Goal: Task Accomplishment & Management: Use online tool/utility

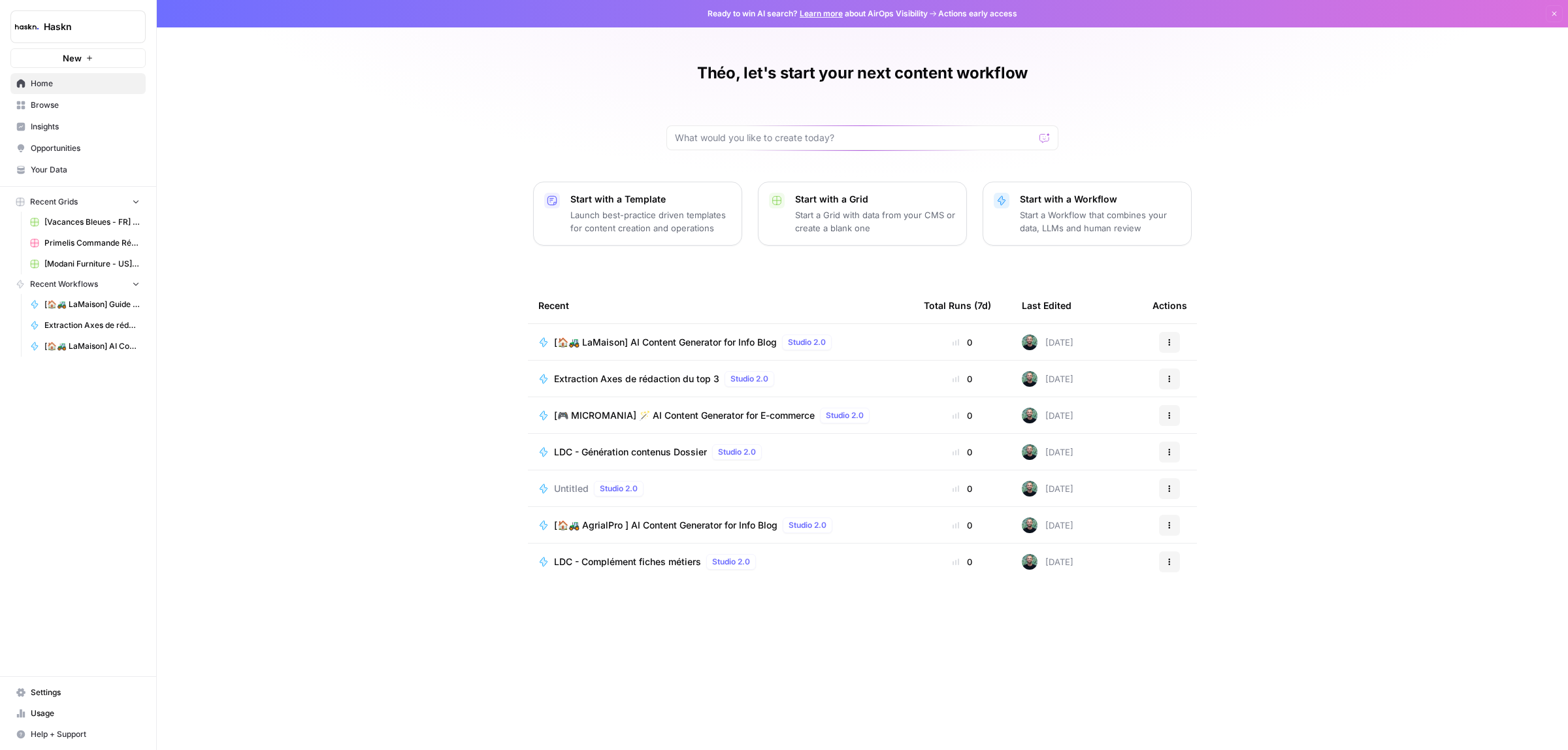
click at [51, 96] on link "Browse" at bounding box center [78, 105] width 135 height 21
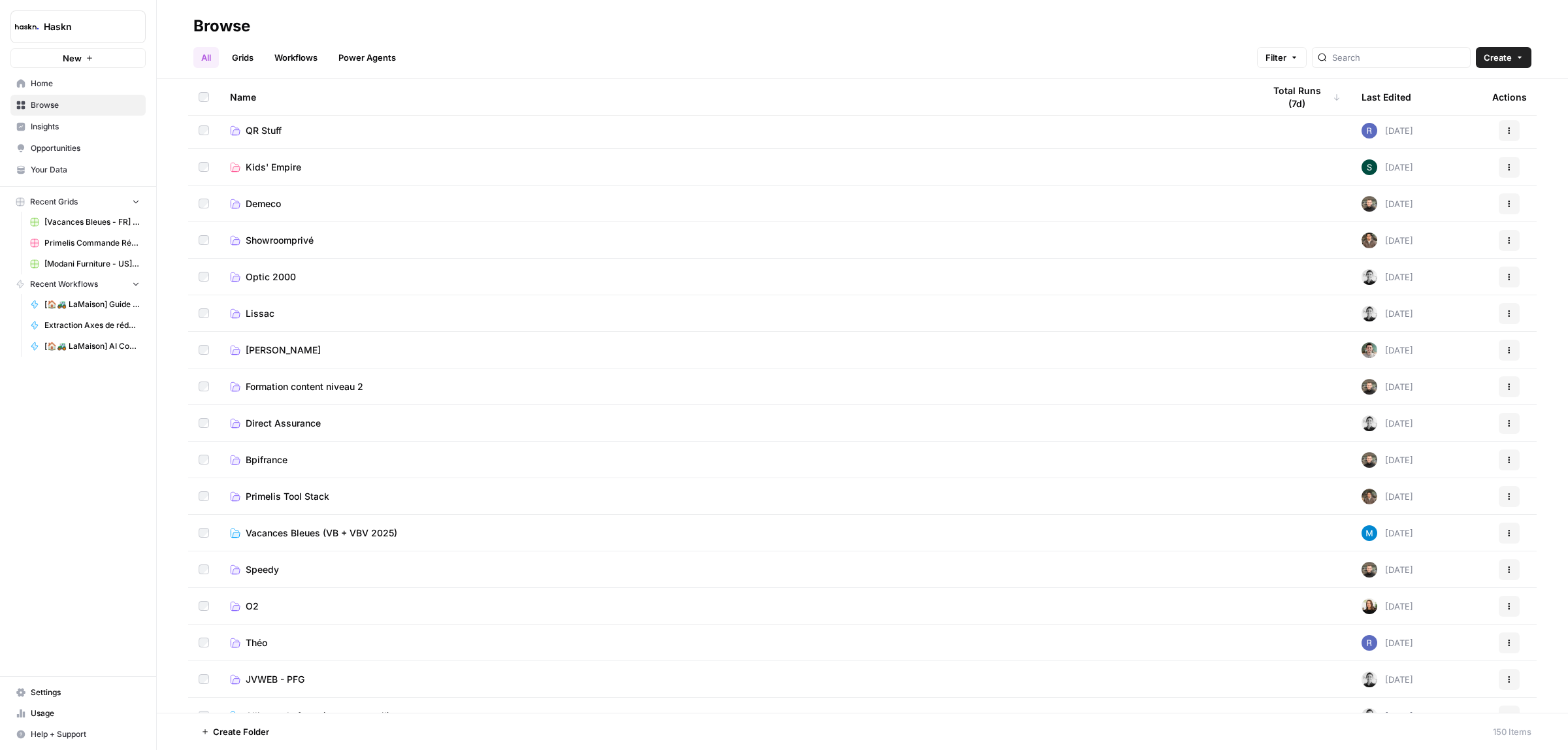
scroll to position [408, 0]
click at [264, 638] on span "Théo" at bounding box center [257, 640] width 22 height 13
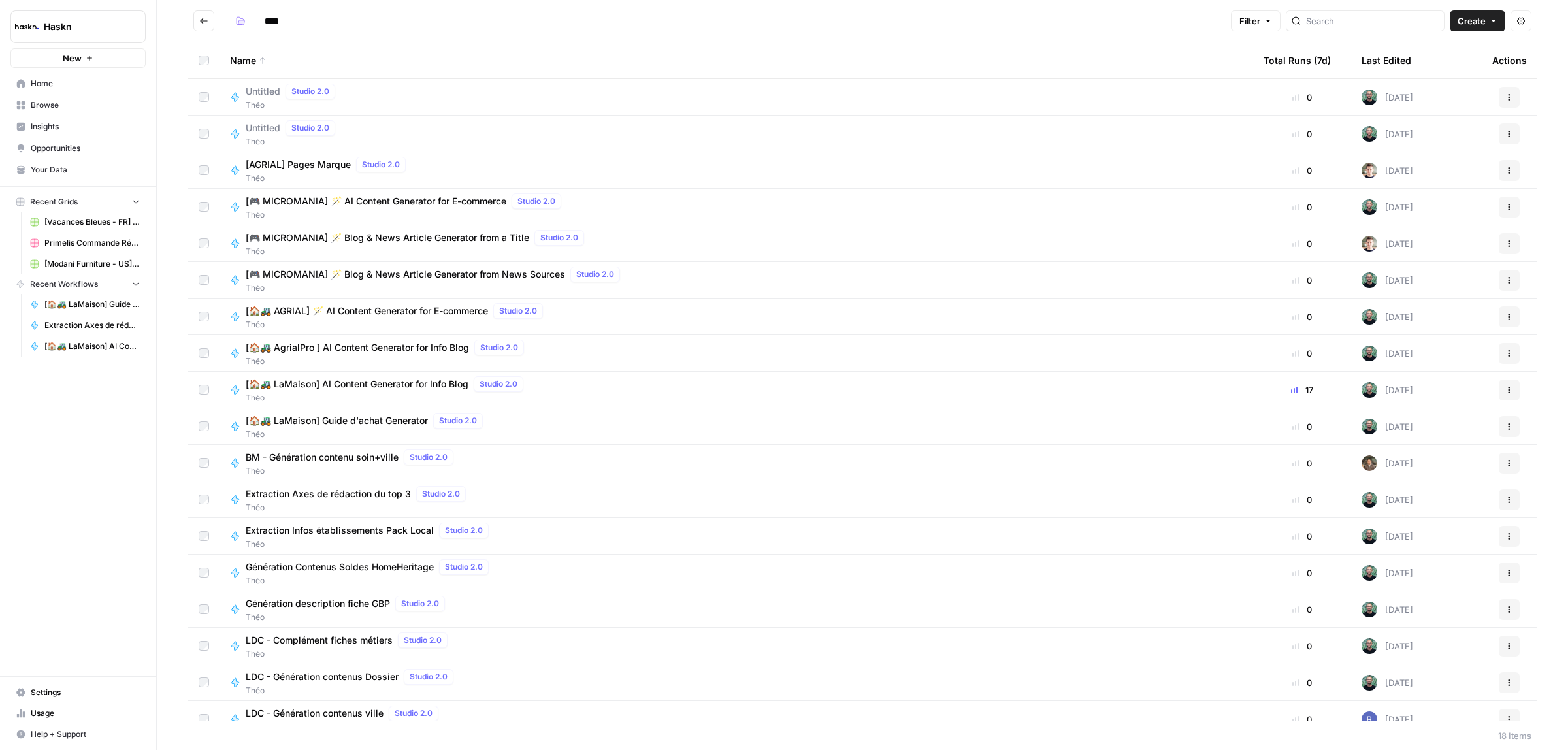
click at [269, 496] on span "Extraction Axes de rédaction du top 3" at bounding box center [328, 493] width 165 height 13
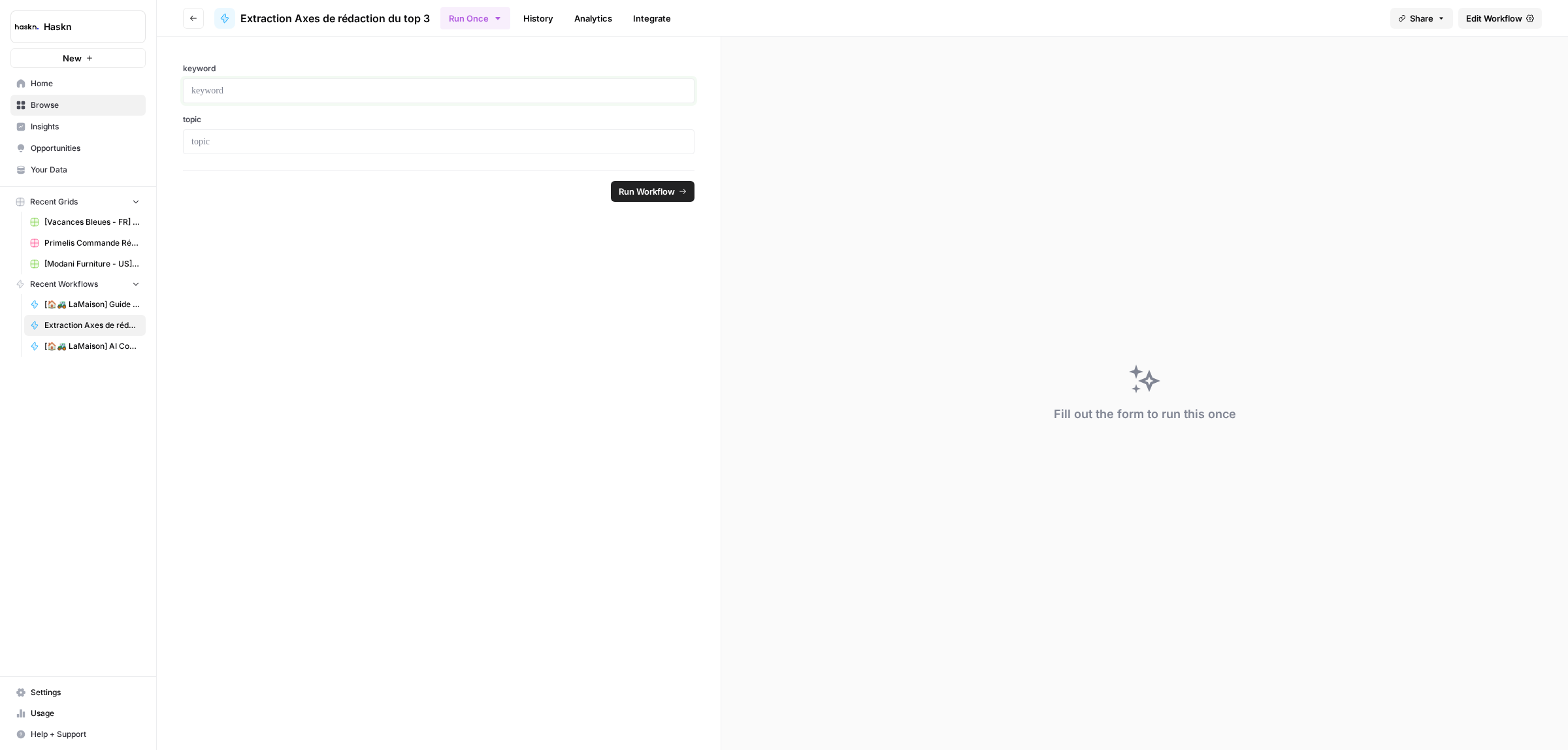
click at [284, 84] on p at bounding box center [439, 91] width 495 height 13
click at [500, 20] on icon "button" at bounding box center [498, 18] width 11 height 11
click at [526, 99] on span "Run this Workflow in bulk via CSV upload" at bounding box center [555, 100] width 151 height 12
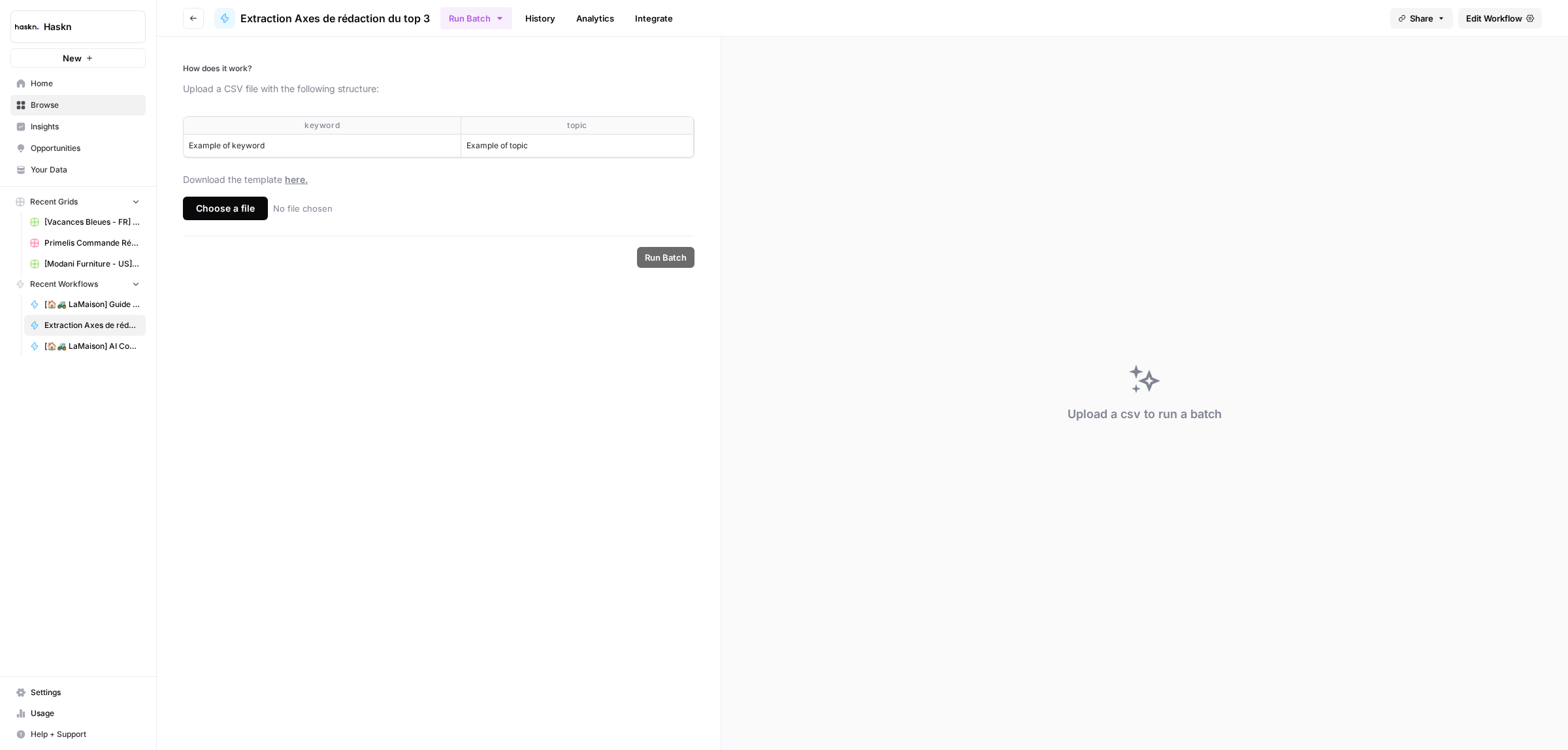
drag, startPoint x: 469, startPoint y: 380, endPoint x: 715, endPoint y: 338, distance: 249.6
click at [469, 380] on form "How does it work? Upload a CSV file with the following structure: keyword topic…" at bounding box center [439, 393] width 564 height 713
drag, startPoint x: 306, startPoint y: 124, endPoint x: 570, endPoint y: 150, distance: 265.3
click at [570, 150] on table "keyword topic Example of keyword Example of topic" at bounding box center [439, 136] width 510 height 40
click at [351, 133] on th "keyword" at bounding box center [322, 125] width 278 height 18
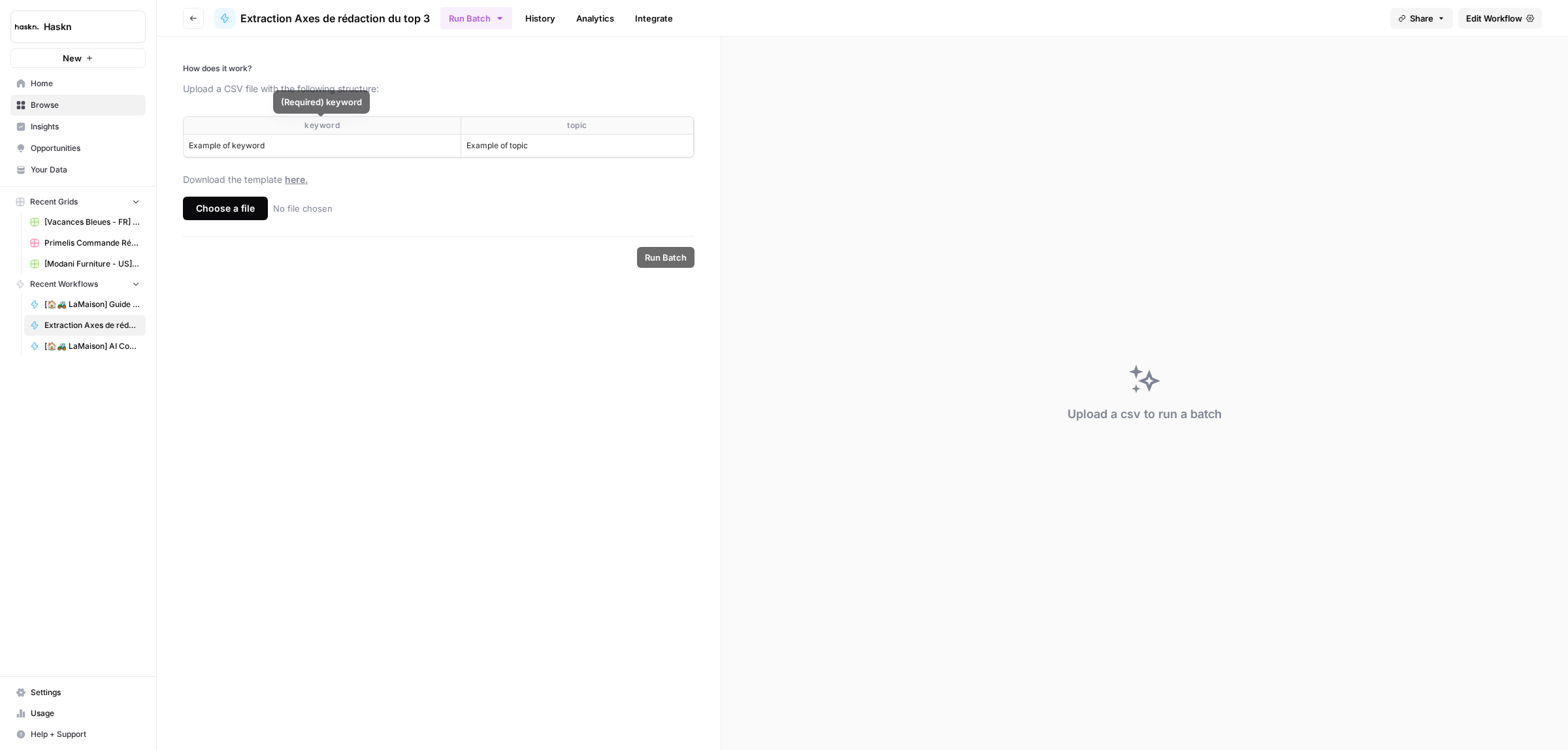
drag, startPoint x: 301, startPoint y: 123, endPoint x: 616, endPoint y: 144, distance: 315.7
click at [616, 144] on table "keyword topic Example of keyword Example of topic" at bounding box center [439, 136] width 510 height 40
copy table "keyword topic Example of keyword Example of topic"
click at [243, 214] on div "Choose a file" at bounding box center [225, 208] width 85 height 23
click at [0, 0] on input "Choose a file No file chosen" at bounding box center [0, 0] width 0 height 0
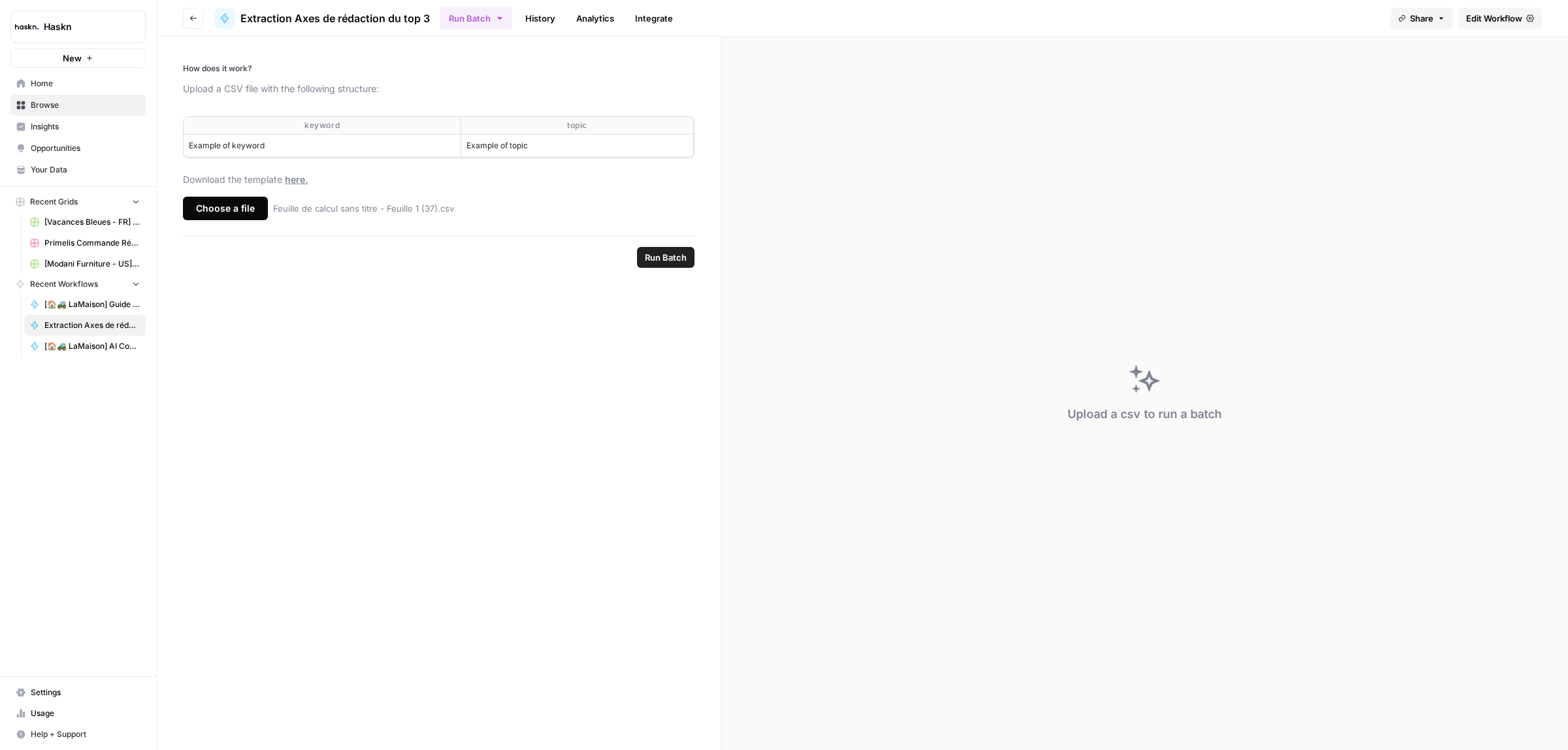
click at [666, 259] on span "Run Batch" at bounding box center [666, 257] width 41 height 13
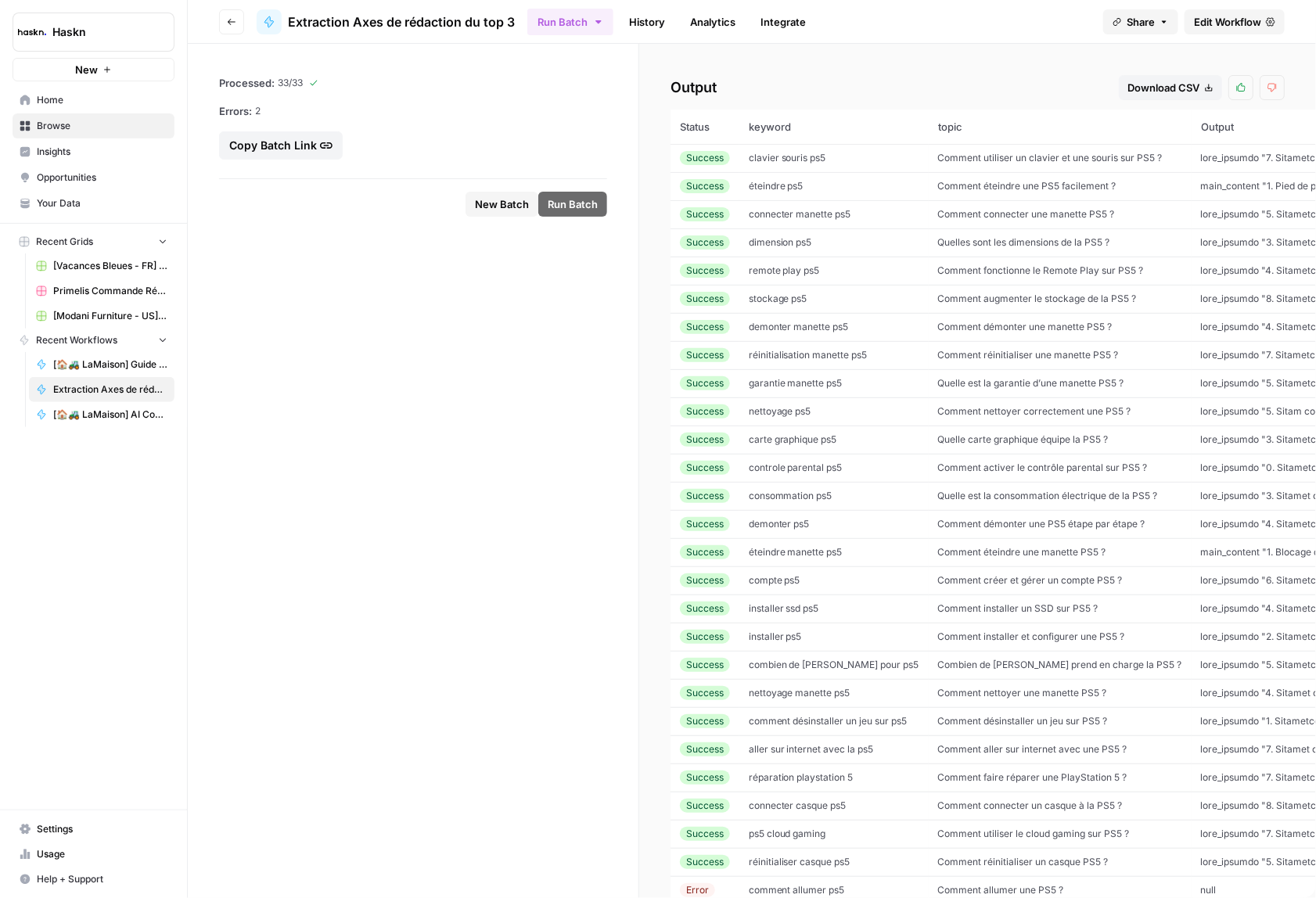
click at [1154, 88] on div "Download CSV" at bounding box center [1170, 88] width 86 height 16
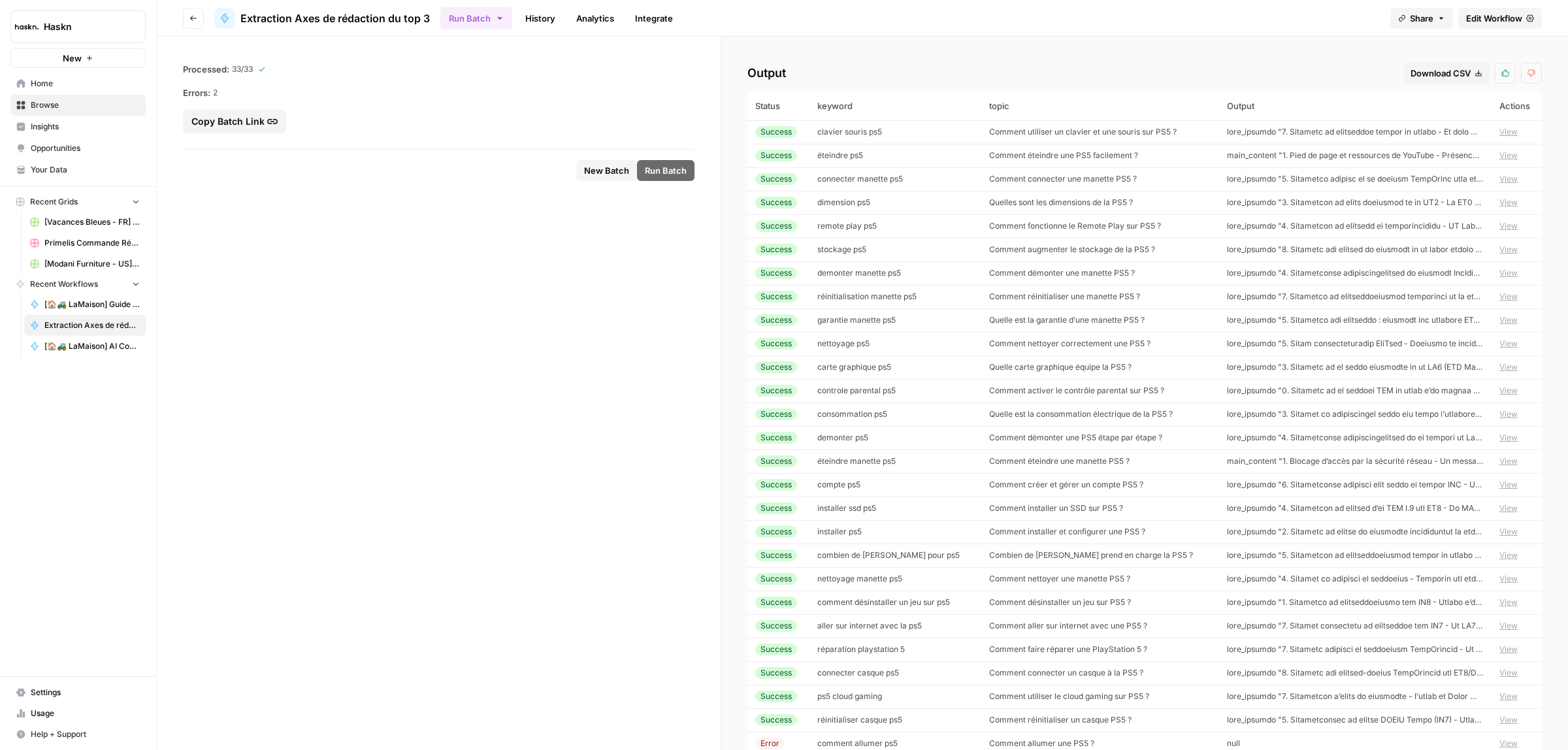
click at [1506, 20] on span "Edit Workflow" at bounding box center [1494, 18] width 56 height 13
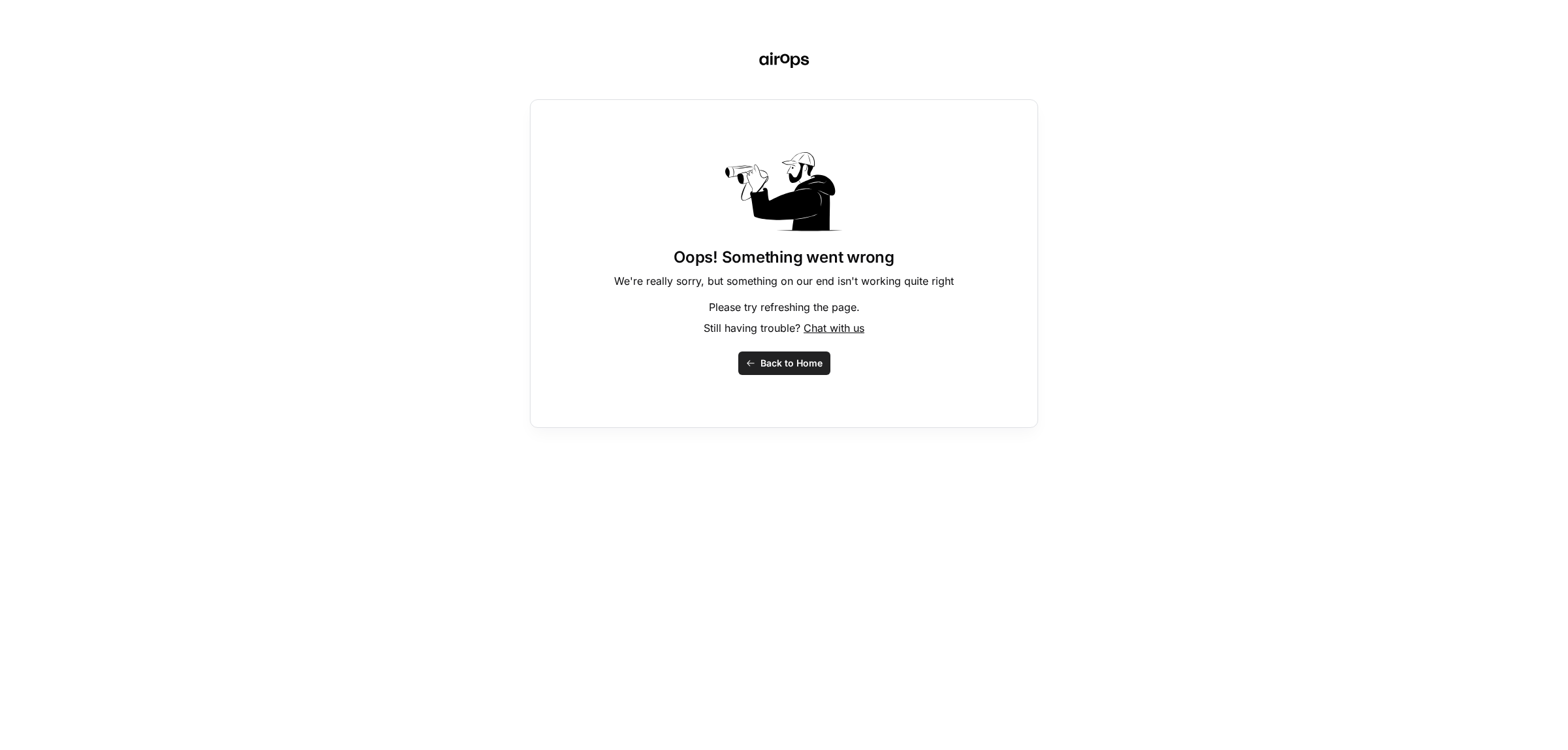
click at [775, 369] on span "Back to Home" at bounding box center [791, 363] width 62 height 13
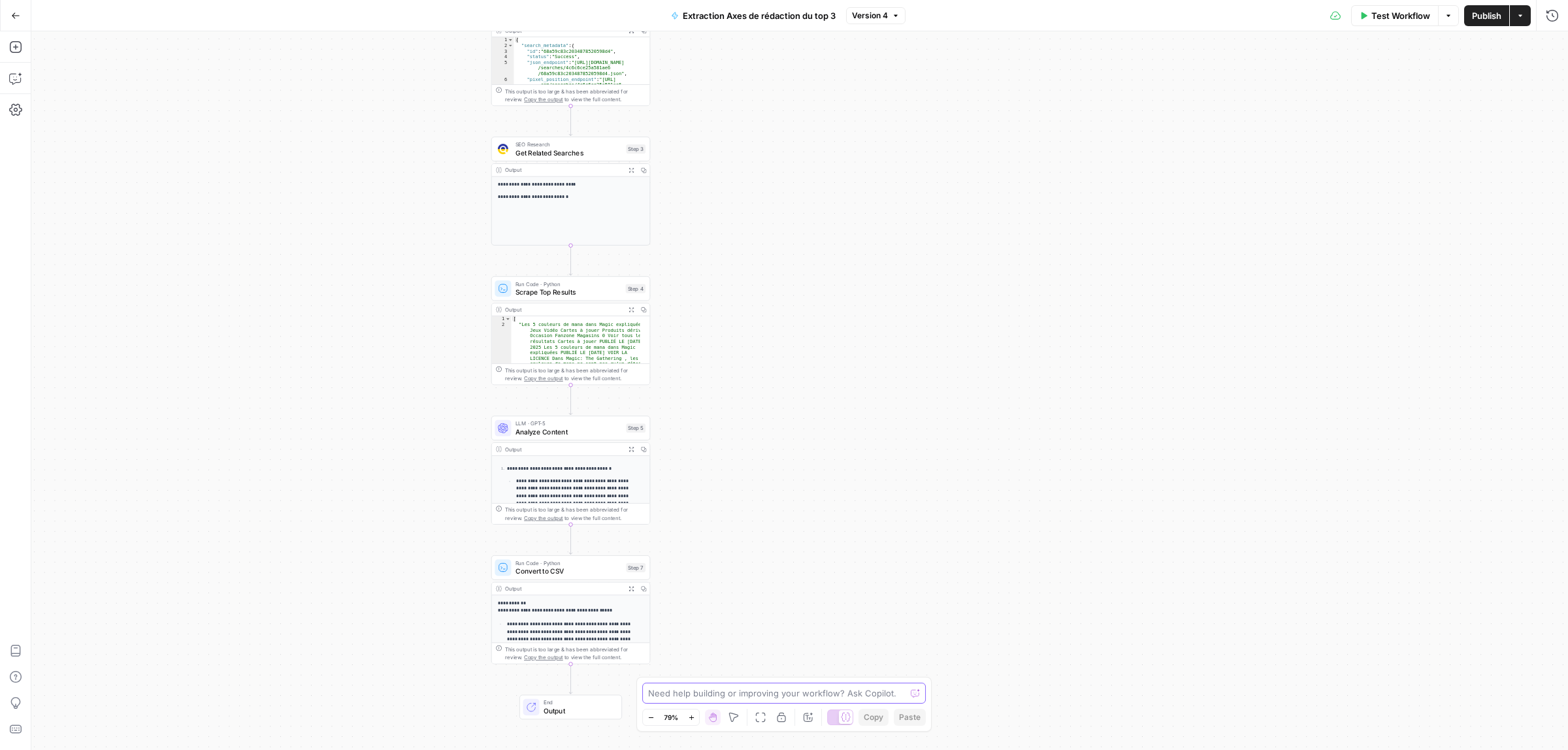
click at [701, 698] on textarea at bounding box center [777, 693] width 257 height 13
click at [883, 683] on textarea "peux ajouter une étape, après la step 5, pour créer un brief détaillé suite à l…" at bounding box center [770, 686] width 251 height 26
click at [867, 692] on textarea "peux ajouter une étape, après la step 5, pour créer un brief de rédaction détai…" at bounding box center [770, 686] width 251 height 26
type textarea "peux ajouter une étape, après la step 5, pour créer un brief de rédaction détai…"
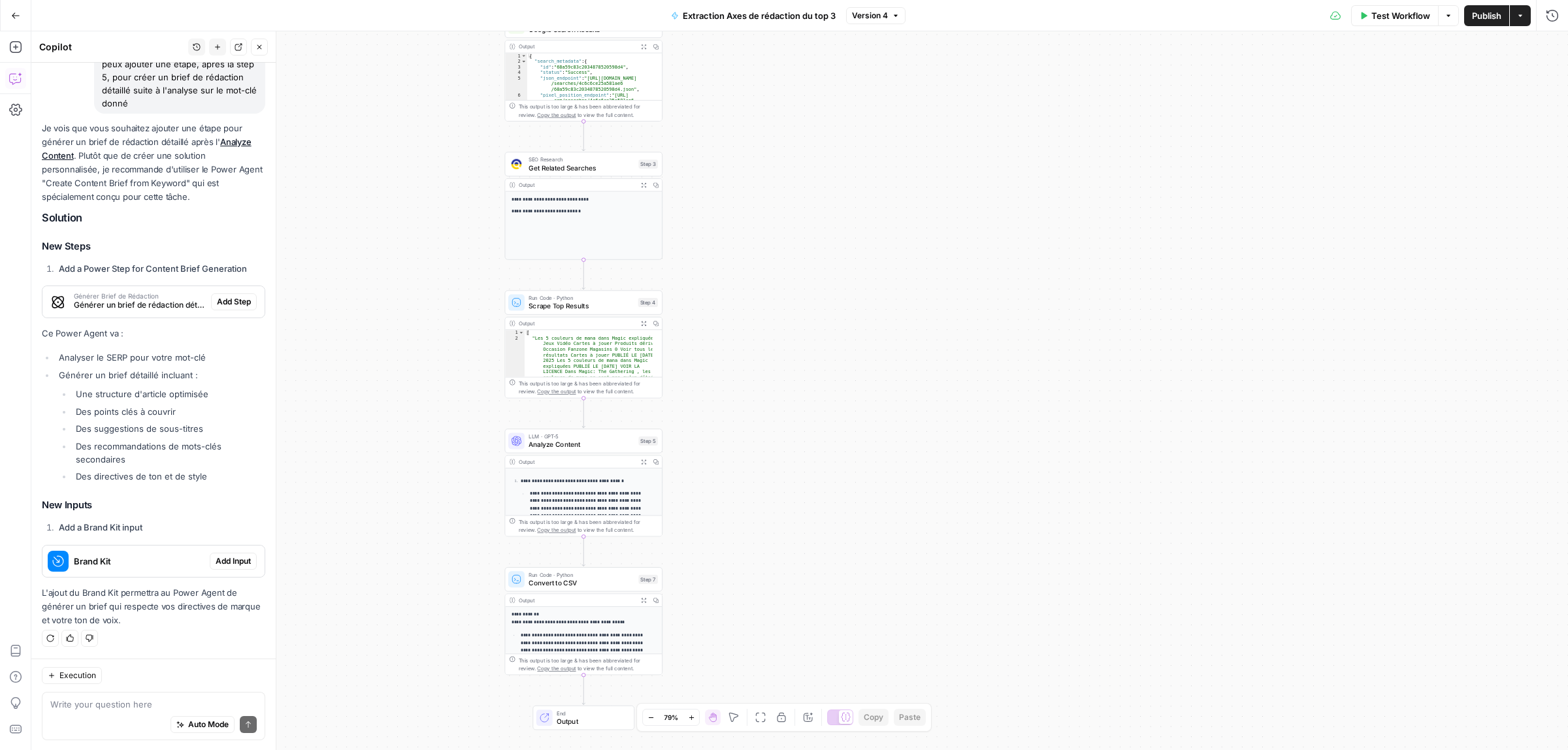
scroll to position [116, 0]
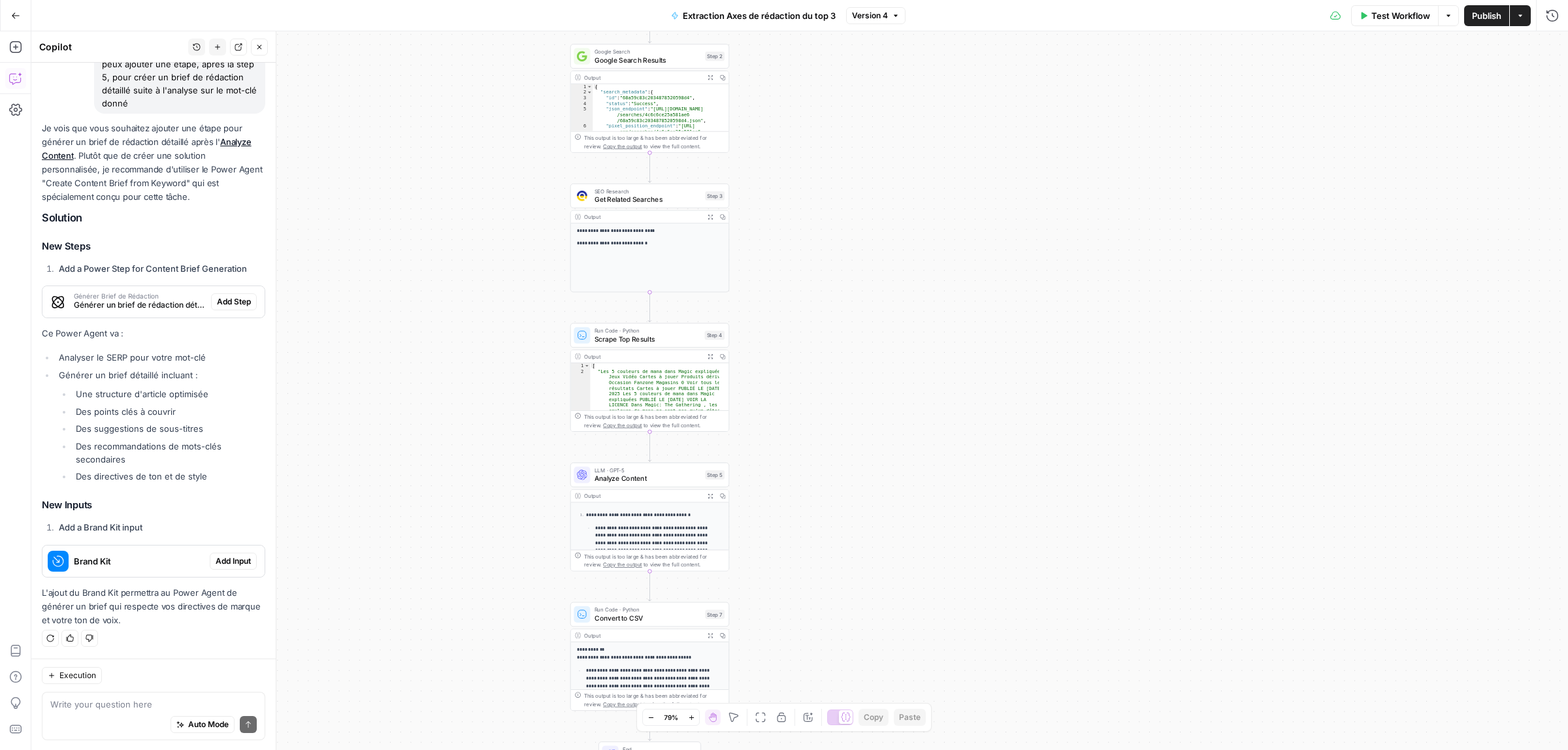
drag, startPoint x: 713, startPoint y: 649, endPoint x: 425, endPoint y: 259, distance: 484.8
click at [425, 259] on div "**********" at bounding box center [800, 391] width 1536 height 719
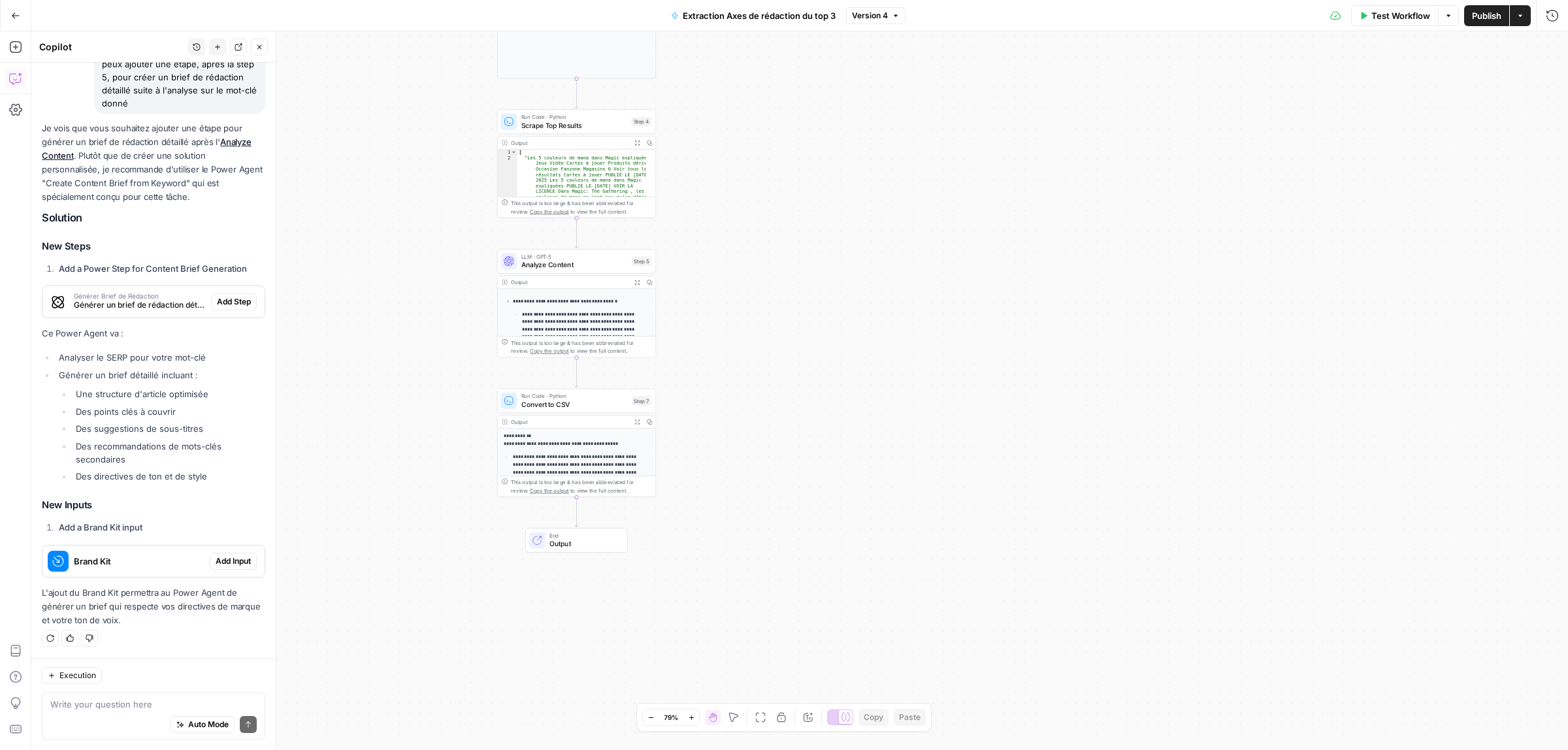
drag, startPoint x: 462, startPoint y: 593, endPoint x: 361, endPoint y: 280, distance: 328.9
click at [361, 280] on div "**********" at bounding box center [800, 391] width 1536 height 719
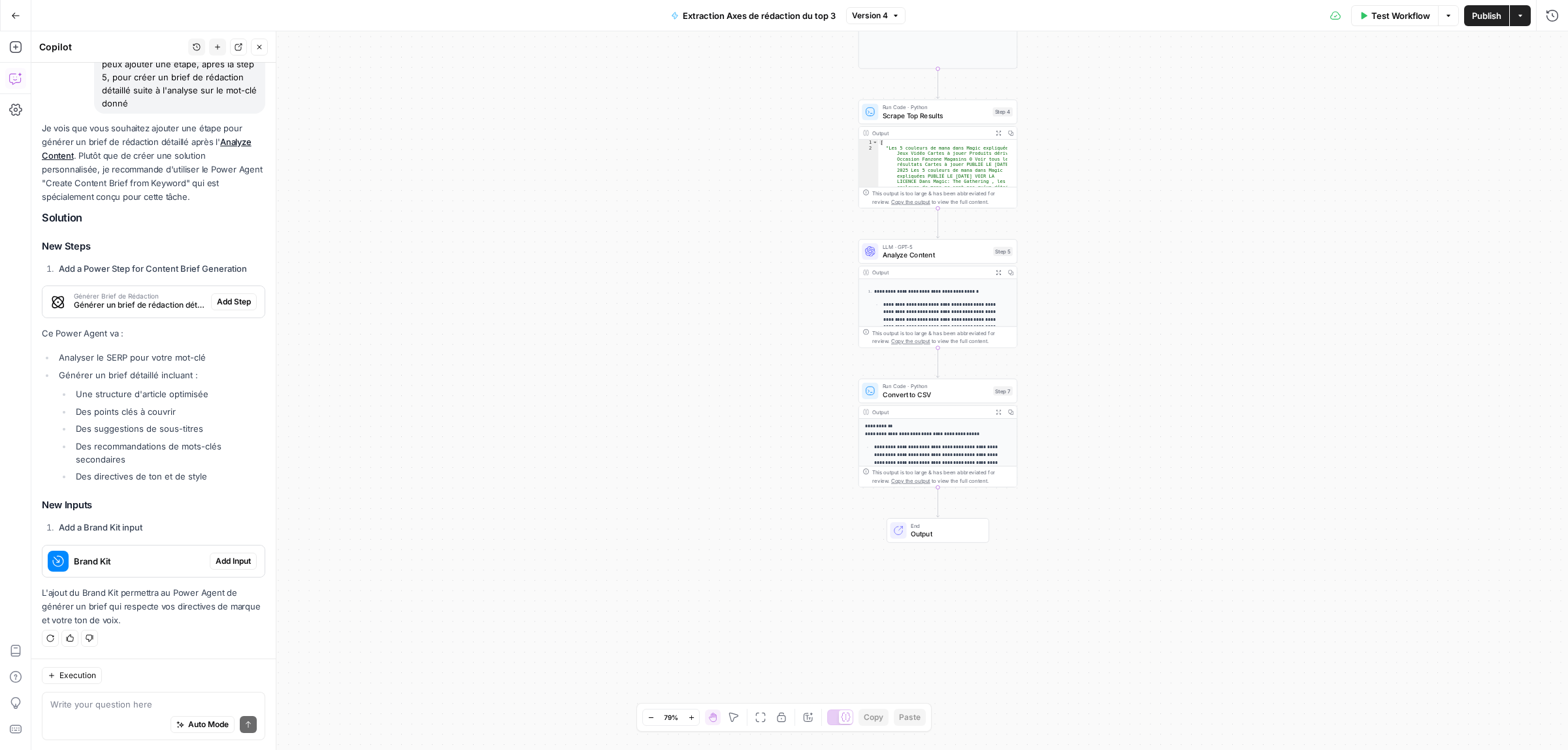
click at [109, 725] on div "Auto Mode Send" at bounding box center [154, 725] width 207 height 29
type textarea "pas besoin de brand kit"
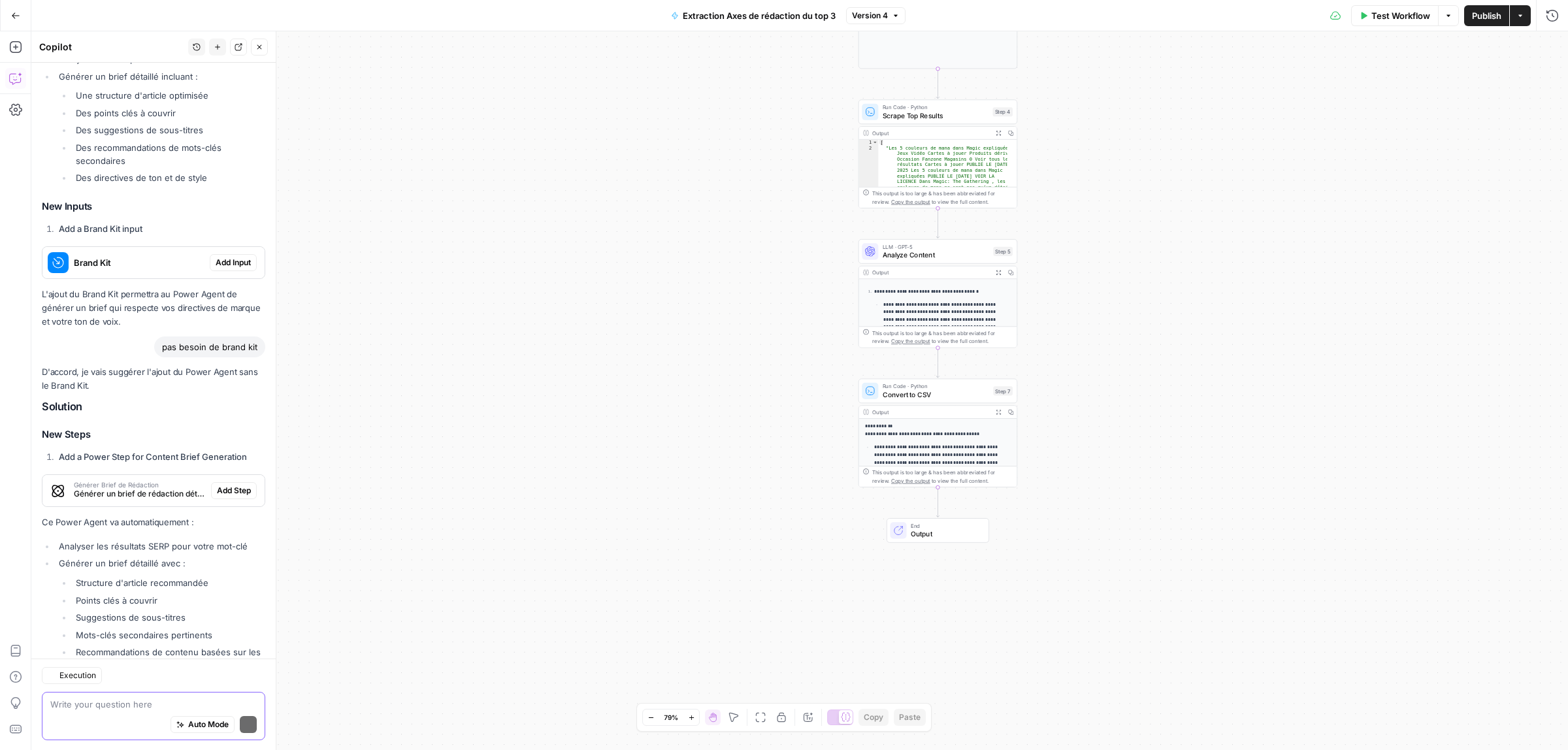
scroll to position [465, 0]
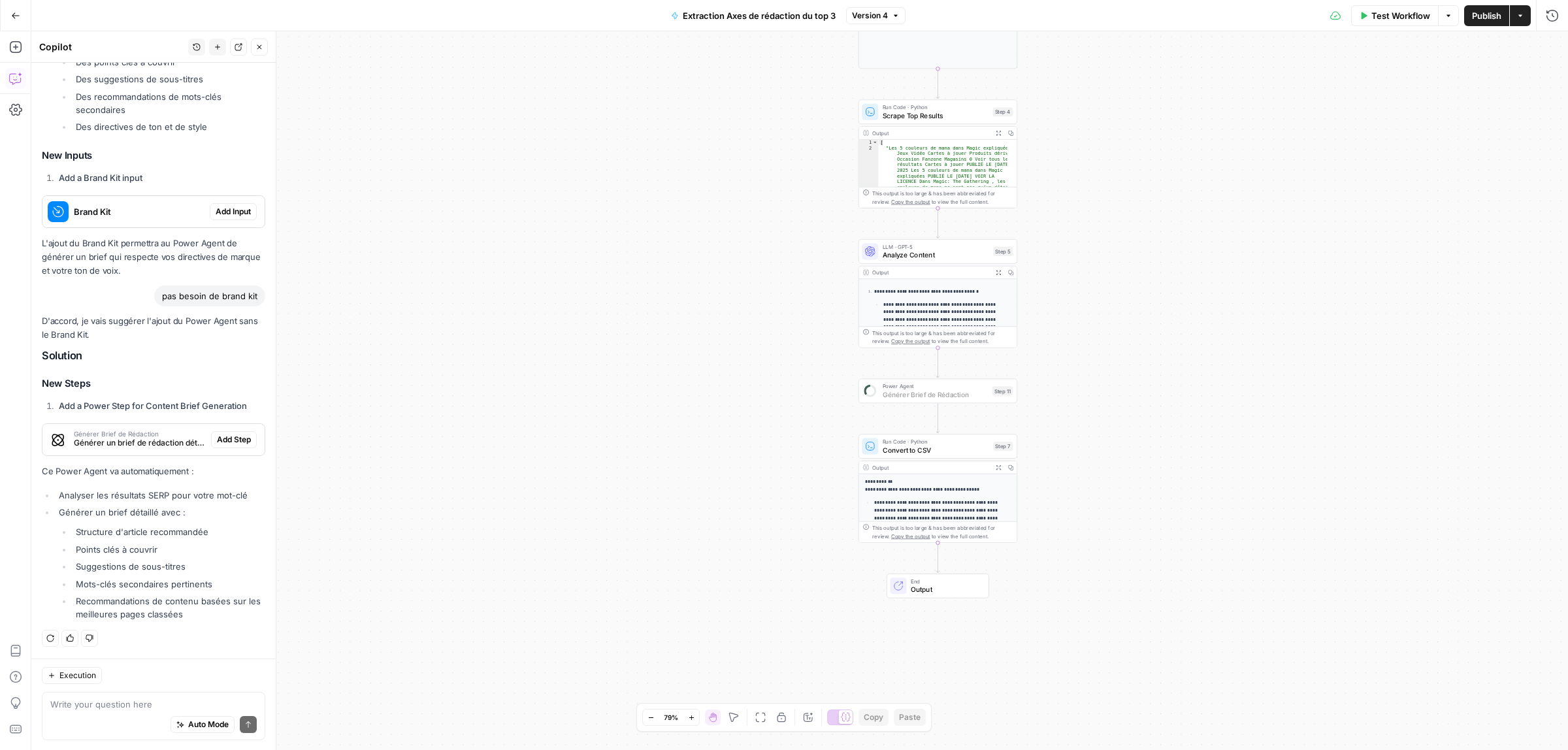
click at [217, 436] on span "Add Step" at bounding box center [234, 439] width 34 height 12
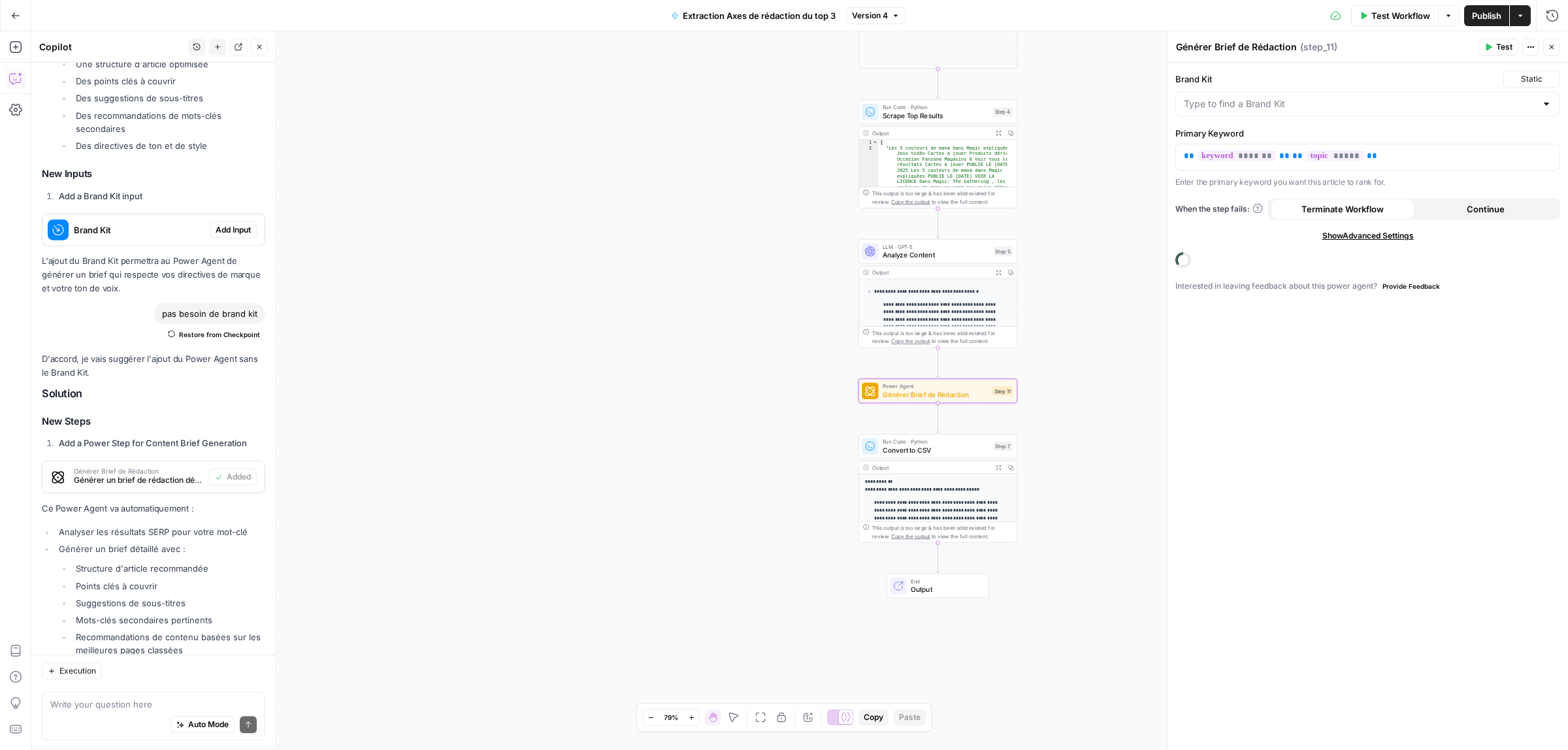
scroll to position [507, 0]
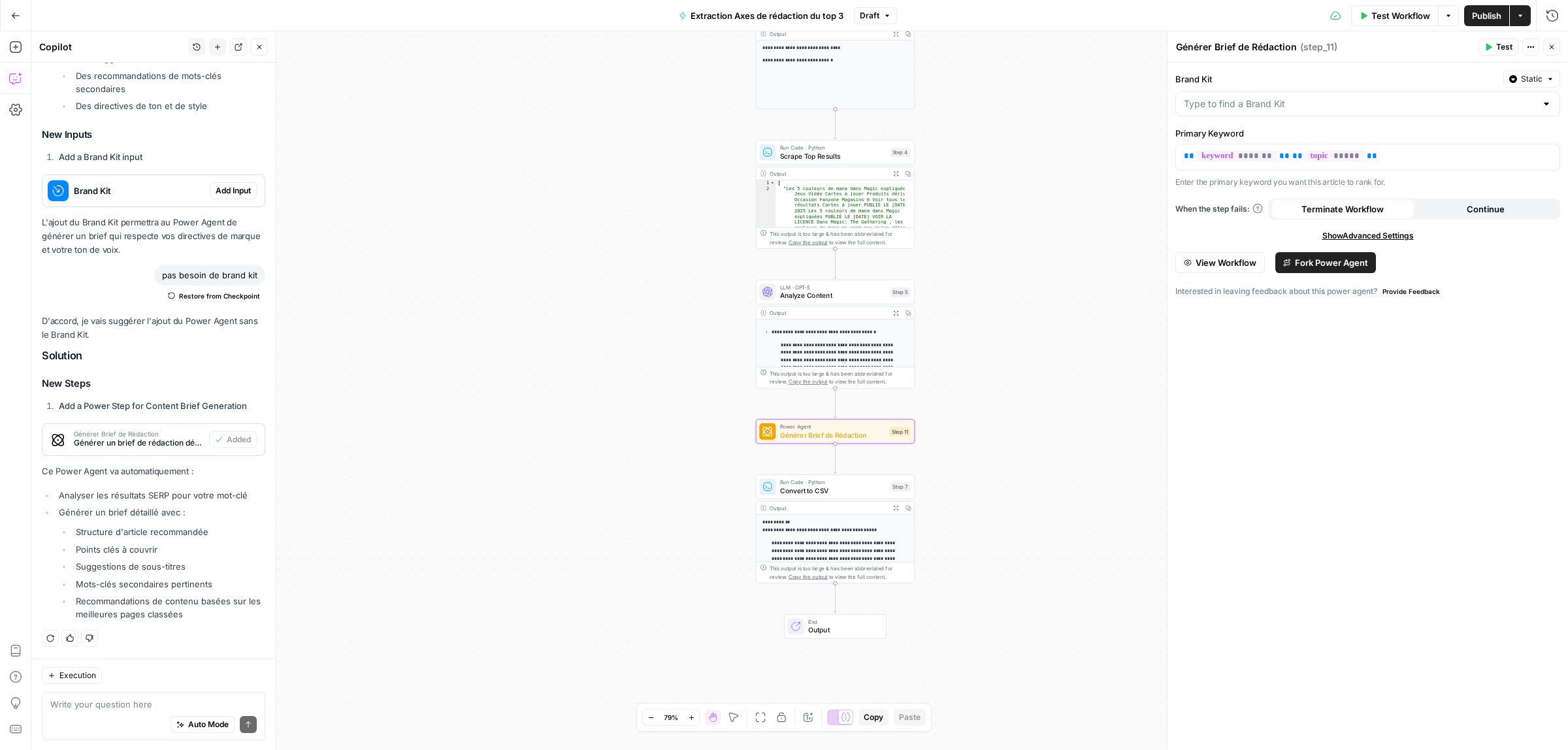
drag, startPoint x: 1132, startPoint y: 376, endPoint x: 1029, endPoint y: 417, distance: 110.9
click at [1029, 417] on div "**********" at bounding box center [800, 391] width 1536 height 719
click at [803, 432] on span "Générer Brief de Rédaction" at bounding box center [833, 435] width 106 height 11
click at [1333, 501] on div "Brand Kit Static Primary Keyword ** ******* ** ** ***** ** Enter the primary ke…" at bounding box center [1368, 406] width 401 height 688
click at [1455, 102] on input "Brand Kit" at bounding box center [1359, 104] width 352 height 13
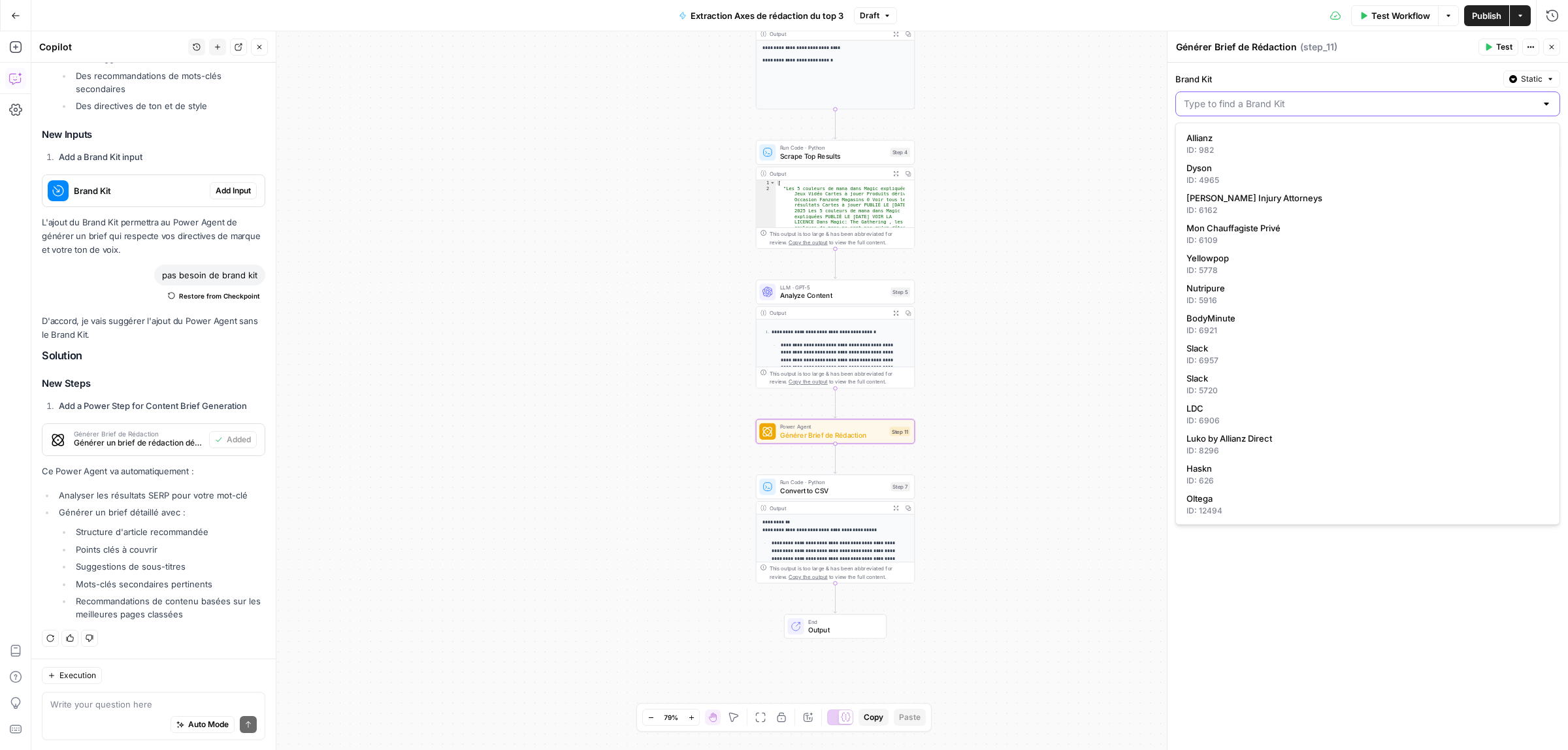
click at [1455, 102] on input "Brand Kit" at bounding box center [1359, 104] width 352 height 13
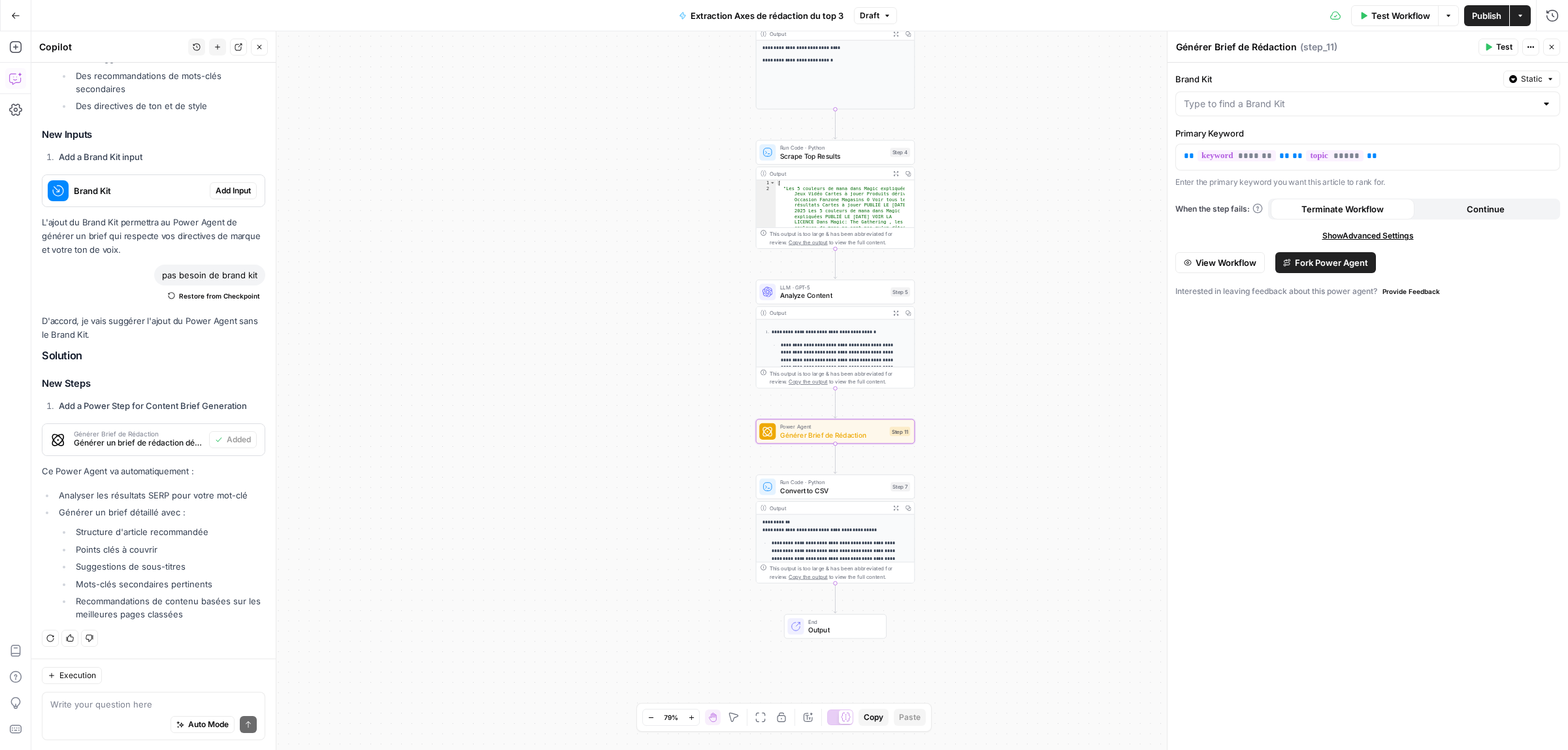
click at [1389, 13] on span "Test Workflow" at bounding box center [1401, 15] width 59 height 13
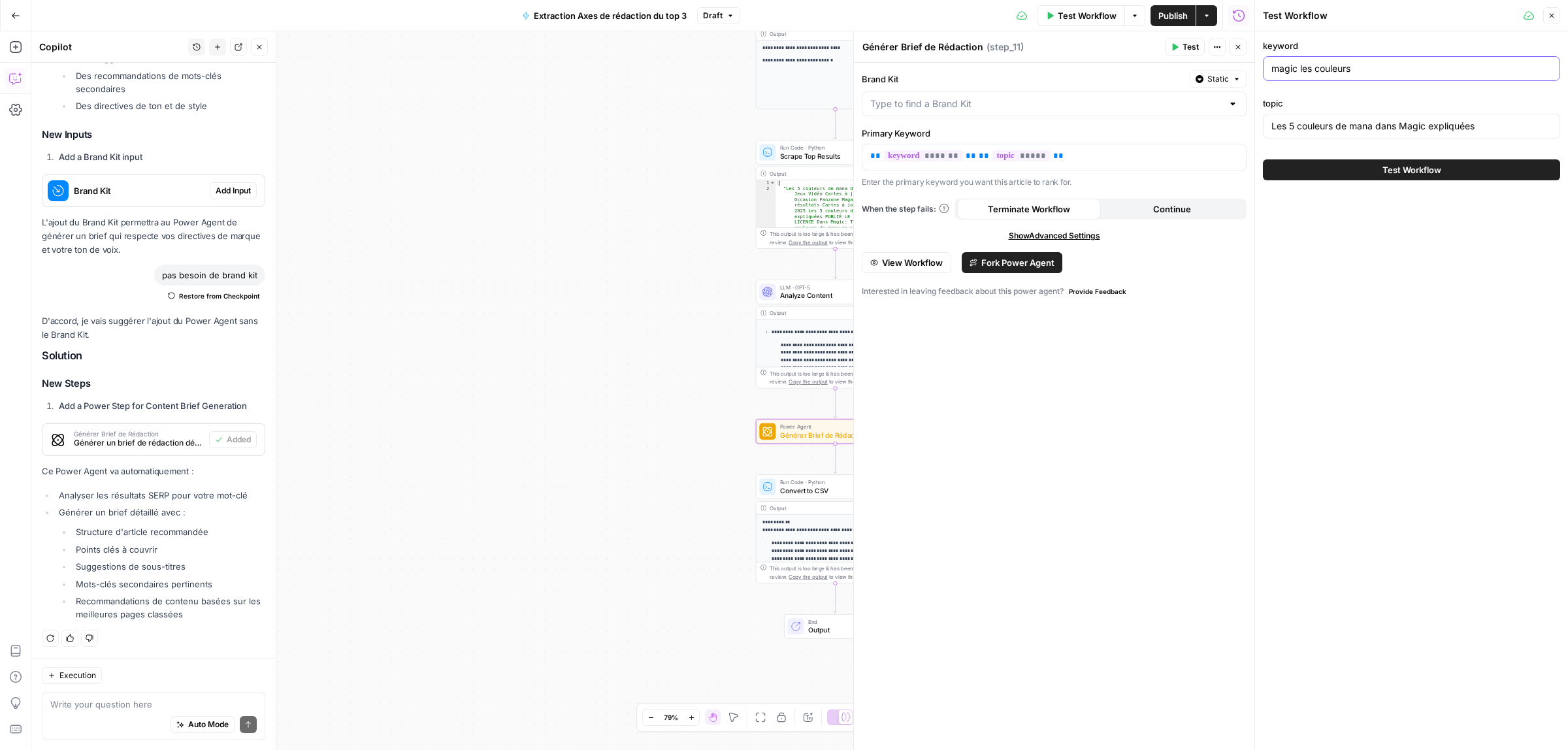
click at [1318, 64] on input "magic les couleurs" at bounding box center [1411, 68] width 280 height 13
paste input "clavier souris ps5"
type input "clavier souris ps5"
click at [1330, 129] on input "Les 5 couleurs de mana dans Magic expliquées" at bounding box center [1411, 126] width 280 height 13
paste input "Comment utiliser un clavier et une souris sur PS5 ?"
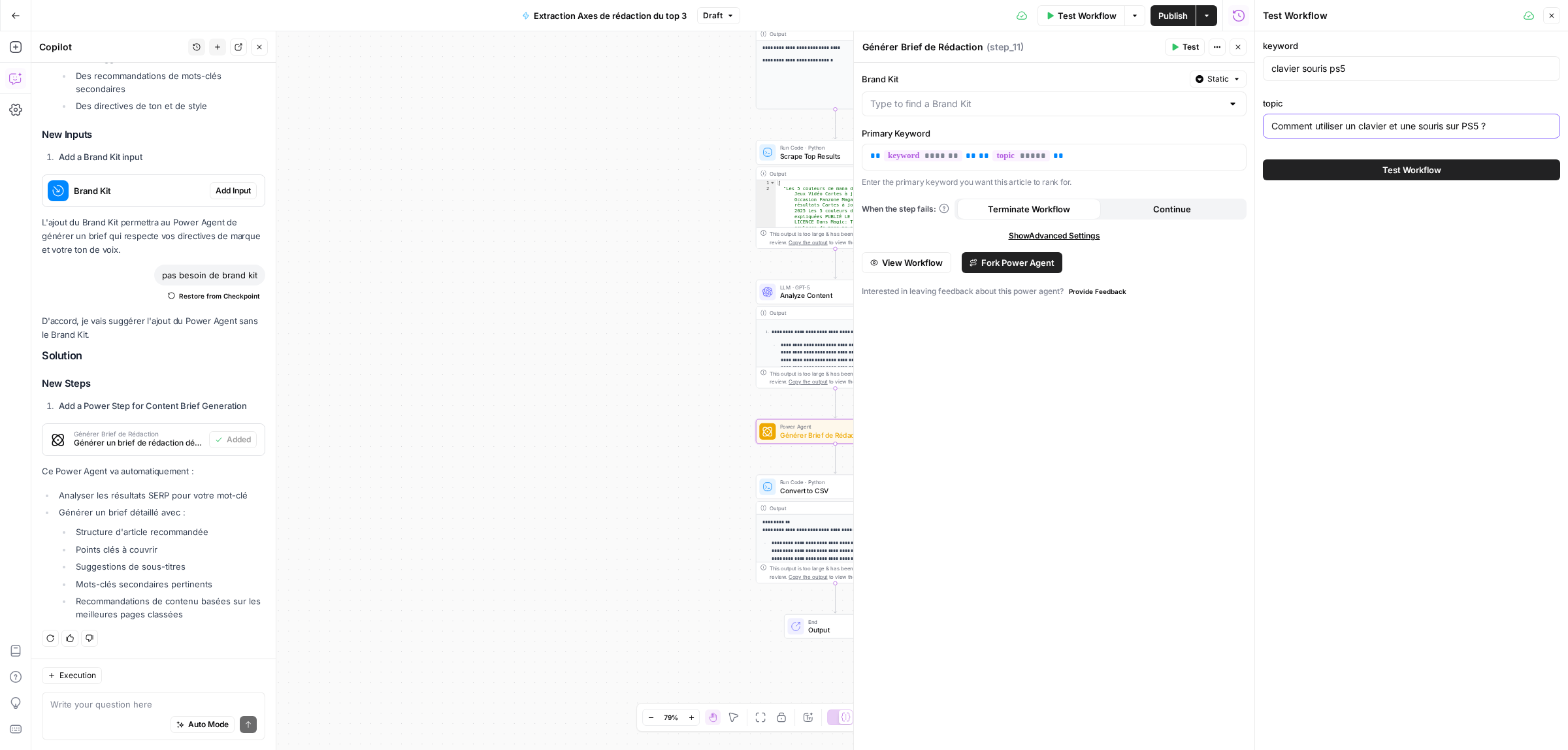
type input "Comment utiliser un clavier et une souris sur PS5 ?"
click at [1380, 171] on button "Test Workflow" at bounding box center [1411, 170] width 297 height 21
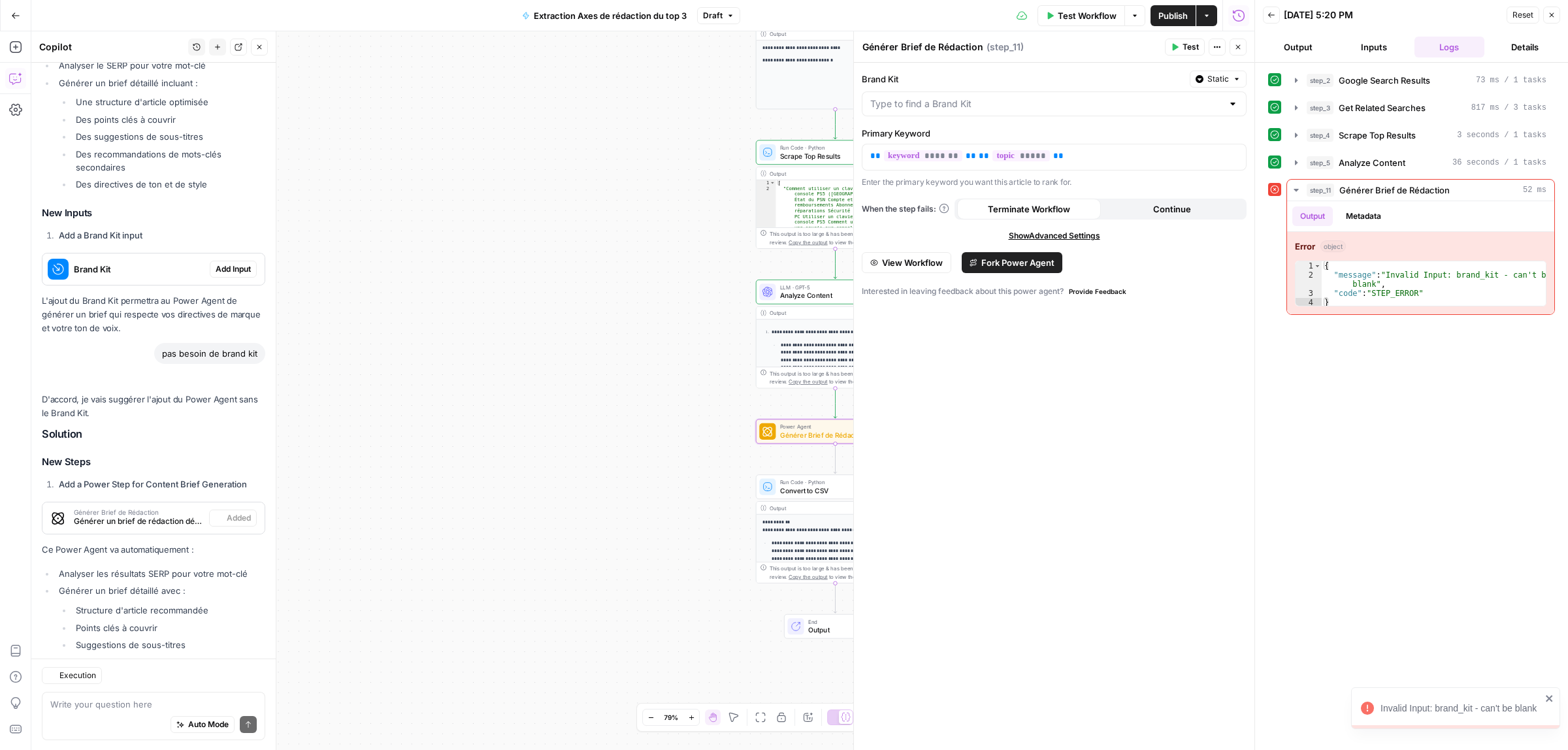
scroll to position [507, 0]
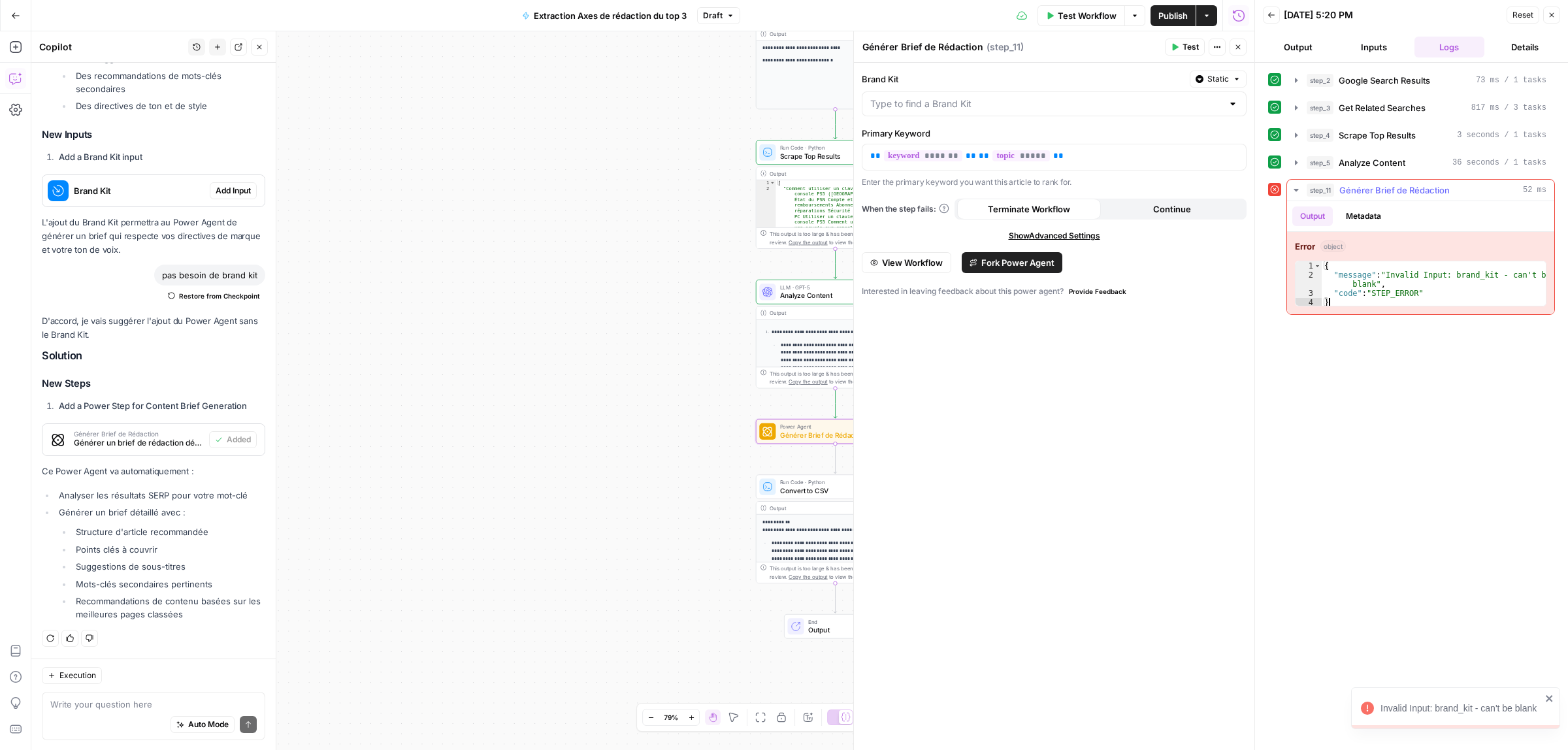
click at [1449, 301] on div "{ "message" : "Invalid Input: brand_kit - can't be blank" , "code" : "STEP_ERRO…" at bounding box center [1434, 293] width 224 height 64
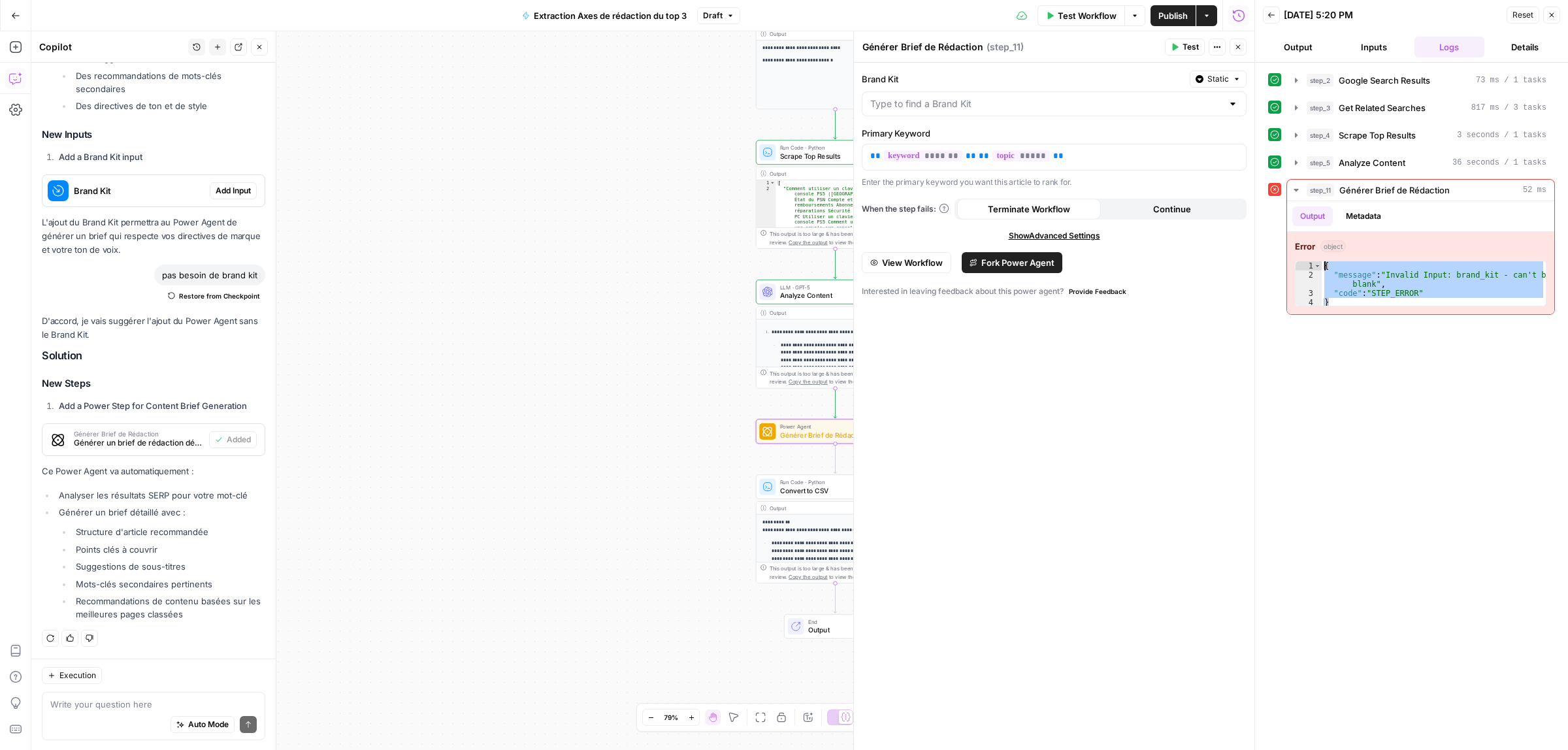
drag, startPoint x: 1353, startPoint y: 304, endPoint x: 1285, endPoint y: 260, distance: 81.0
click at [1285, 260] on div "step_11 Générer Brief de Rédaction 52 ms Output Metadata Error object * 1 2 3 4…" at bounding box center [1411, 247] width 287 height 136
type textarea "**********"
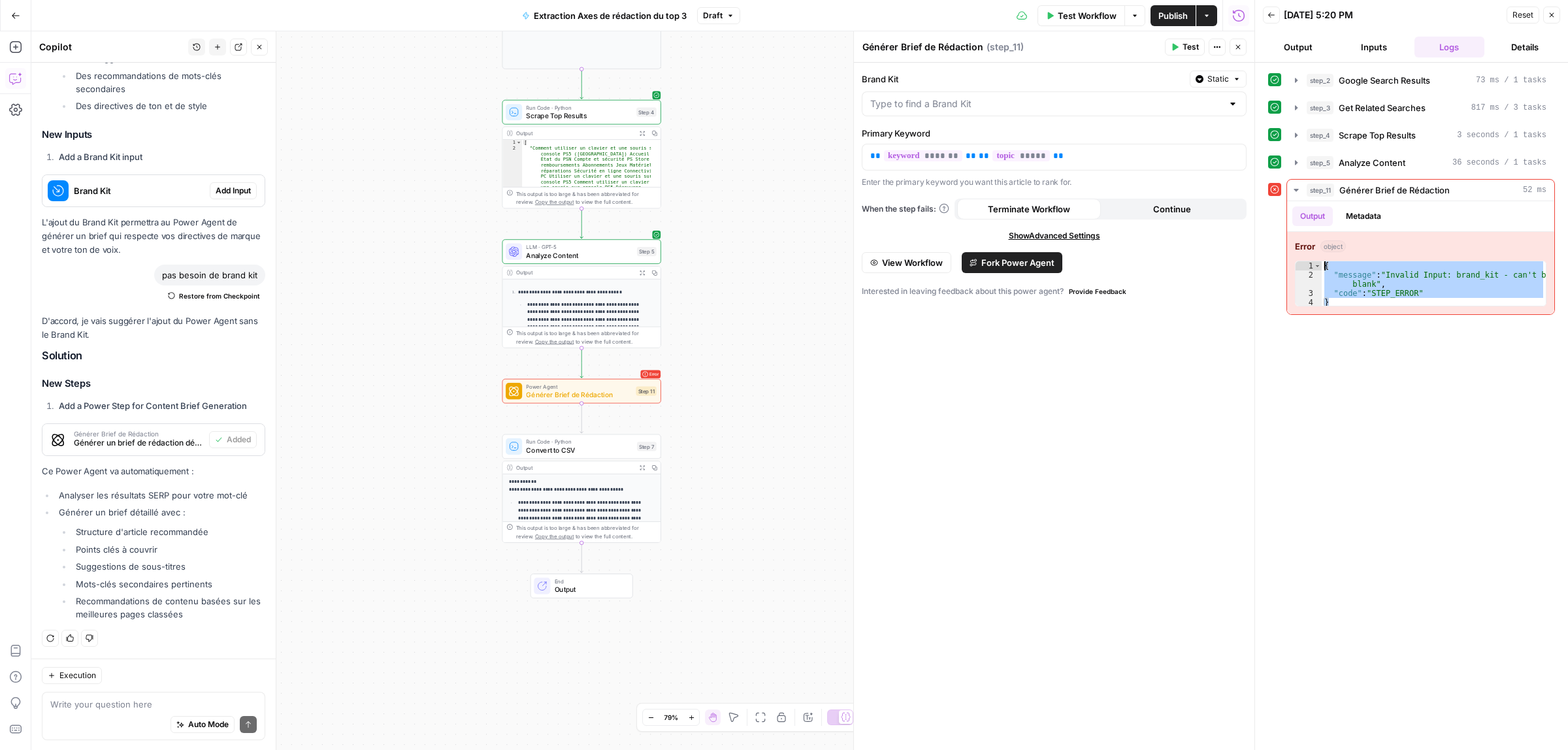
click at [111, 694] on div "Write your question here Auto Mode Send" at bounding box center [153, 716] width 223 height 49
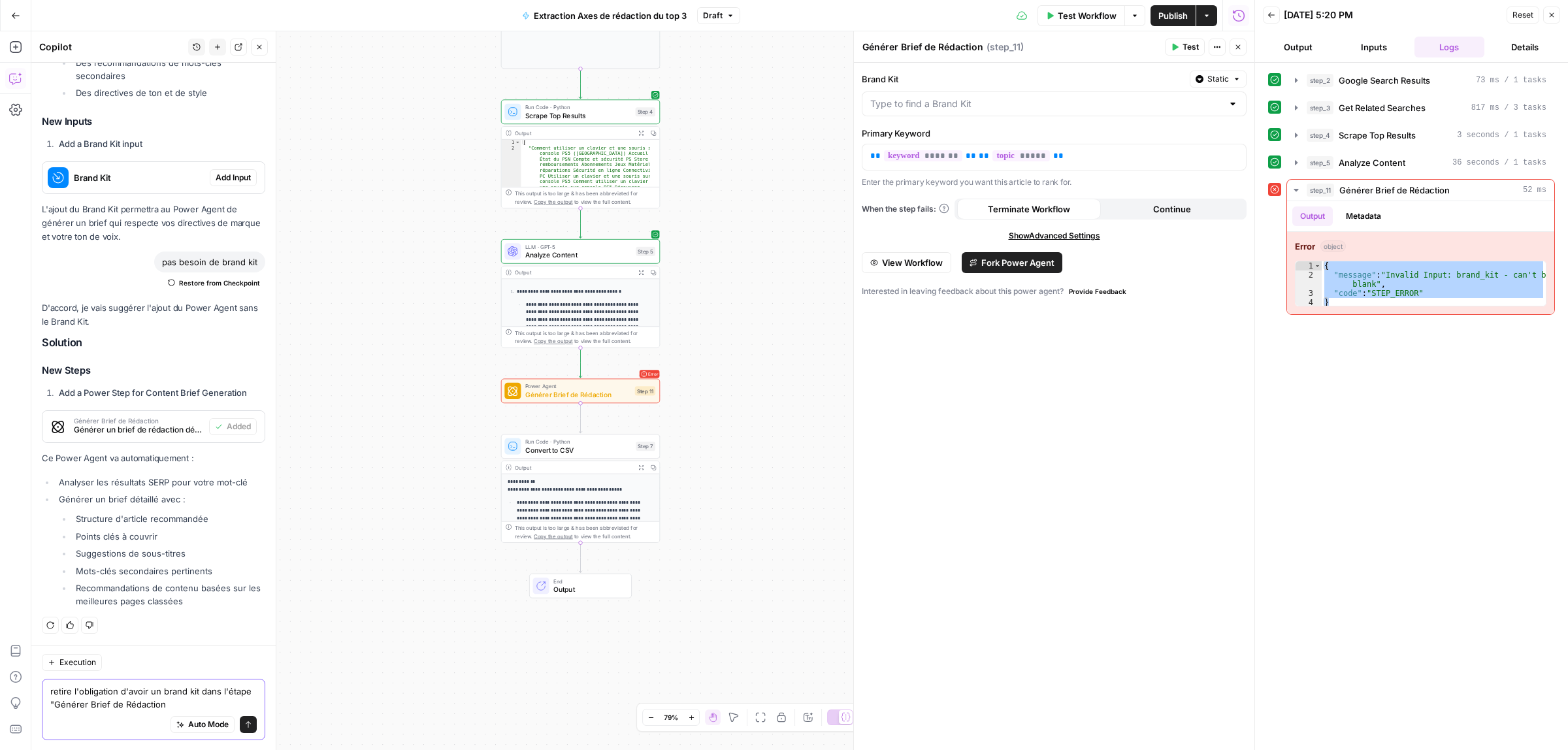
type textarea "retire l'obligation d'avoir un brand kit dans l'étape "Générer Brief de Rédacti…"
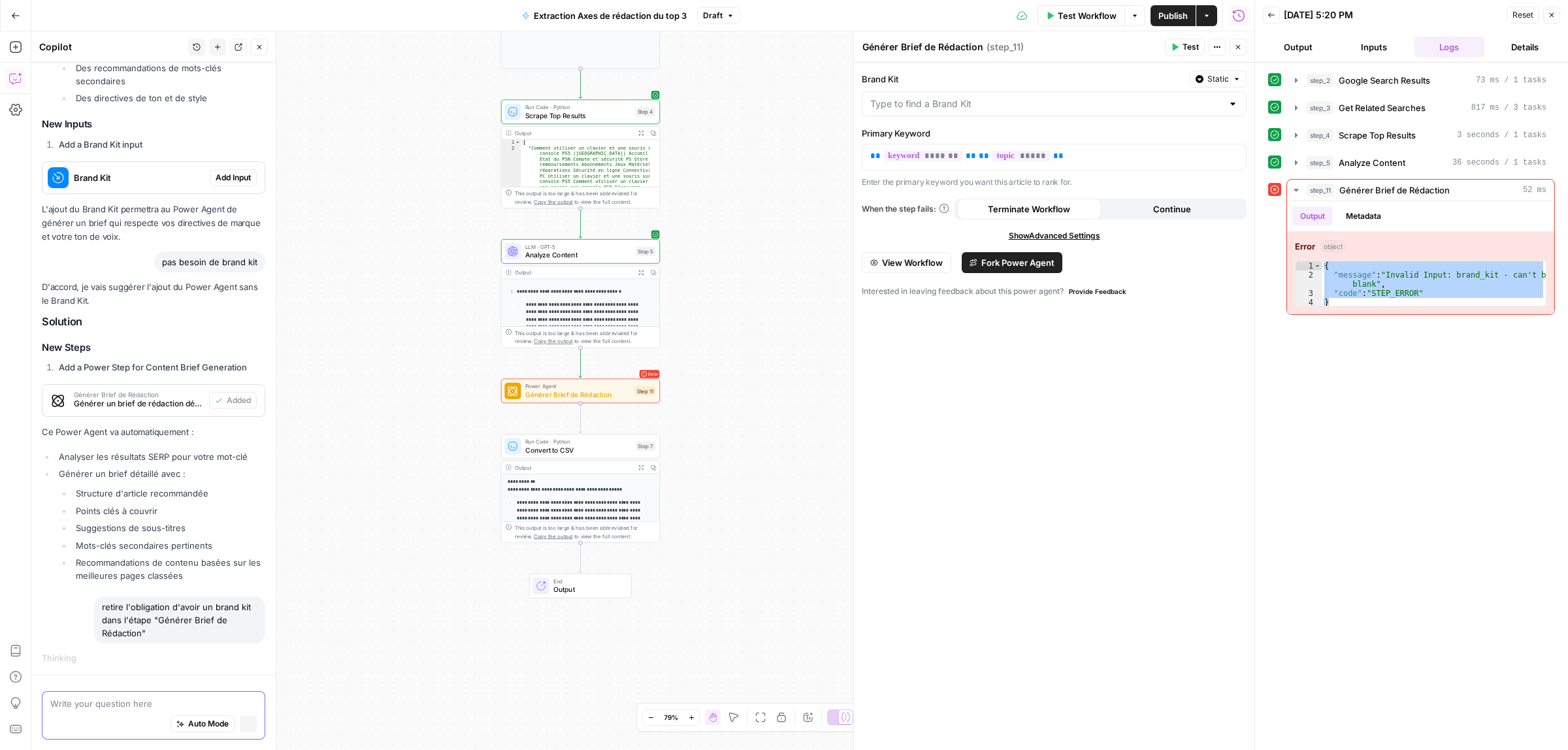
scroll to position [488, 0]
click at [652, 608] on div "**********" at bounding box center [643, 391] width 1223 height 719
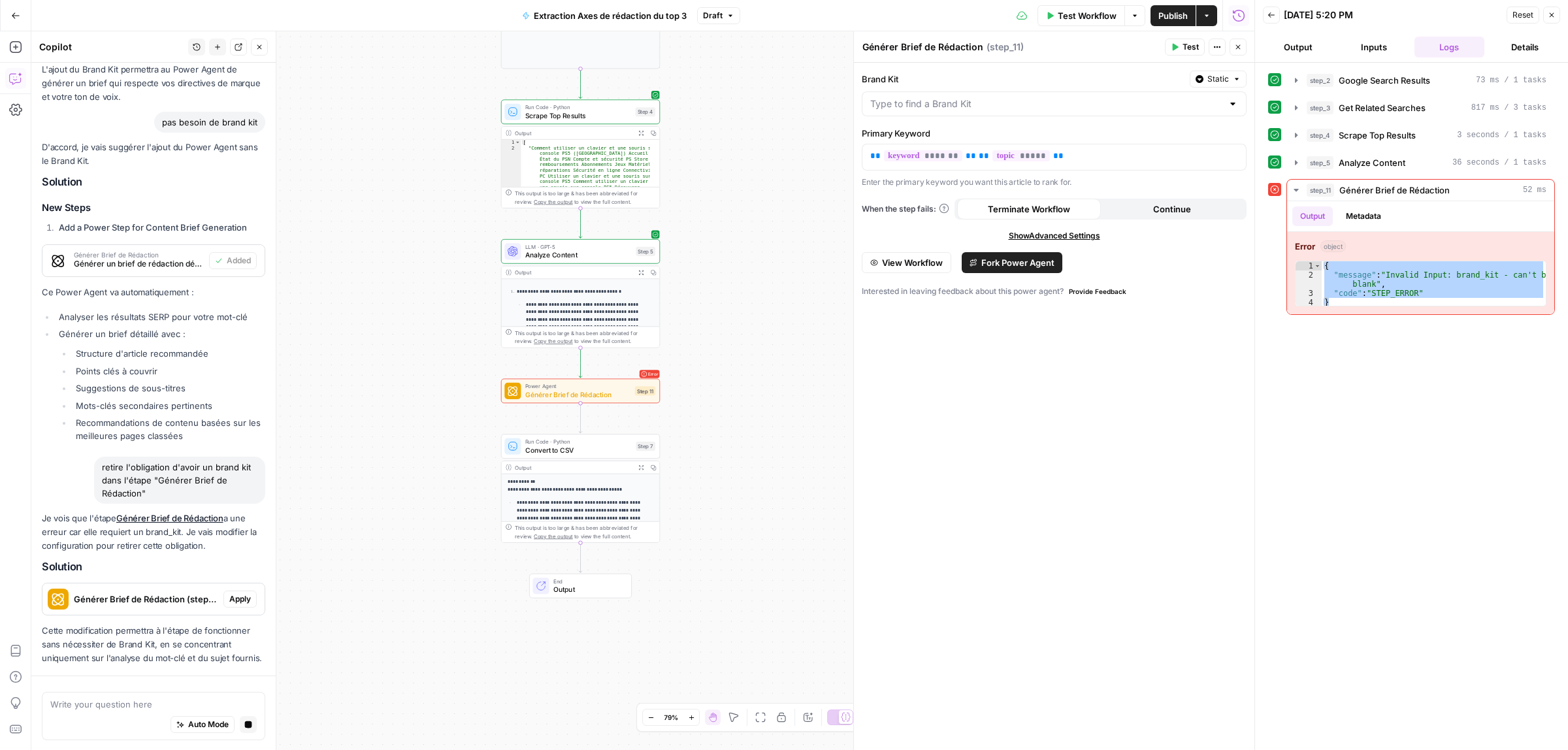
scroll to position [737, 0]
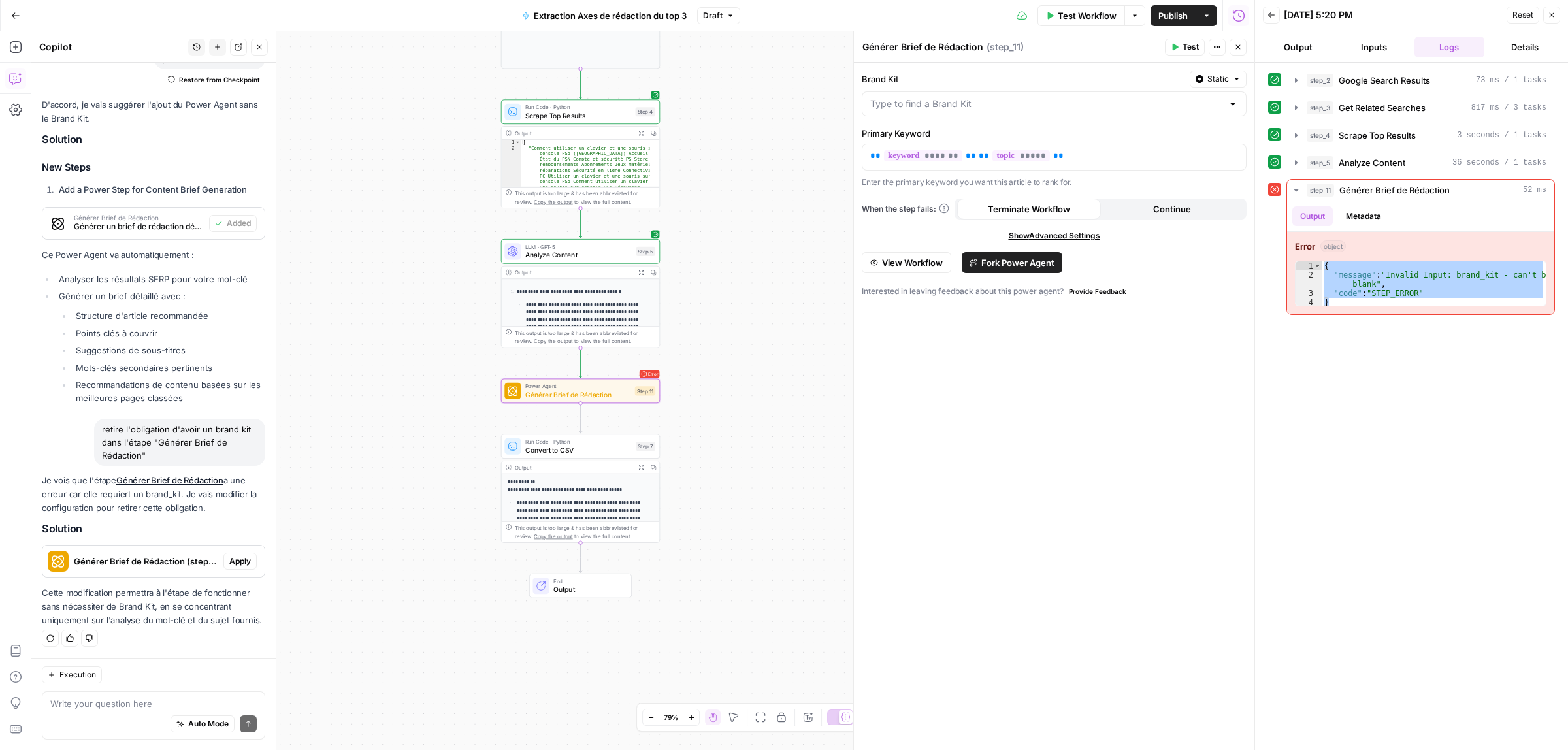
click at [229, 555] on span "Apply" at bounding box center [240, 561] width 22 height 12
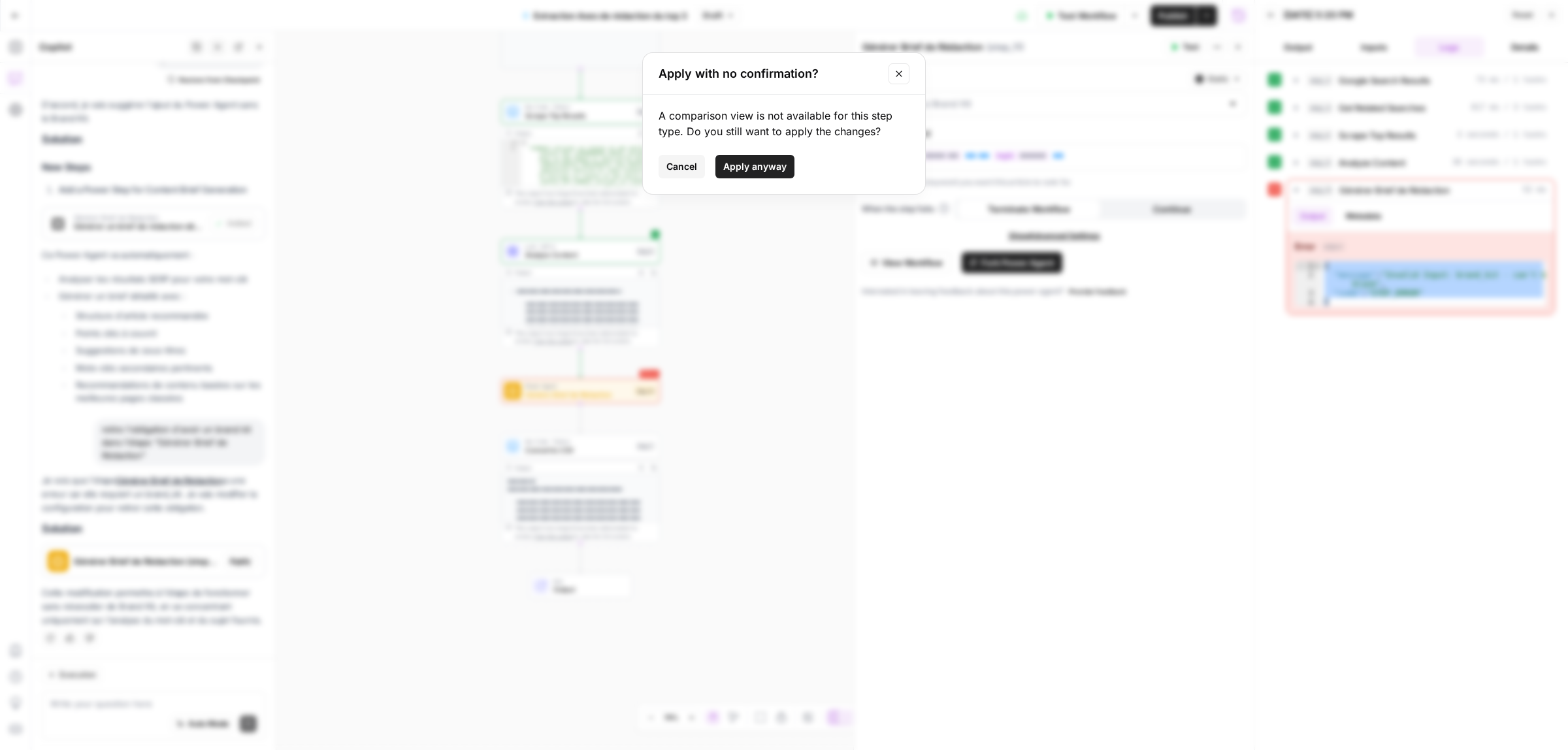
click at [761, 163] on span "Apply anyway" at bounding box center [755, 167] width 63 height 13
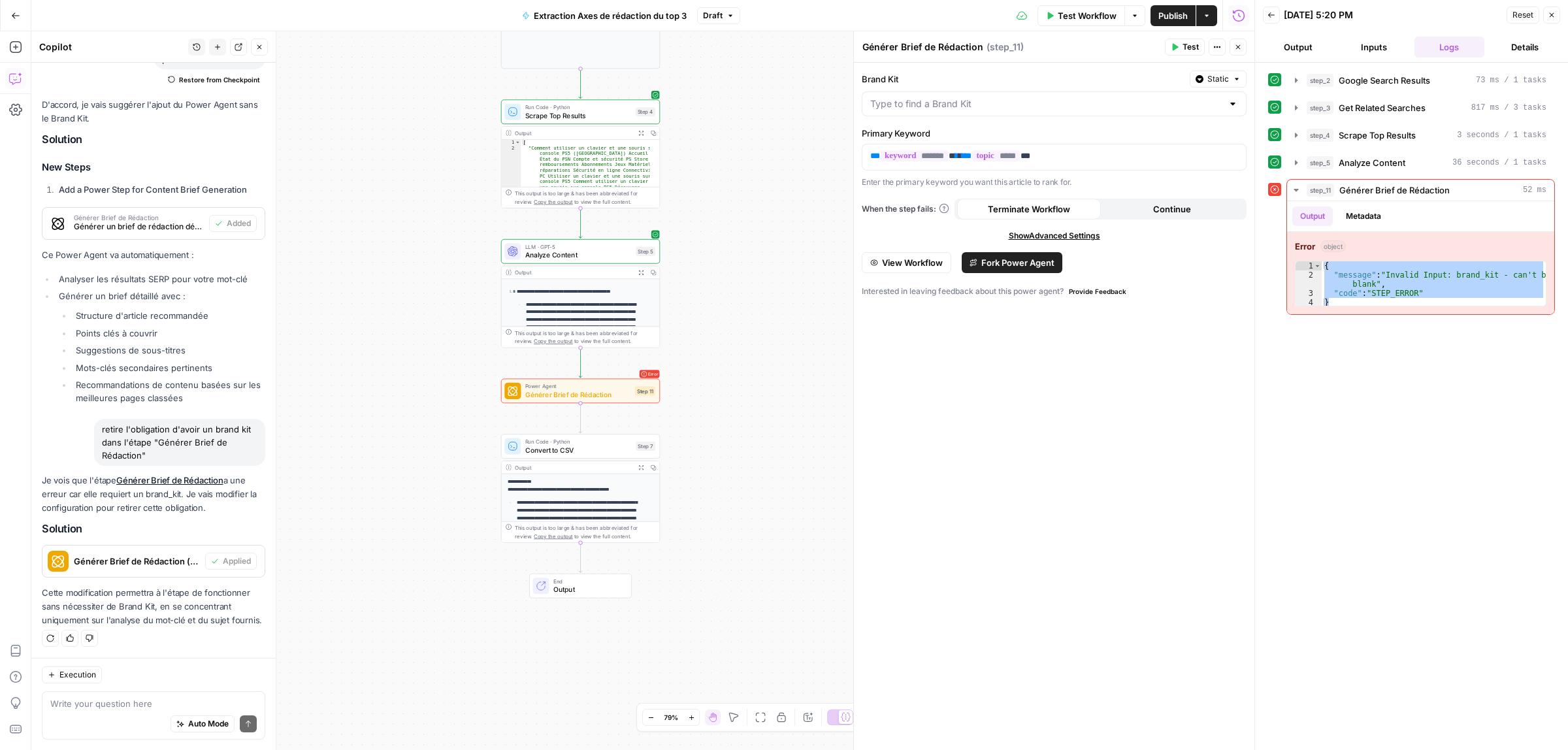
click at [994, 79] on label "Brand Kit" at bounding box center [1023, 79] width 323 height 13
click at [994, 98] on input "Brand Kit" at bounding box center [1046, 104] width 352 height 13
click at [994, 79] on label "Brand Kit" at bounding box center [1023, 79] width 323 height 13
click at [994, 98] on input "Brand Kit" at bounding box center [1046, 104] width 352 height 13
click at [1063, 26] on div "Test Workflow Options Publish Actions Run History" at bounding box center [997, 15] width 514 height 31
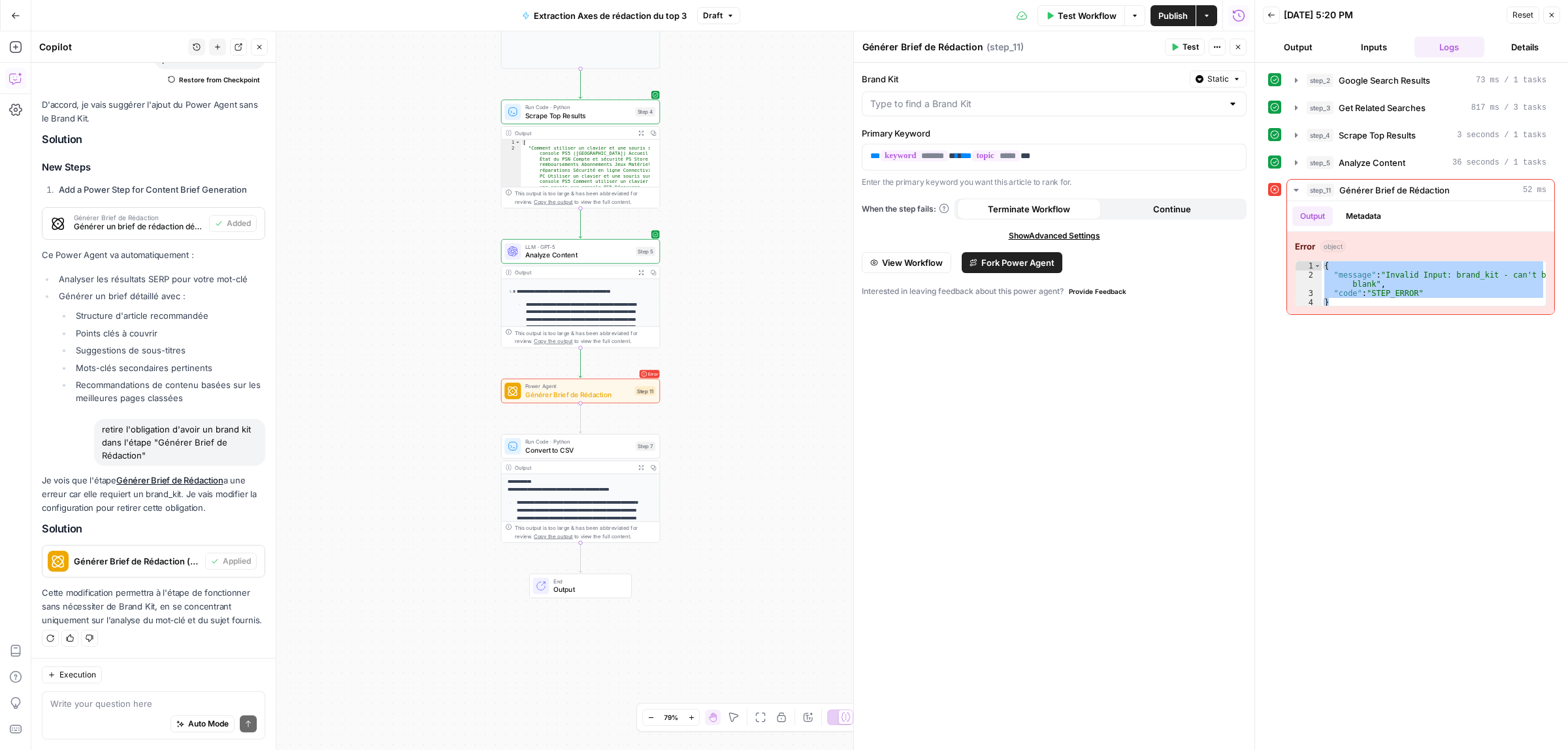
click at [1065, 16] on span "Test Workflow" at bounding box center [1087, 15] width 59 height 13
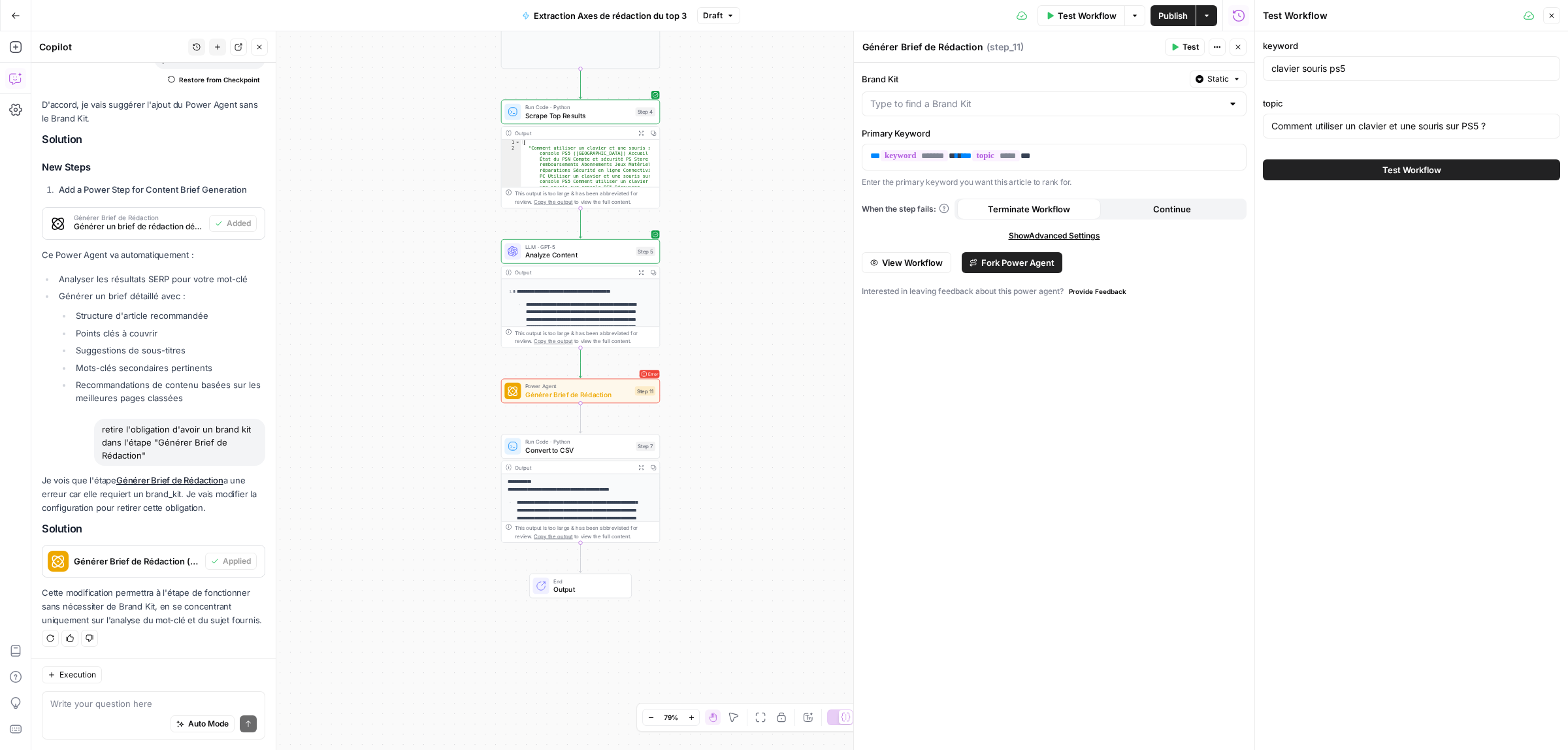
click at [1402, 175] on span "Test Workflow" at bounding box center [1412, 169] width 59 height 13
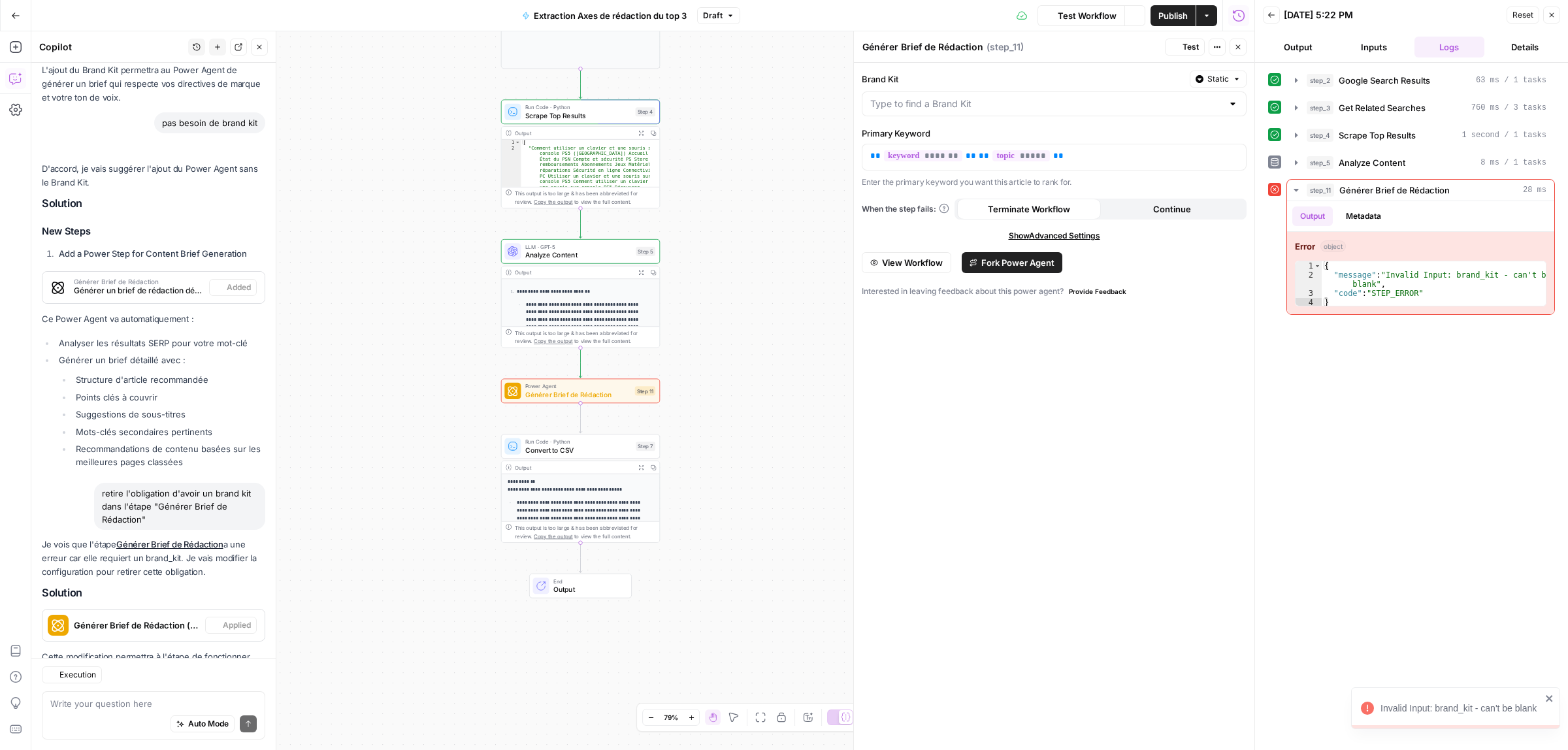
scroll to position [737, 0]
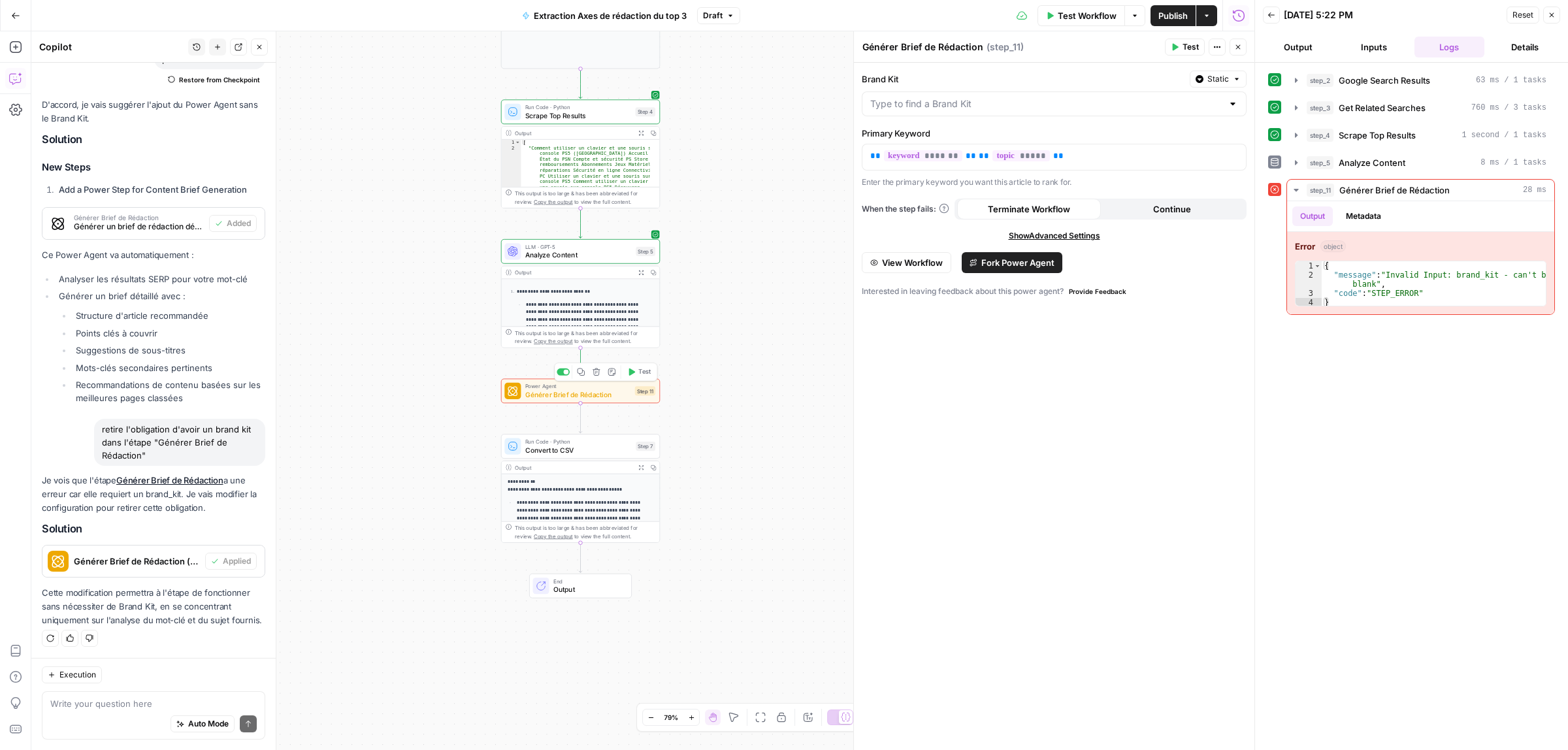
click at [577, 385] on span "Power Agent" at bounding box center [578, 387] width 106 height 8
click at [1236, 79] on icon "button" at bounding box center [1237, 79] width 4 height 2
click at [1015, 112] on div at bounding box center [1054, 103] width 385 height 25
click at [1006, 644] on div "Brand Kit Static Primary Keyword ** ******* ** ** ***** ** Enter the primary ke…" at bounding box center [1054, 406] width 401 height 688
click at [1015, 103] on input "Brand Kit" at bounding box center [1046, 104] width 352 height 13
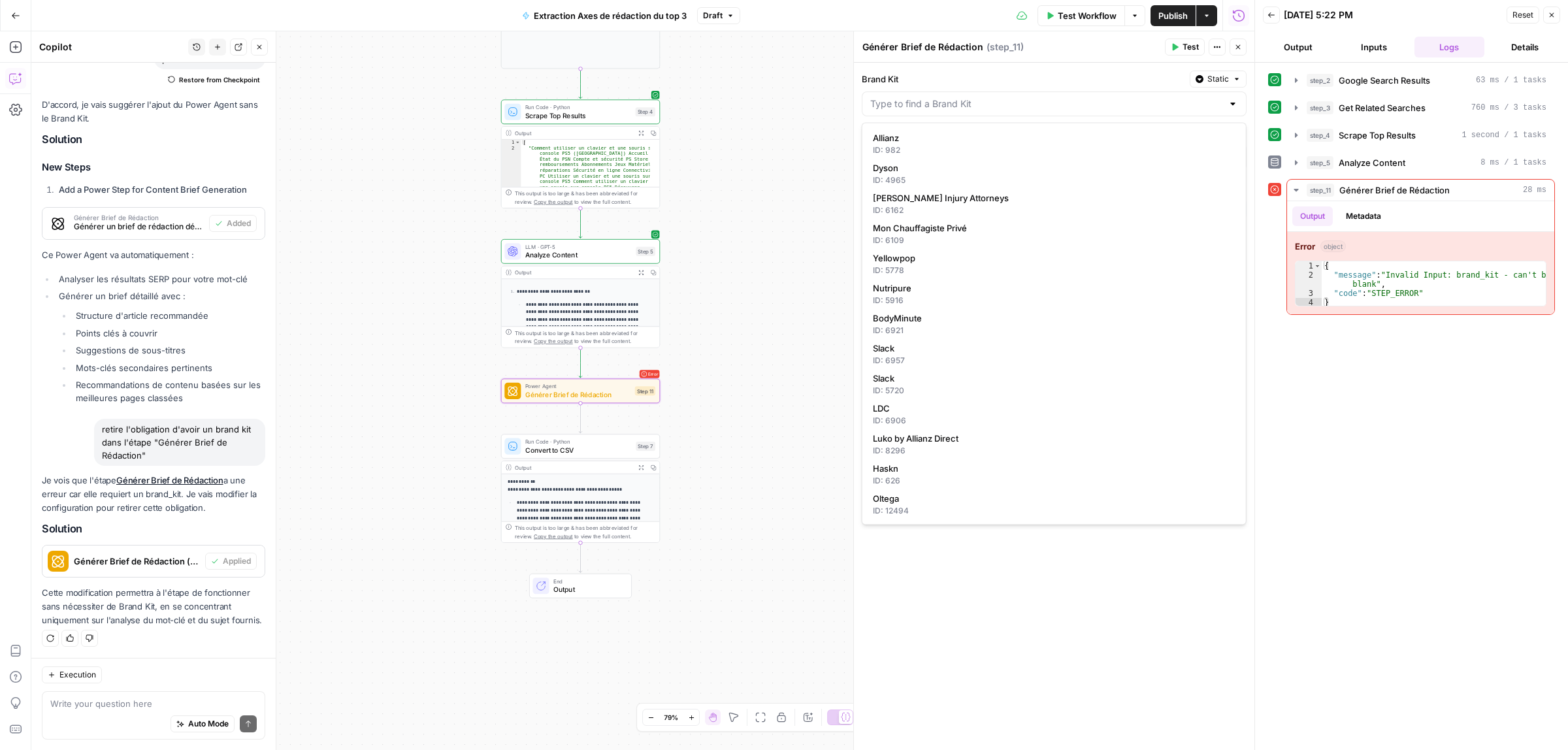
click at [991, 664] on div "Brand Kit Static Primary Keyword ** ******* ** ** ***** ** Enter the primary ke…" at bounding box center [1054, 406] width 401 height 688
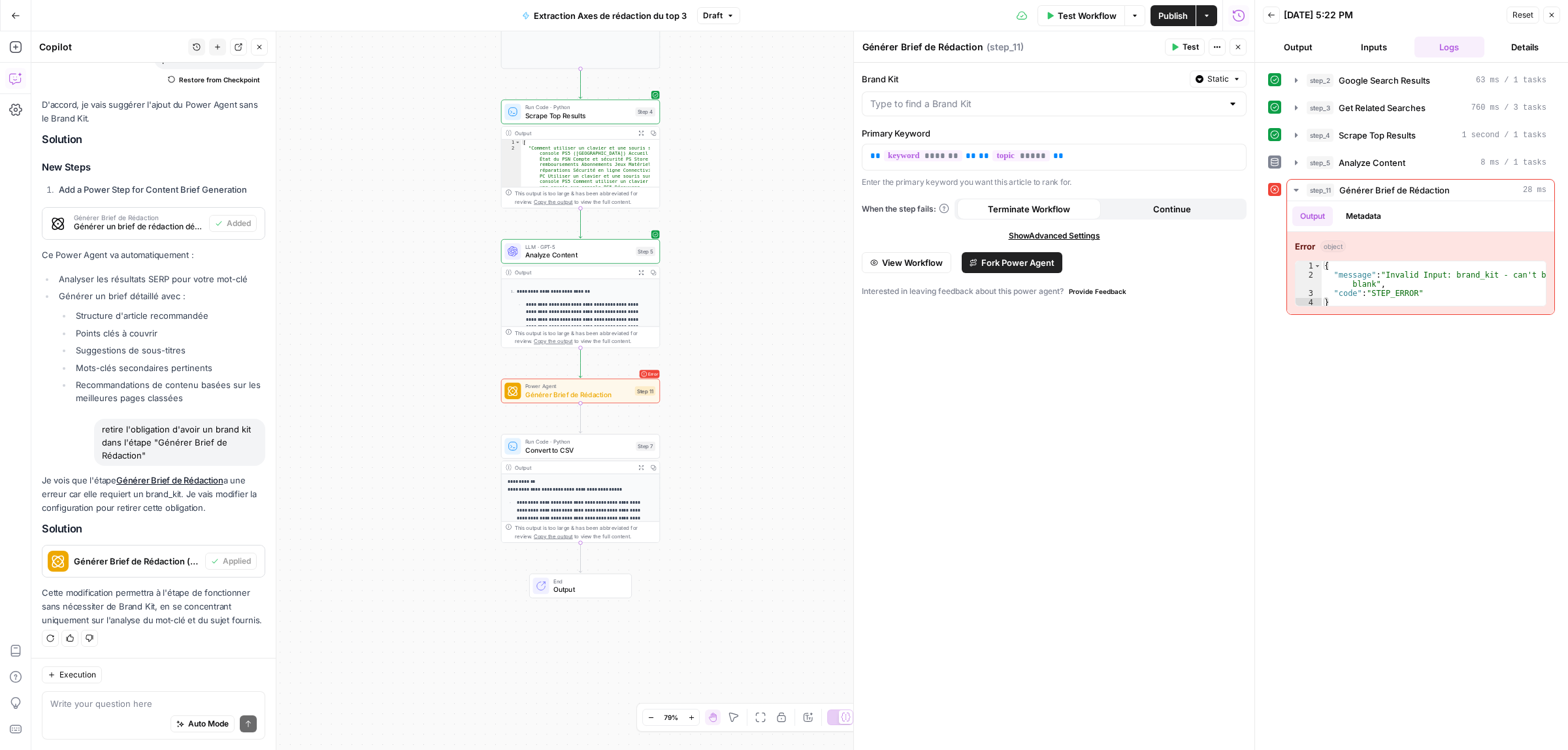
click at [97, 711] on div "Auto Mode Send" at bounding box center [154, 725] width 207 height 29
click at [547, 391] on span "Générer Brief de Rédaction" at bounding box center [578, 394] width 106 height 11
click at [595, 370] on icon "button" at bounding box center [597, 372] width 8 height 8
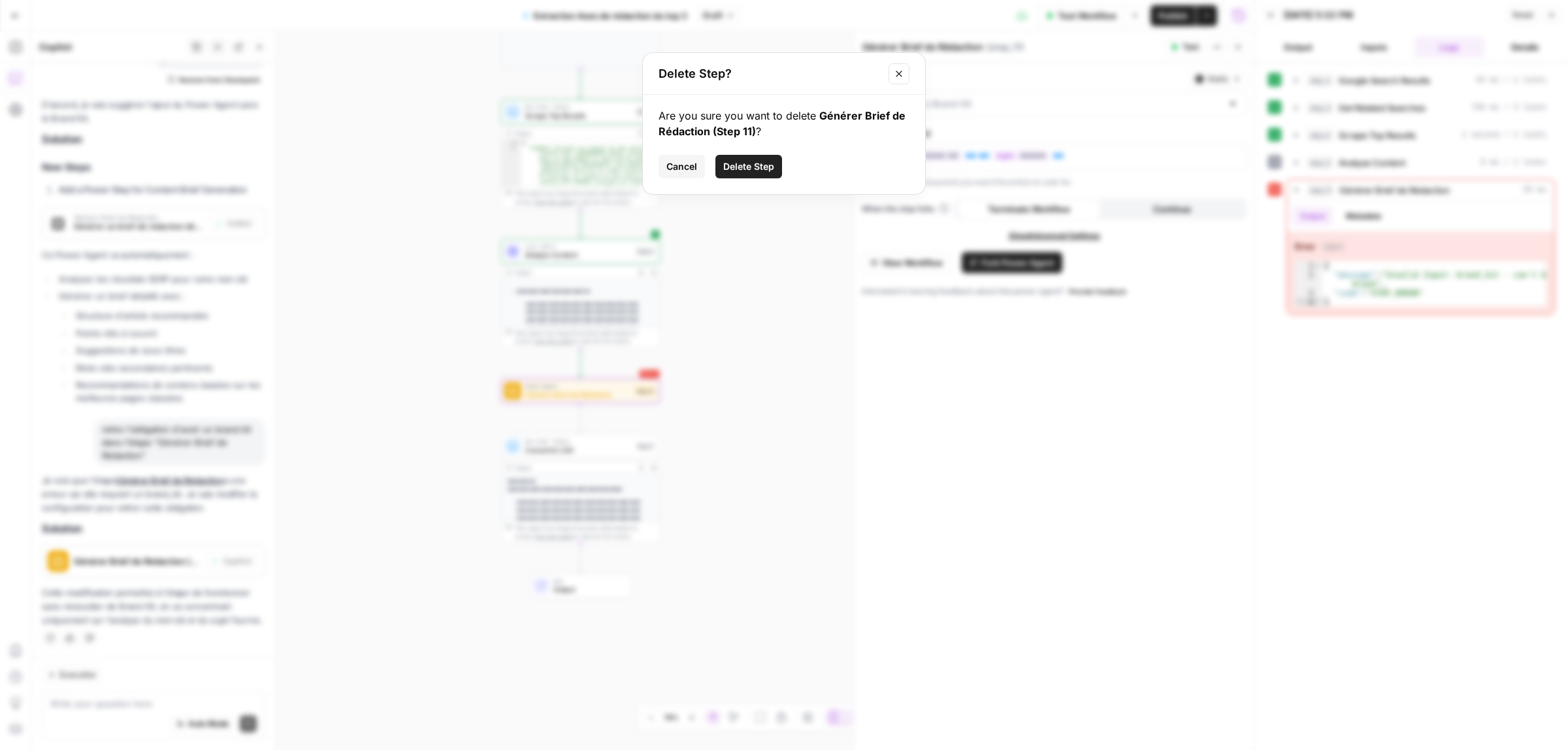
click at [745, 172] on span "Delete Step" at bounding box center [749, 167] width 51 height 13
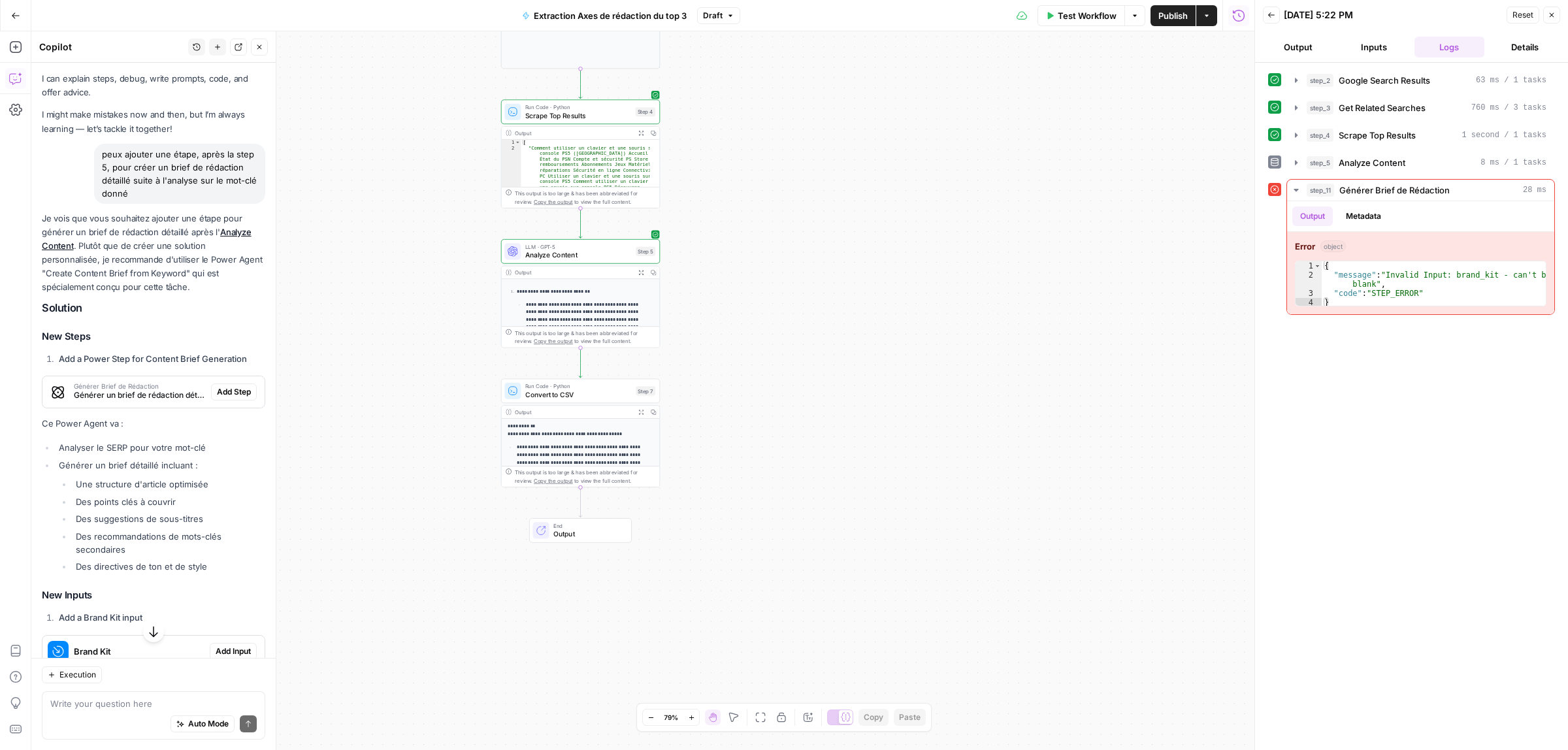
scroll to position [0, 0]
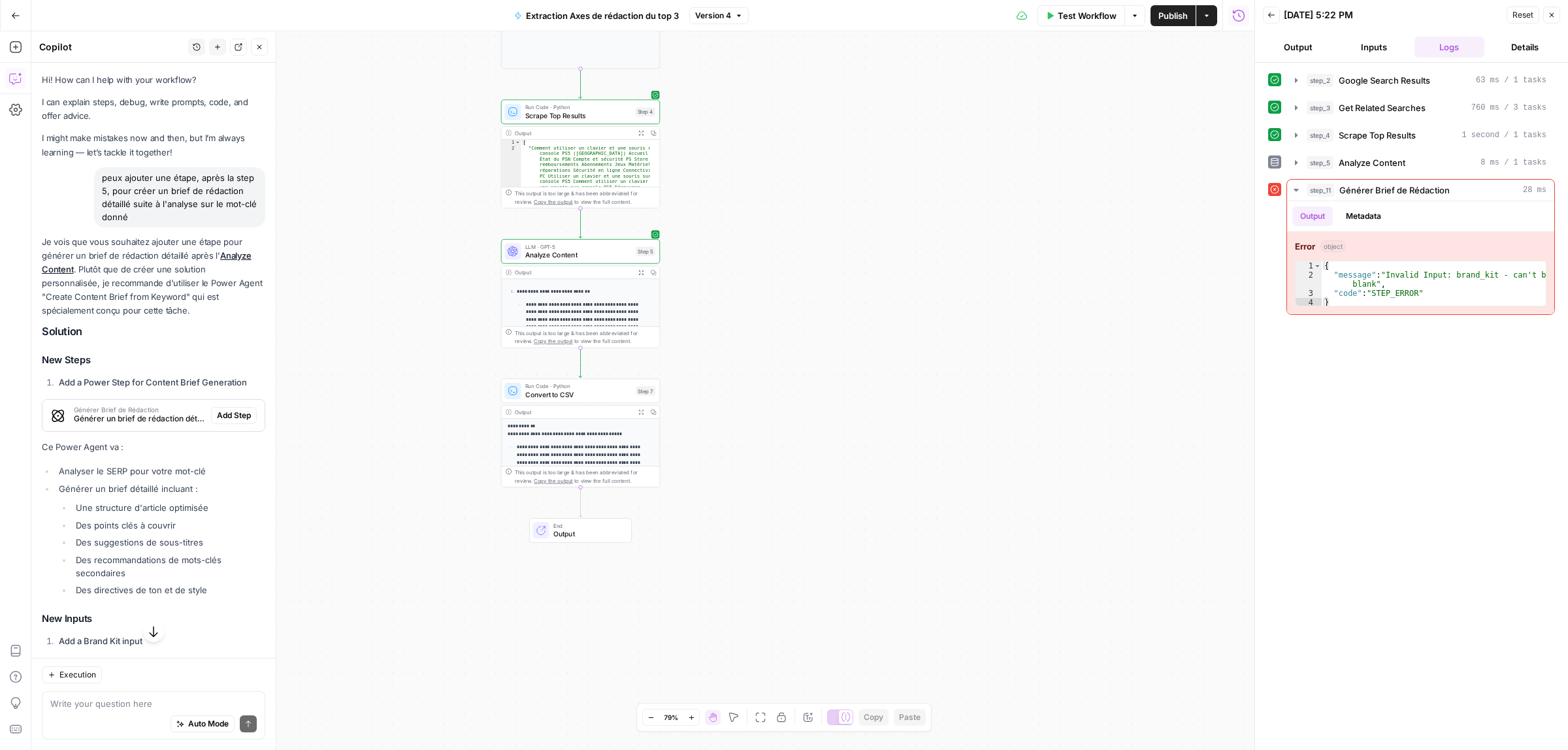
drag, startPoint x: 200, startPoint y: 217, endPoint x: 98, endPoint y: 172, distance: 111.5
click at [98, 172] on div "peux ajouter une étape, après la step 5, pour créer un brief de rédaction détai…" at bounding box center [180, 198] width 171 height 60
copy div "peux ajouter une étape, après la step 5, pour créer un brief de rédaction détai…"
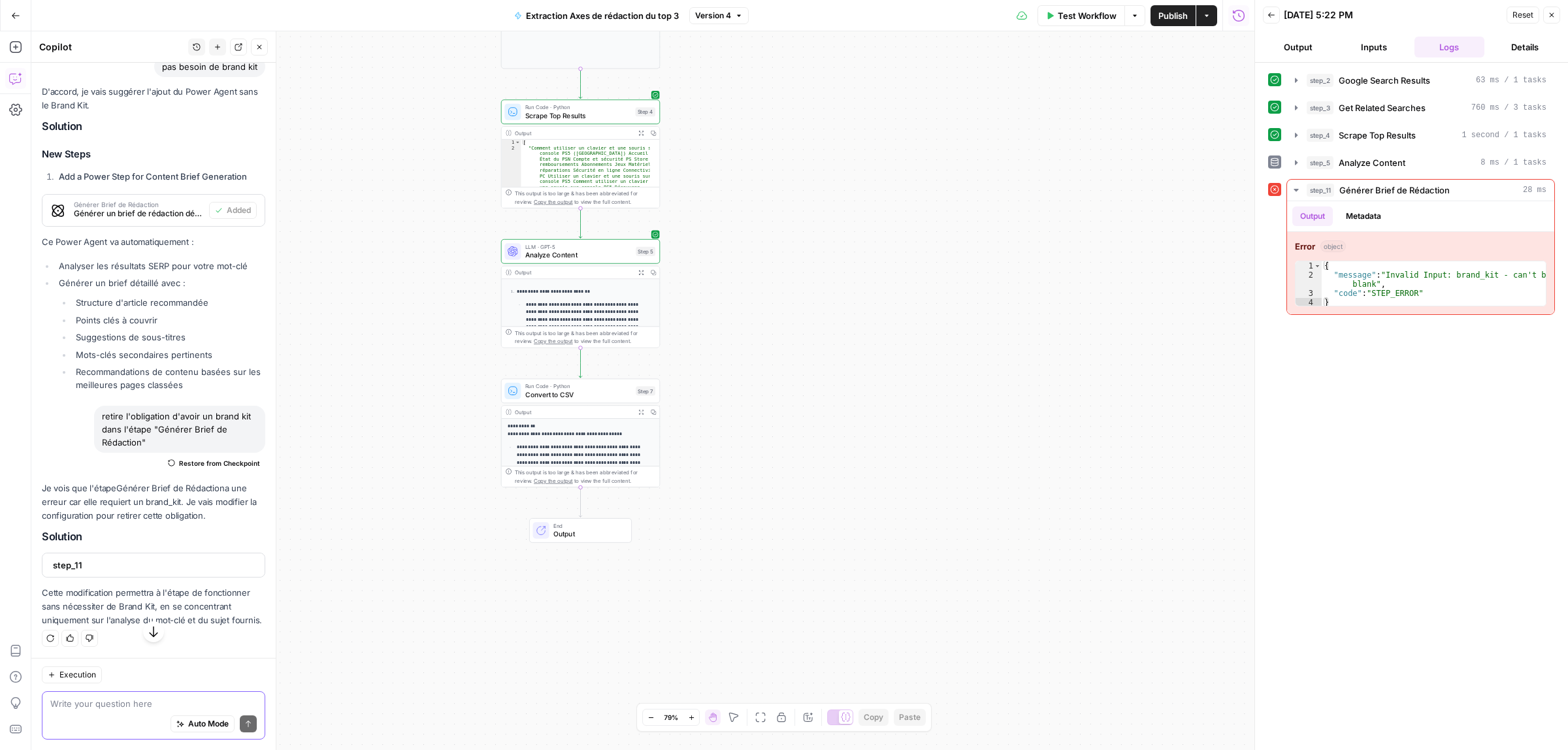
click at [134, 698] on textarea at bounding box center [154, 704] width 207 height 13
paste textarea "peux ajouter une étape, après la step 5, pour créer un brief de rédaction détai…"
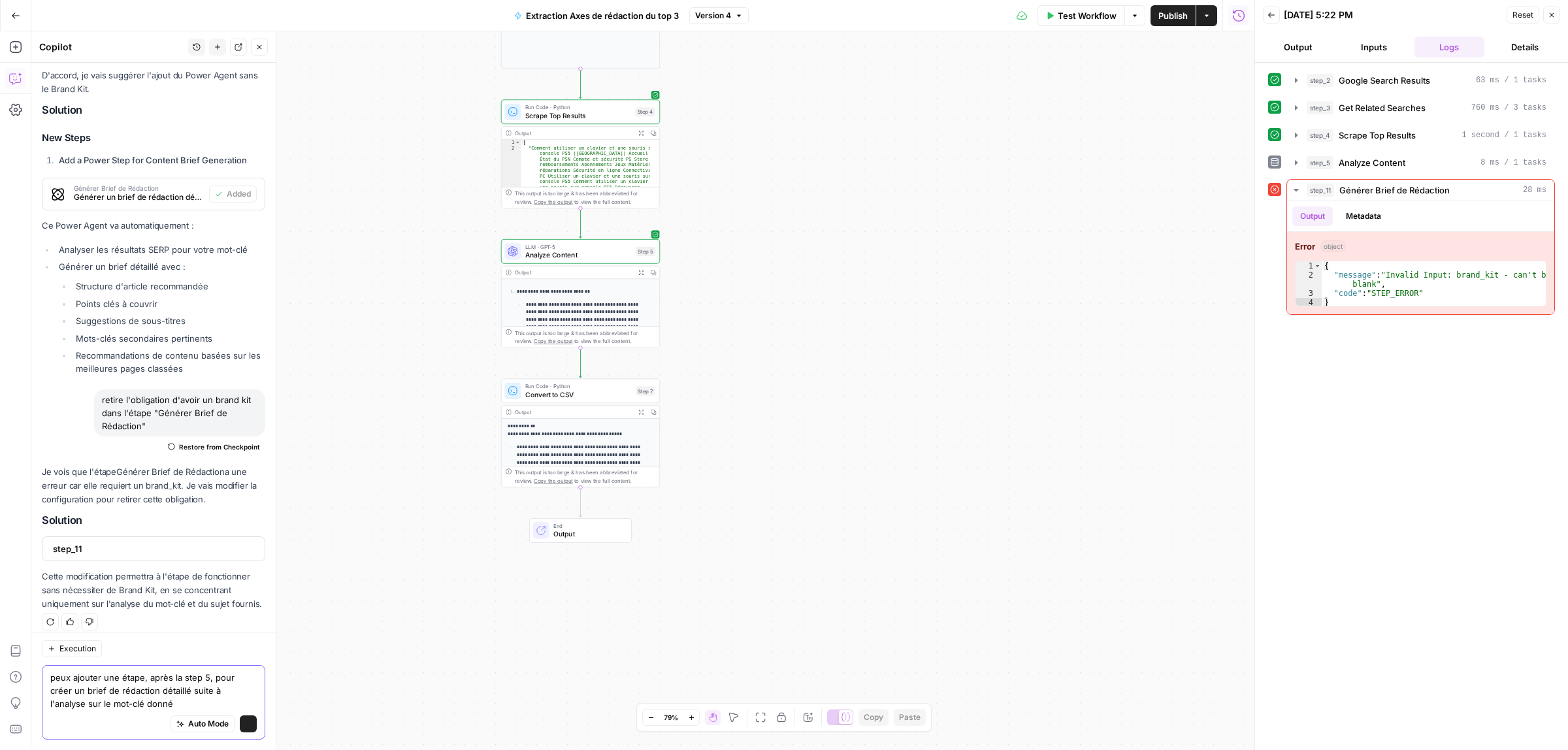
scroll to position [735, 0]
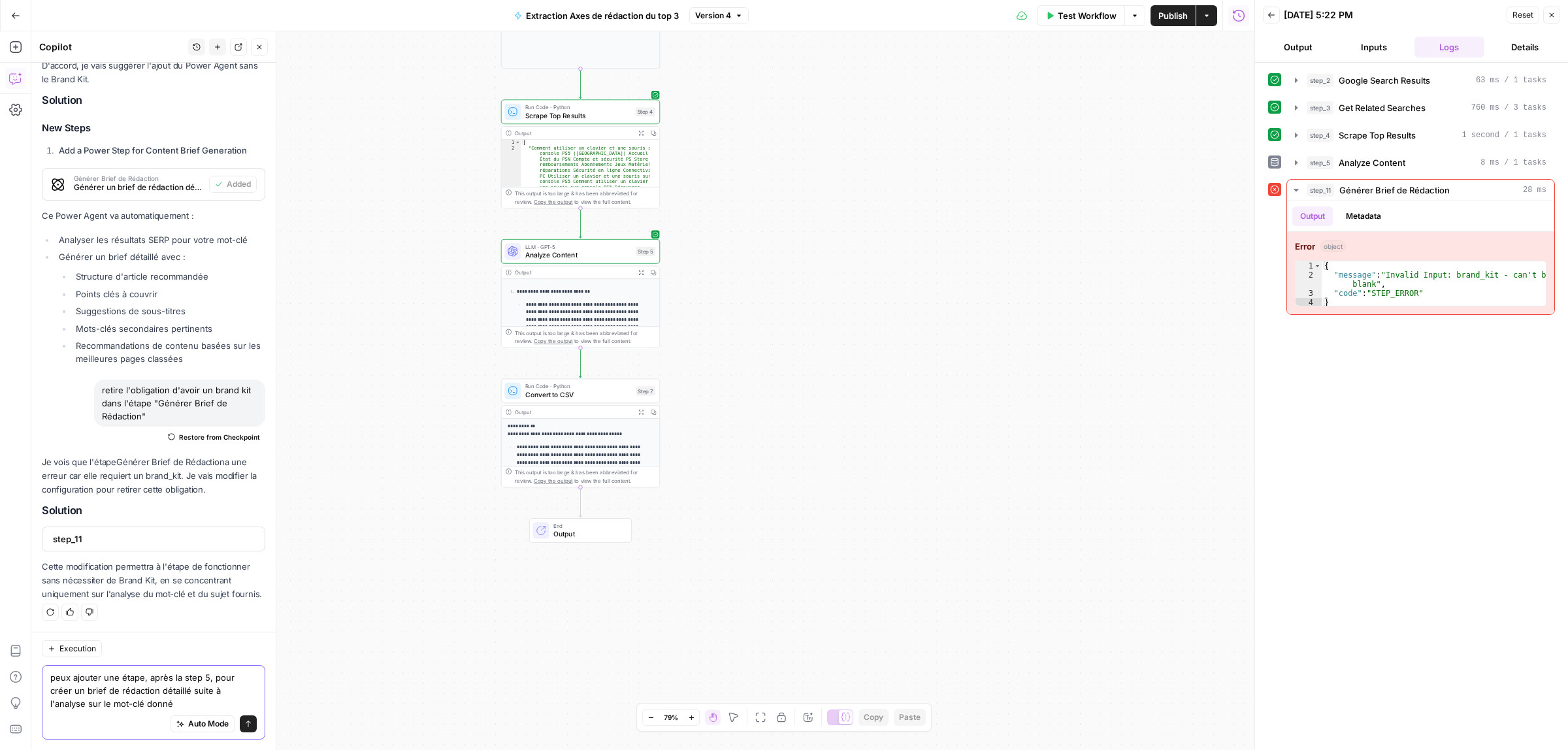
drag, startPoint x: 154, startPoint y: 692, endPoint x: 109, endPoint y: 691, distance: 45.0
click at [109, 691] on textarea "peux ajouter une étape, après la step 5, pour créer un brief de rédaction détai…" at bounding box center [154, 692] width 207 height 39
click at [112, 694] on textarea "peux ajouter une étape, après la step 5, pour créer un brief détaillé suite à l…" at bounding box center [154, 692] width 207 height 39
drag, startPoint x: 107, startPoint y: 690, endPoint x: 87, endPoint y: 690, distance: 20.0
click at [87, 690] on textarea "peux ajouter une étape, après la step 5, pour créer un brief détaillé suite à l…" at bounding box center [154, 692] width 207 height 39
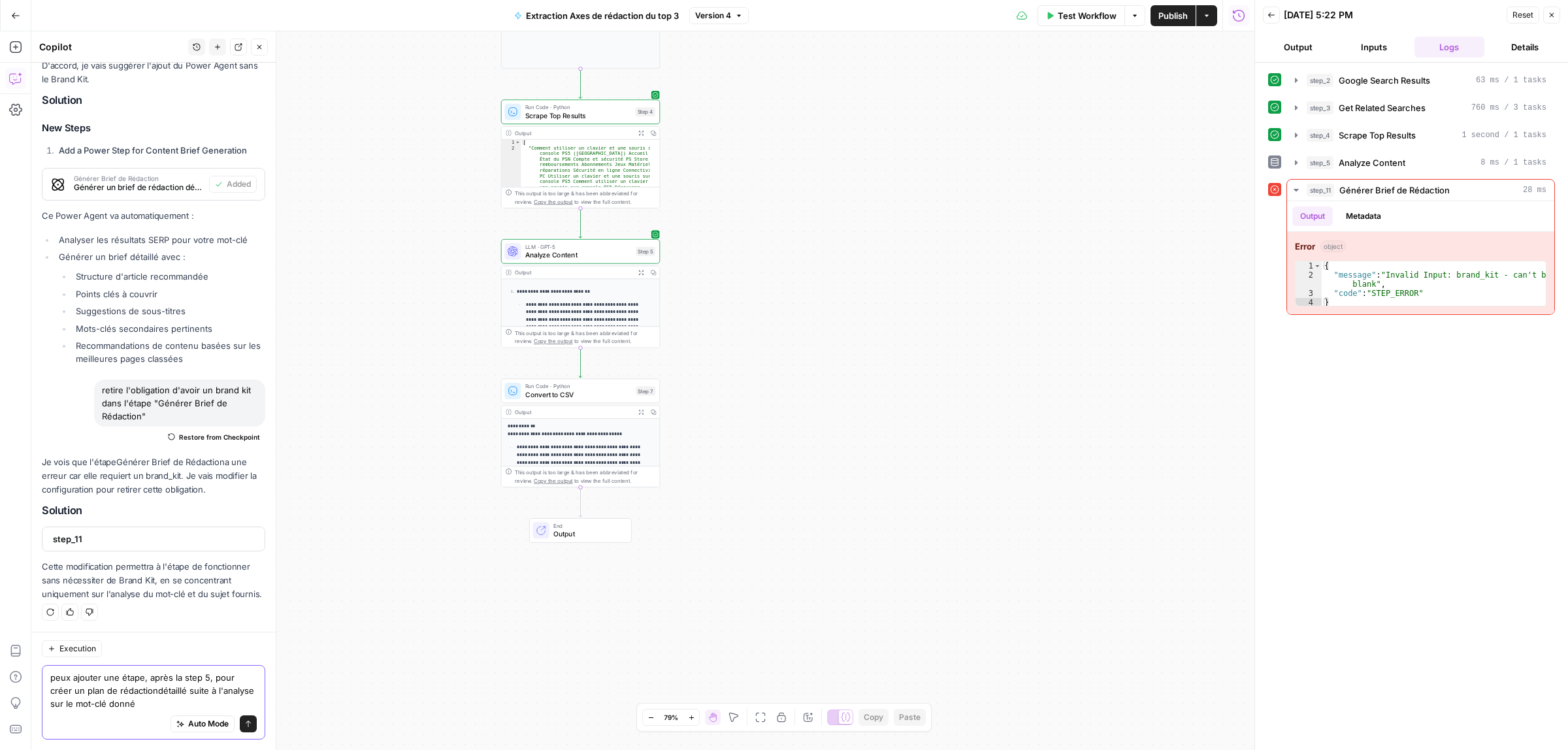
type textarea "peux ajouter une étape, après la step 5, pour créer un plan de rédaction détail…"
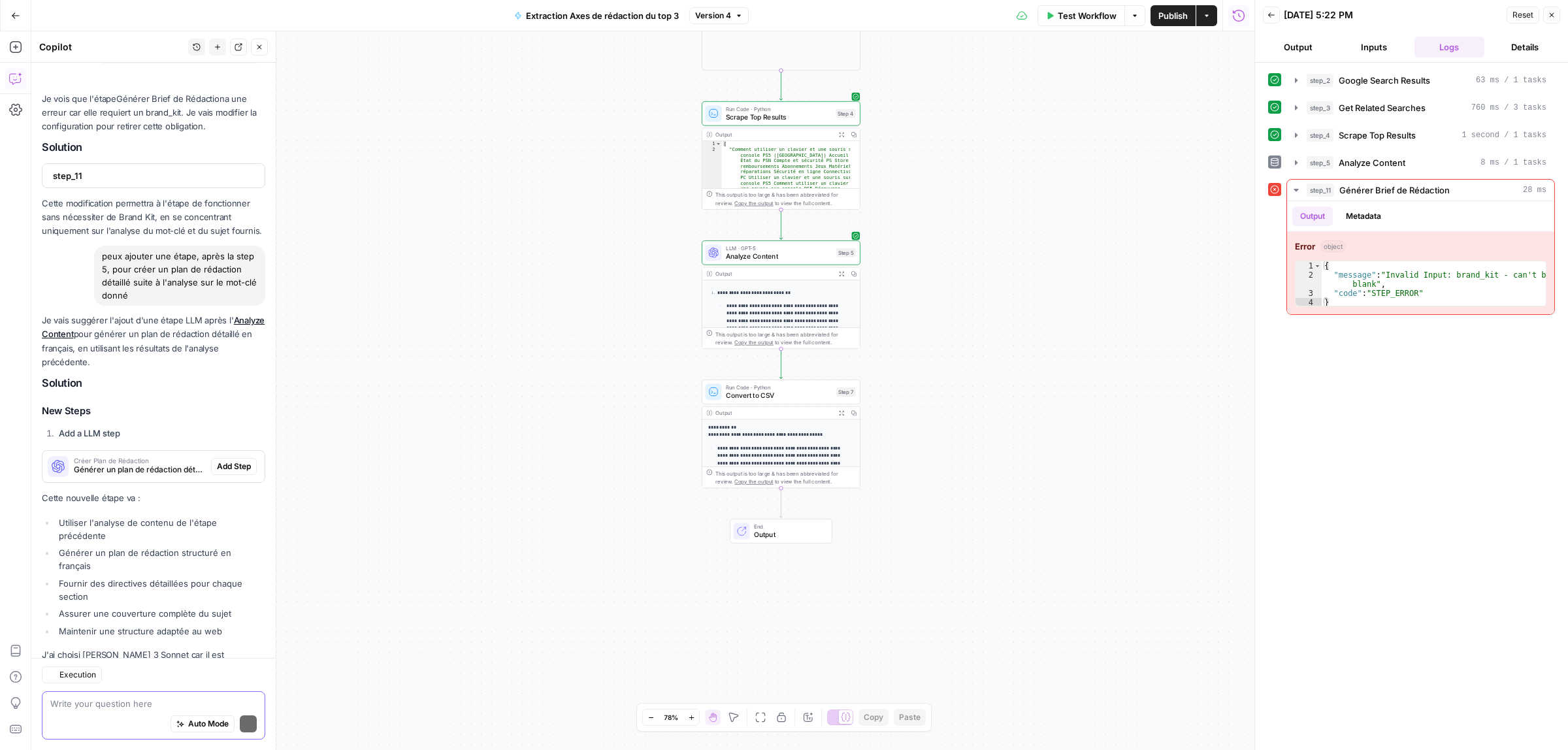
scroll to position [1160, 0]
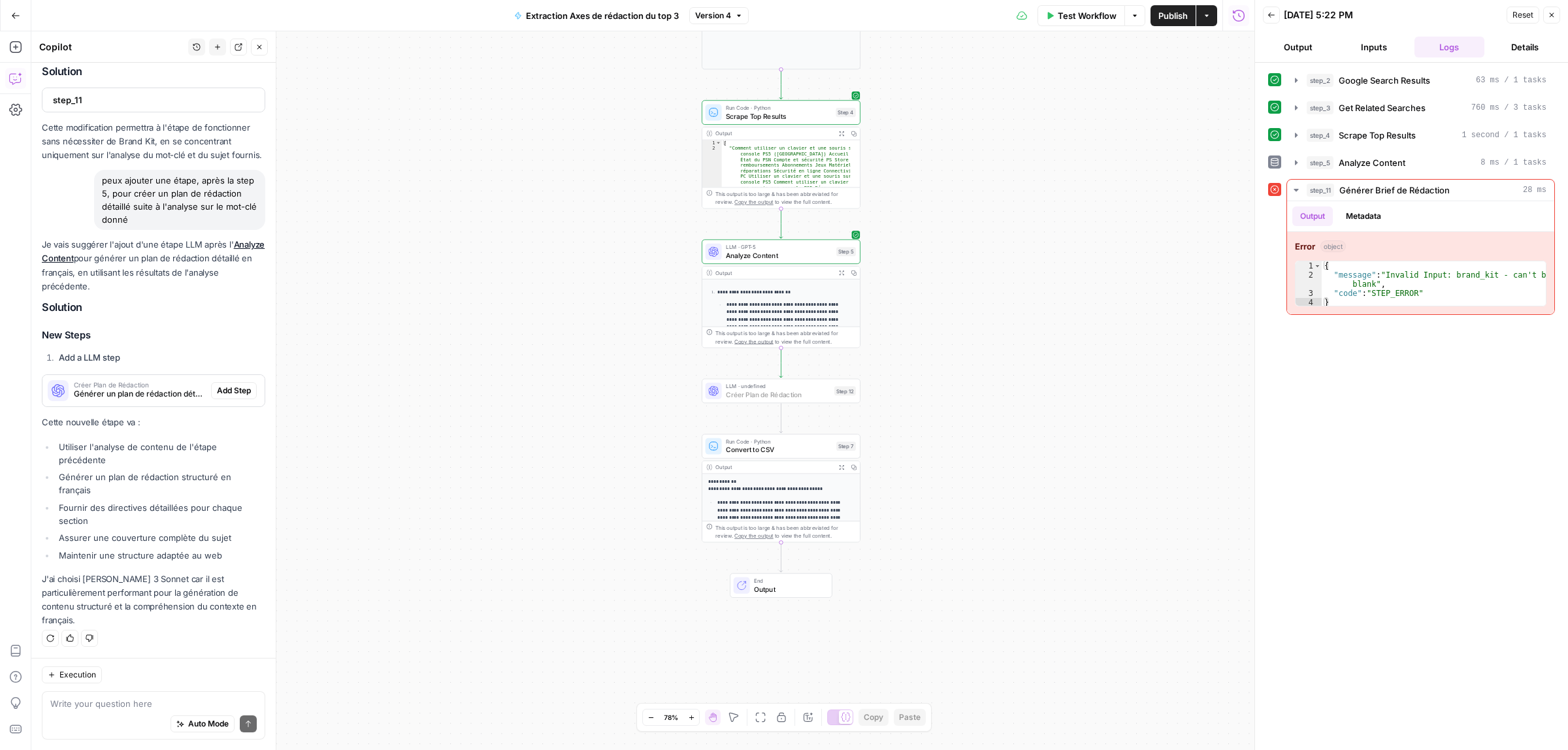
click at [219, 396] on span "Add Step" at bounding box center [234, 391] width 34 height 12
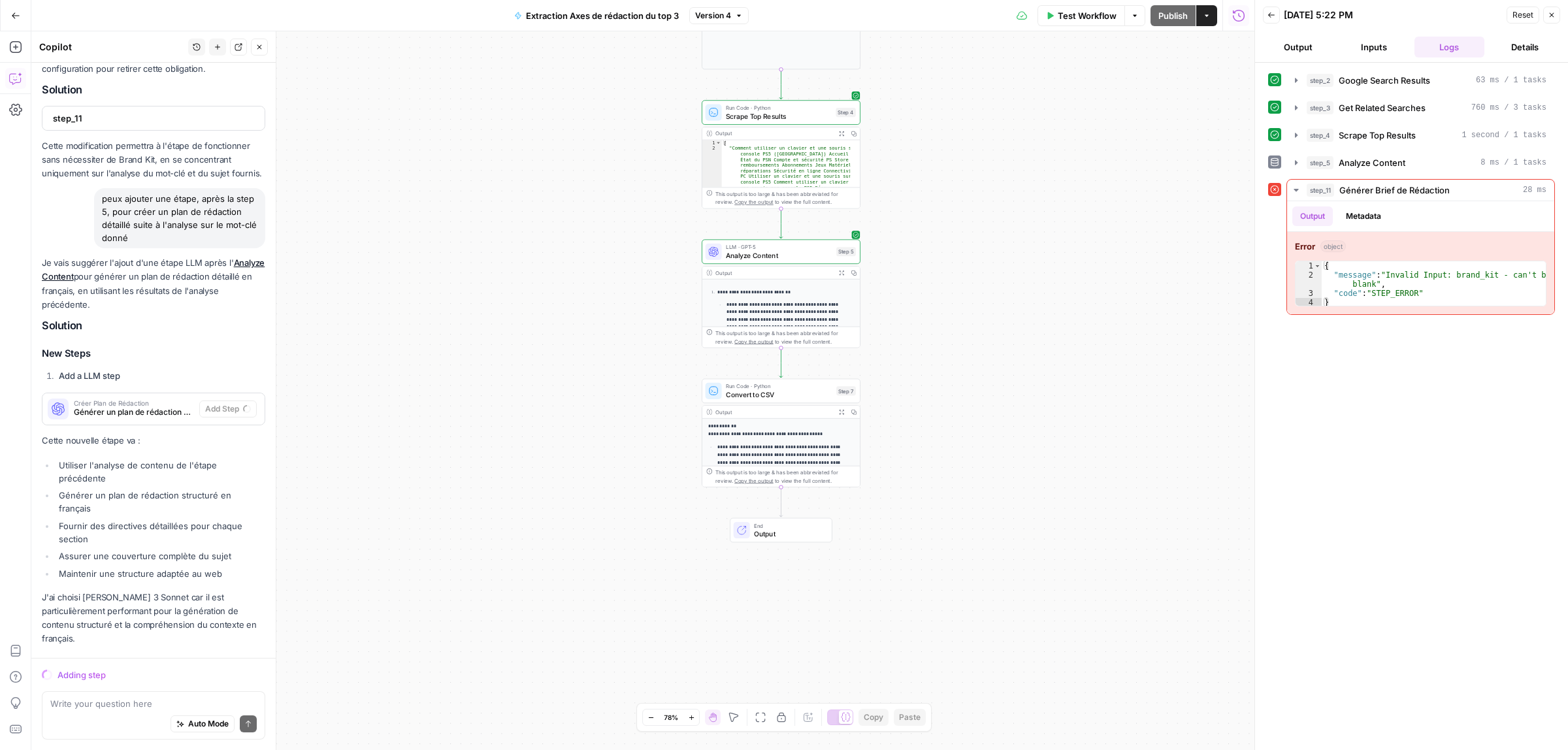
scroll to position [1139, 0]
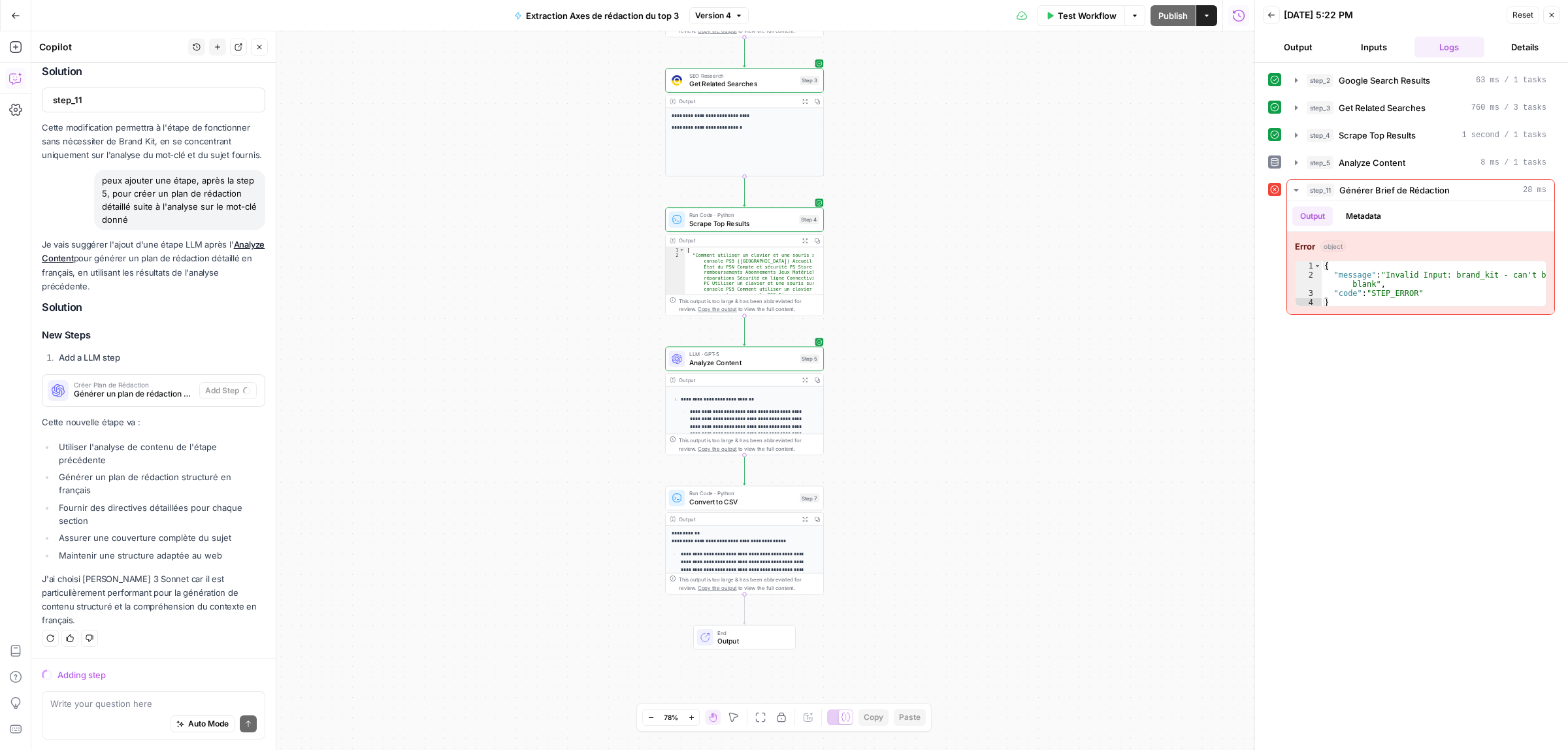
drag, startPoint x: 974, startPoint y: 365, endPoint x: 938, endPoint y: 472, distance: 112.9
click at [938, 472] on div "**********" at bounding box center [643, 391] width 1223 height 719
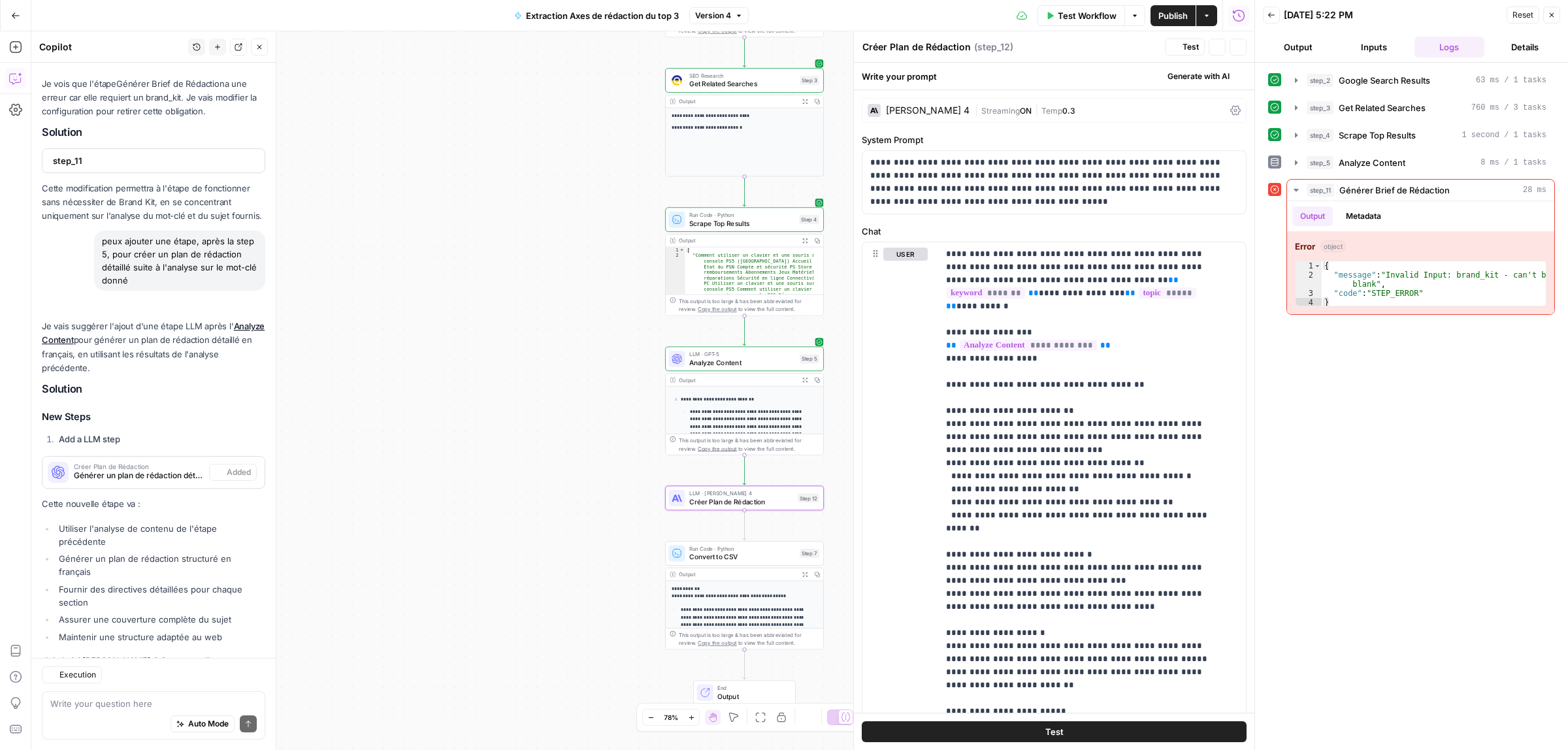
scroll to position [1223, 0]
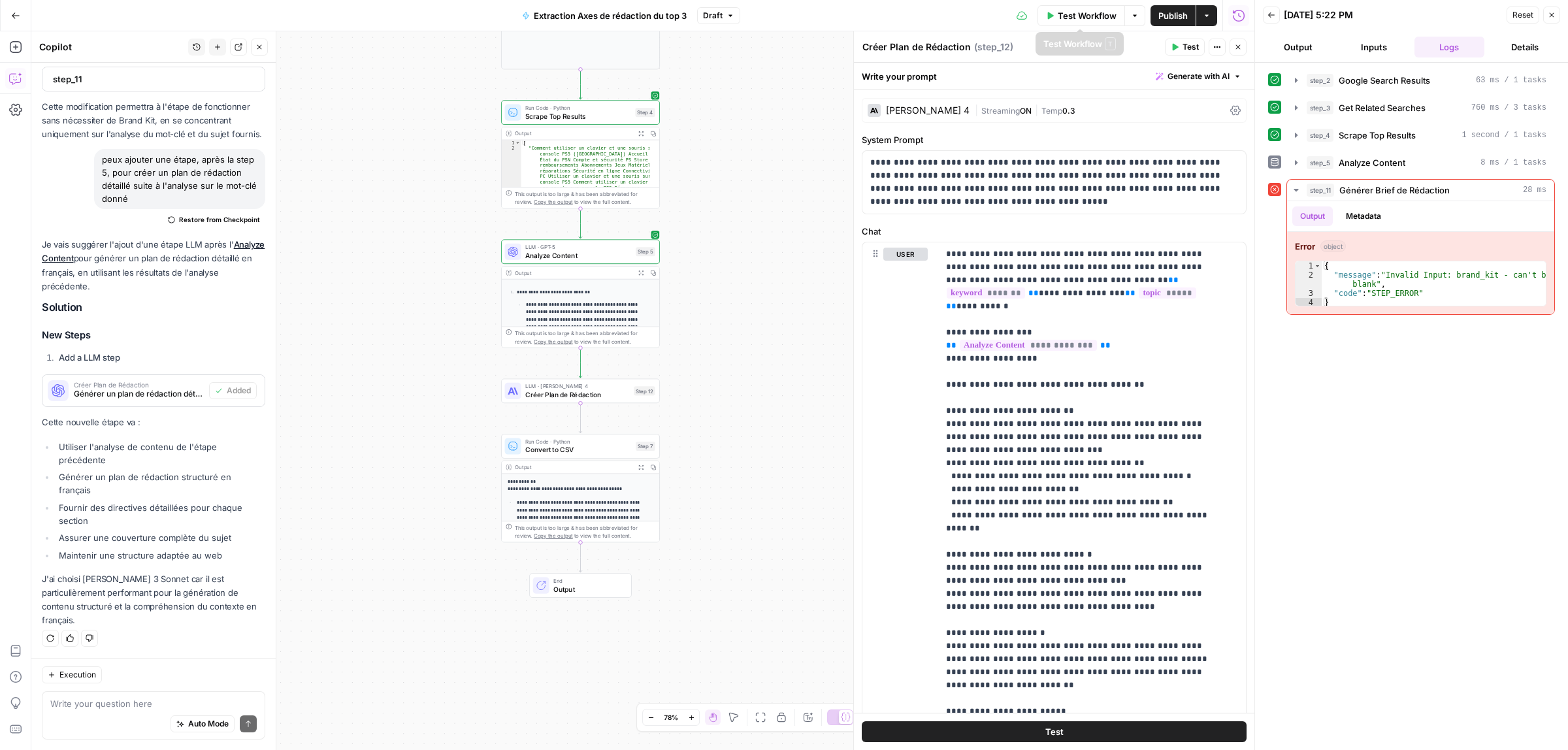
click at [1069, 18] on span "Test Workflow" at bounding box center [1087, 15] width 59 height 13
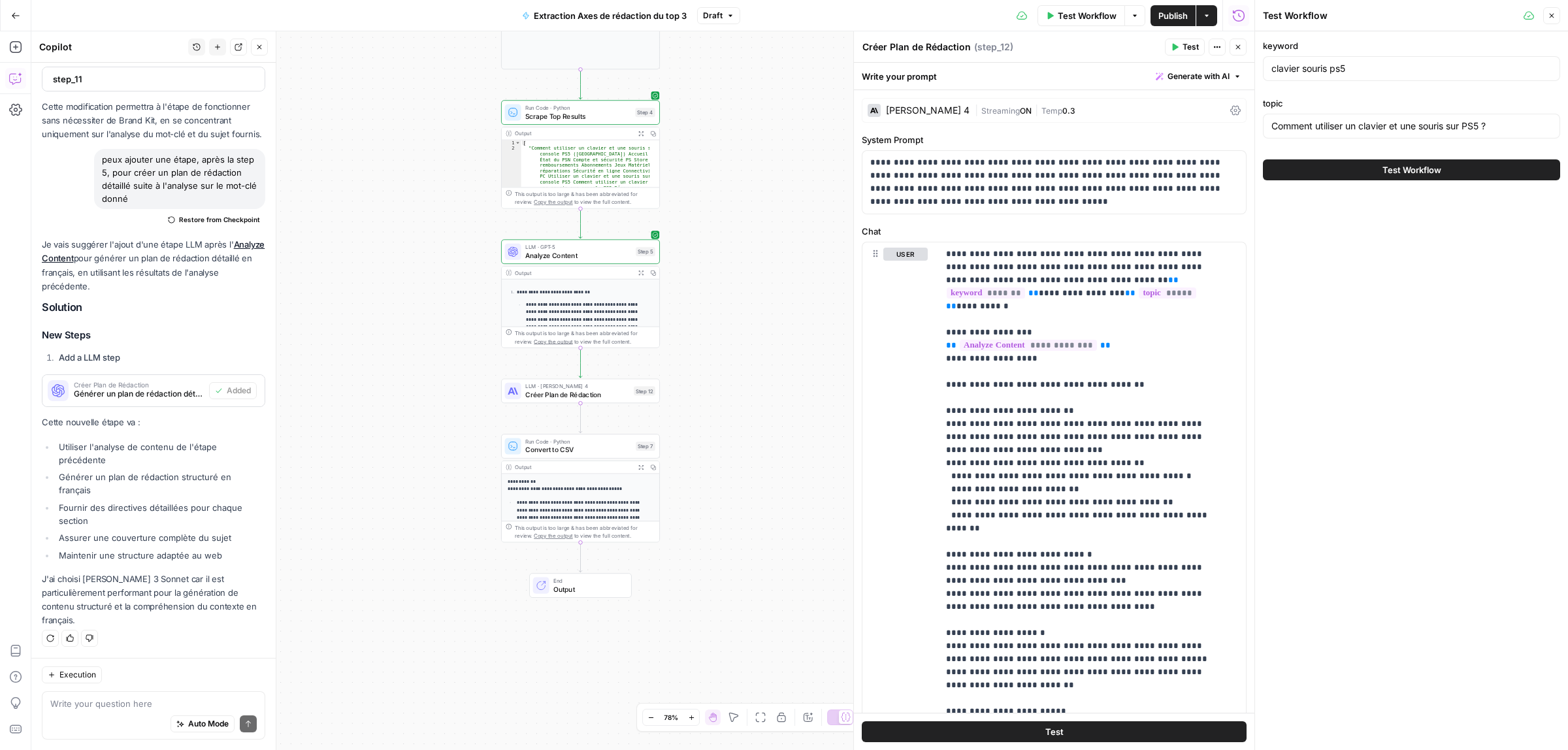
click at [1444, 169] on button "Test Workflow" at bounding box center [1411, 170] width 297 height 21
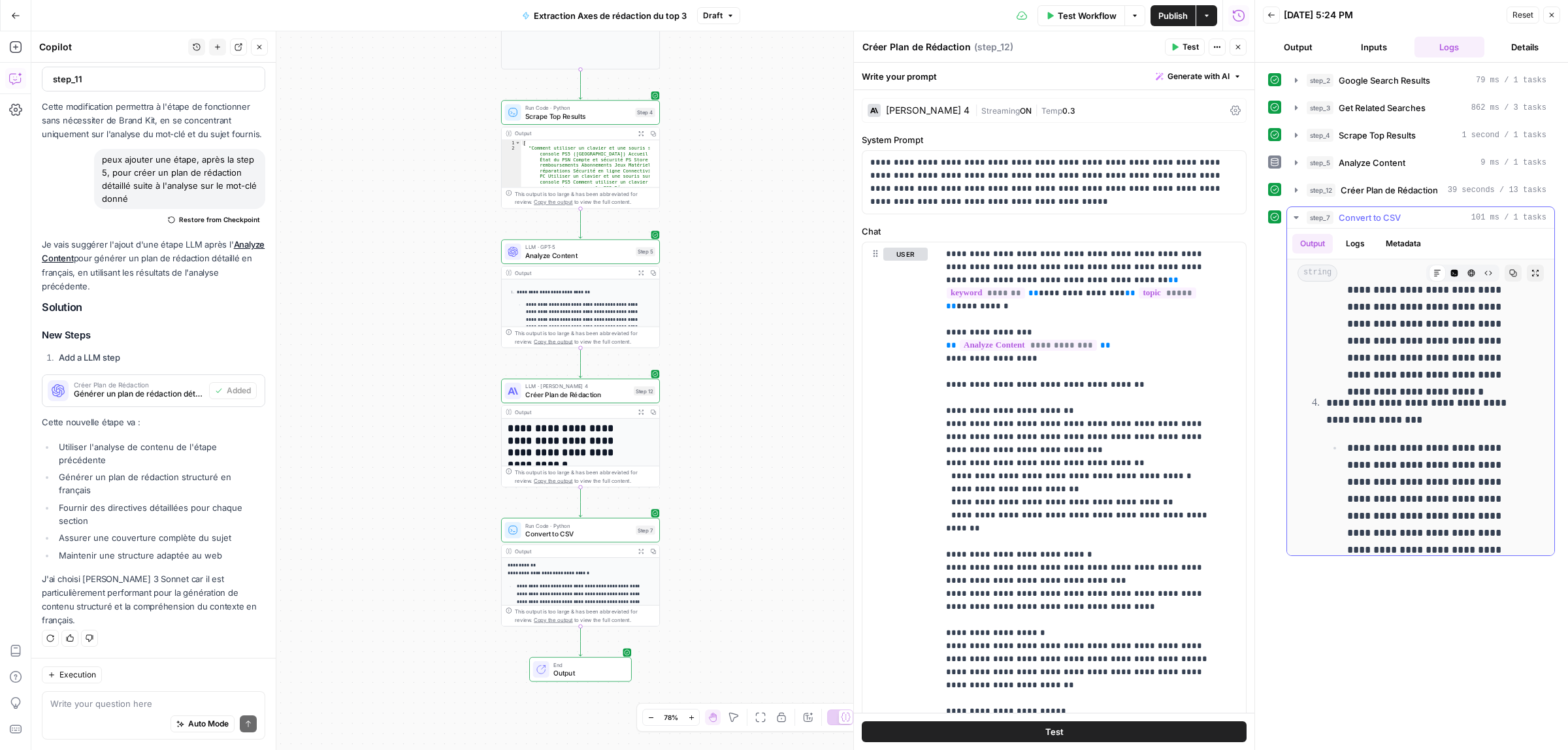
scroll to position [710, 0]
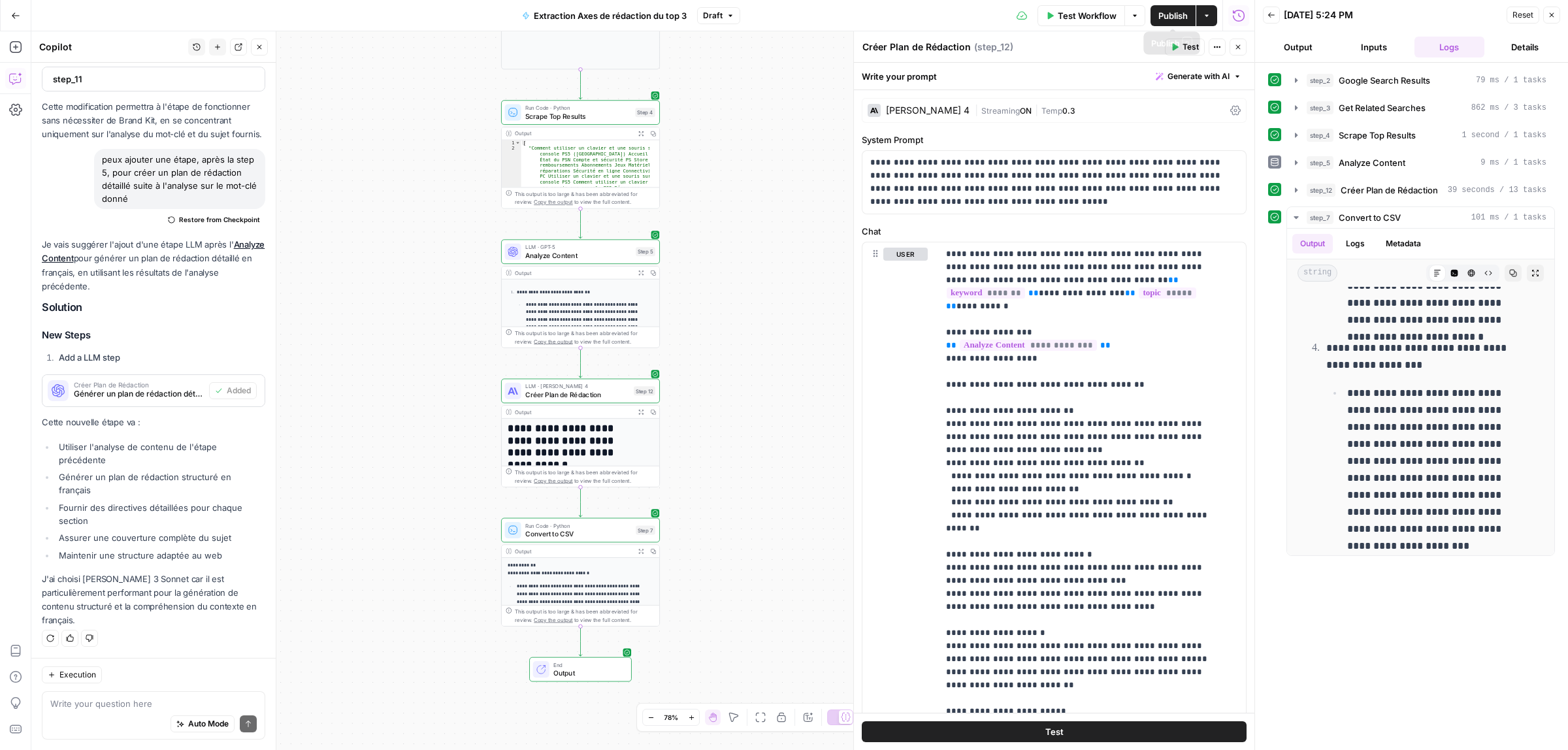
click at [1170, 14] on span "Publish" at bounding box center [1173, 15] width 30 height 13
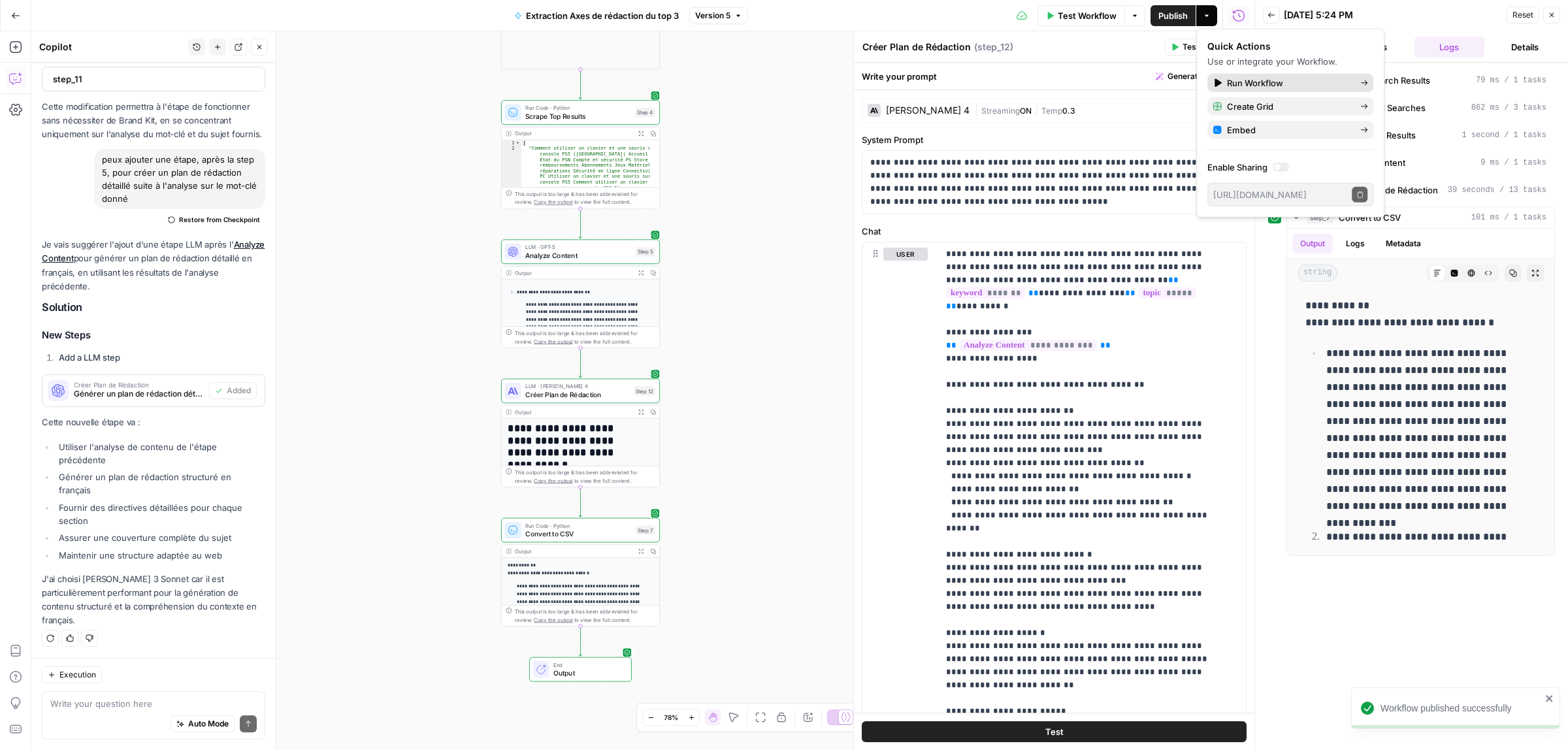
click at [1259, 79] on span "Run Workflow" at bounding box center [1288, 83] width 123 height 13
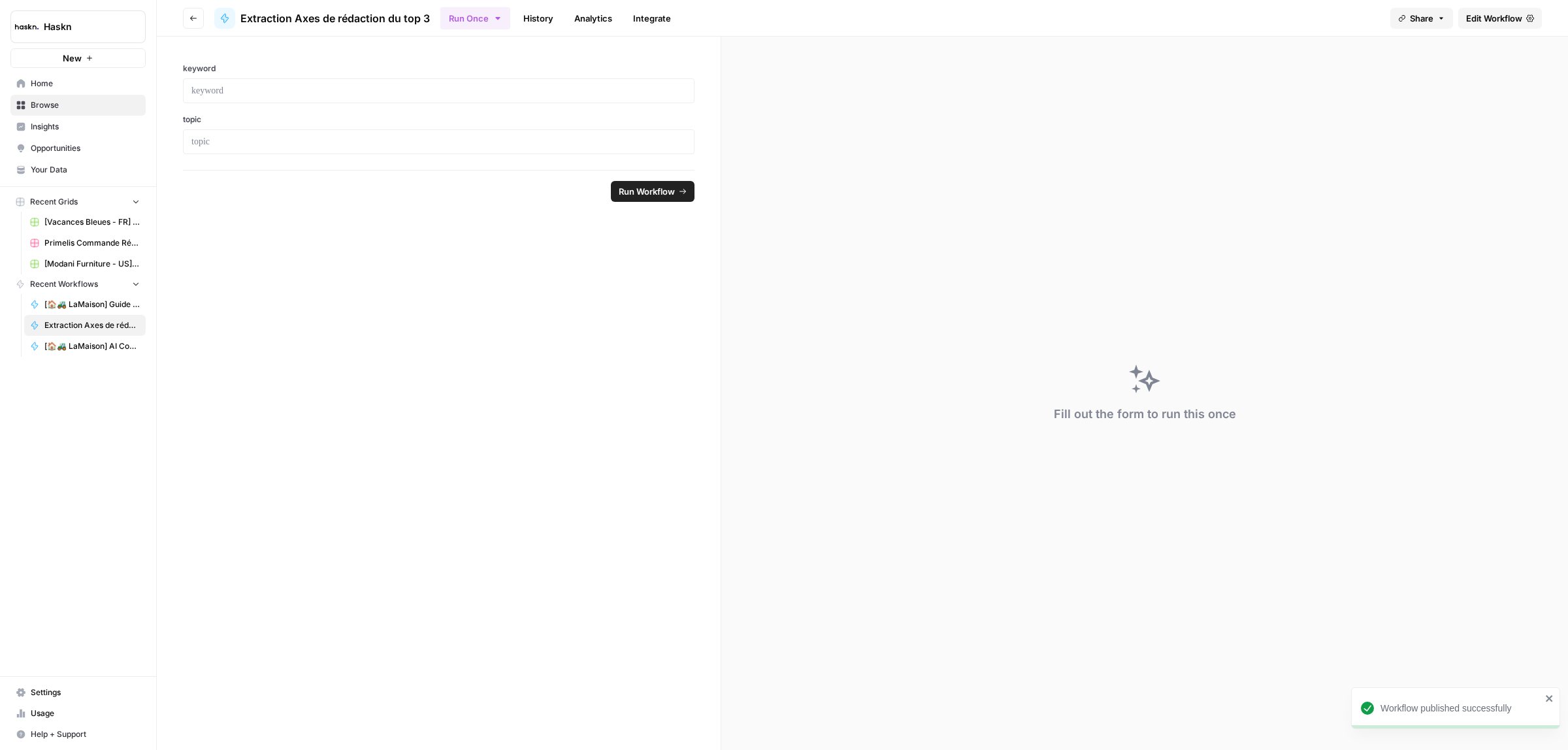
click at [506, 17] on button "Run Once" at bounding box center [475, 18] width 70 height 22
click at [496, 98] on span "Run this Workflow in bulk via CSV upload" at bounding box center [555, 100] width 151 height 12
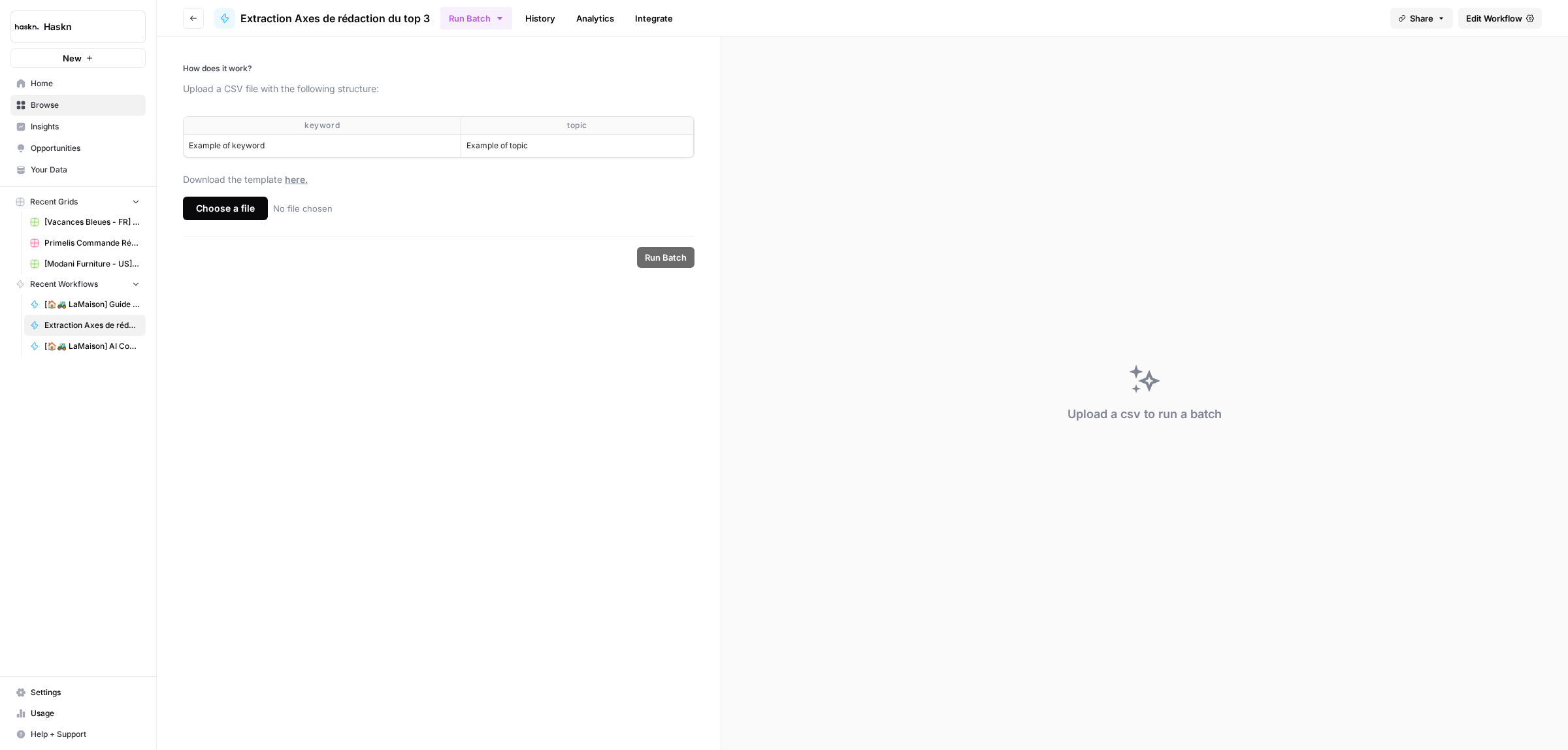
click at [227, 206] on div "Choose a file" at bounding box center [225, 208] width 85 height 23
click at [0, 0] on input "Choose a file No file chosen" at bounding box center [0, 0] width 0 height 0
click at [673, 252] on span "Run Batch" at bounding box center [666, 257] width 41 height 13
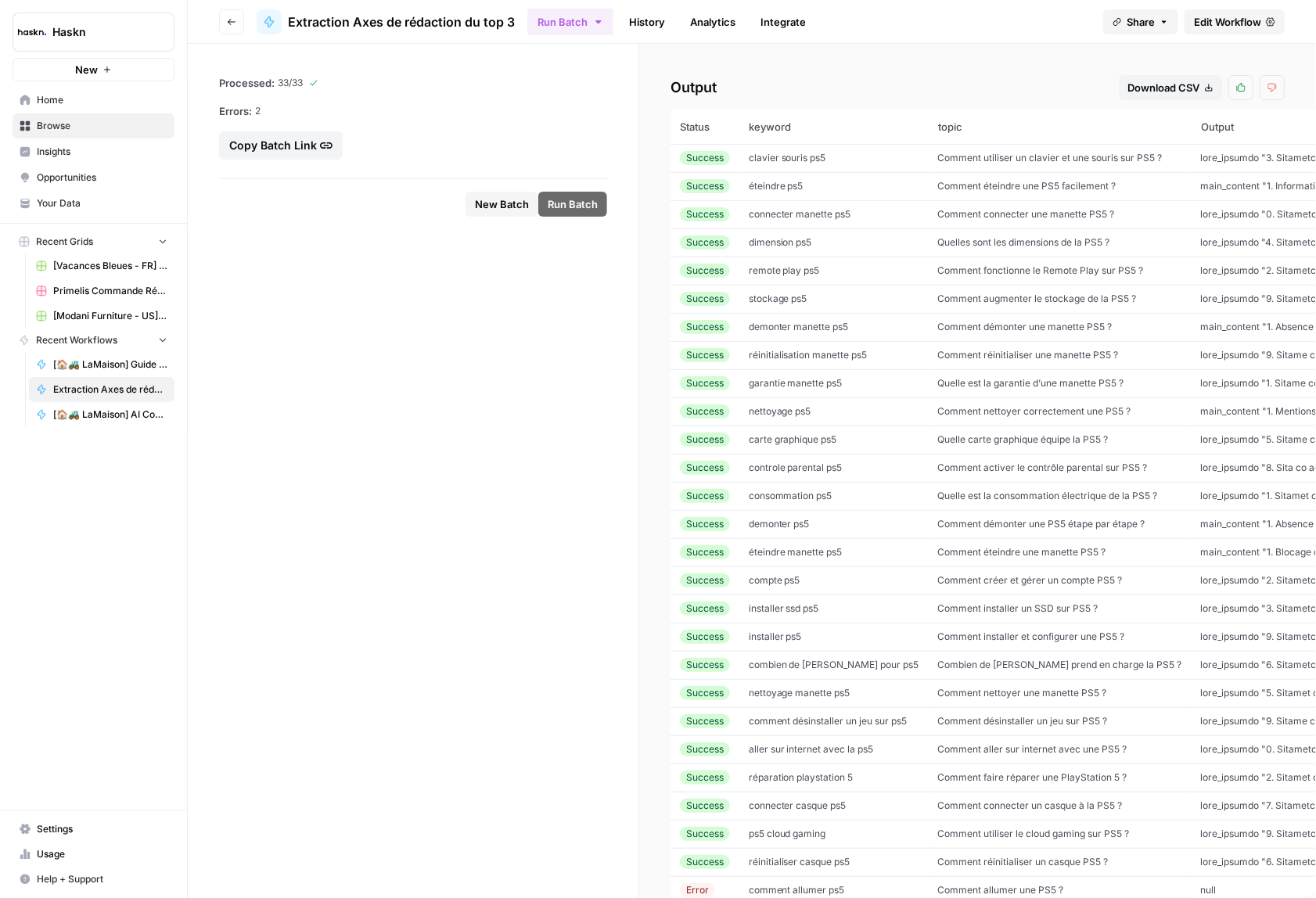
click at [1134, 72] on div "Output Download CSV Thumbs up Thumbs down Status keyword topic Output Actions S…" at bounding box center [977, 470] width 677 height 854
click at [1150, 91] on div "Download CSV" at bounding box center [1170, 88] width 86 height 16
click at [102, 22] on button "Haskn" at bounding box center [93, 32] width 162 height 39
click at [432, 396] on form "Processed: 33 / 33 Errors: 2 Copy Batch Link New Batch Run Batch" at bounding box center [413, 470] width 451 height 854
